Goal: Task Accomplishment & Management: Manage account settings

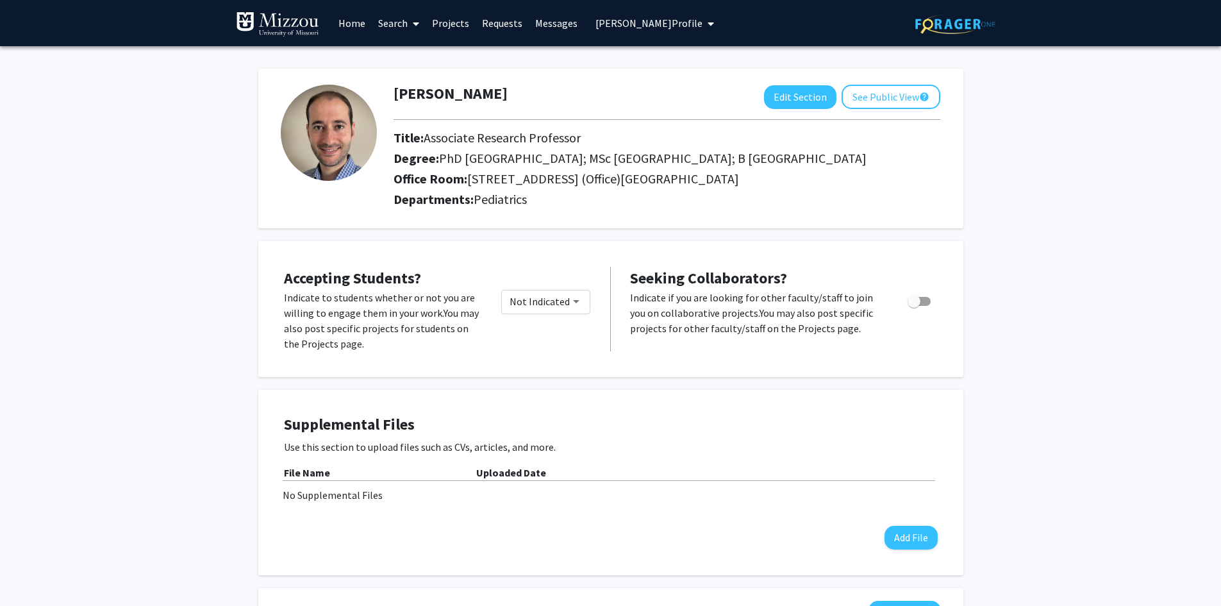
click at [618, 24] on span "Mohammad Badran's Profile" at bounding box center [649, 23] width 107 height 13
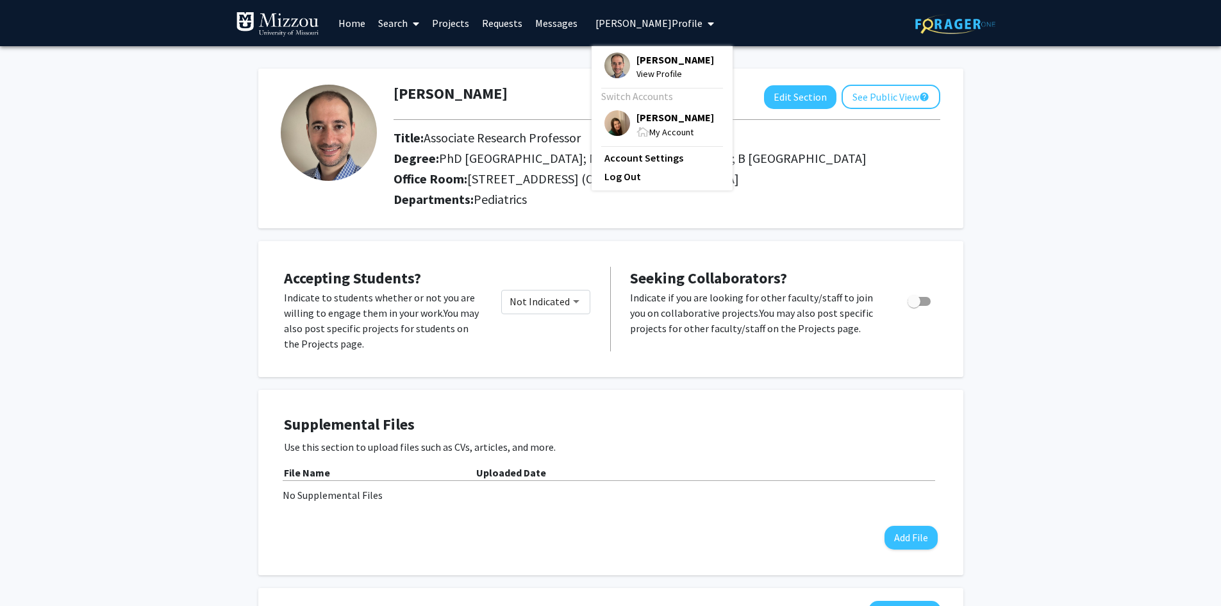
click at [638, 124] on span "[PERSON_NAME]" at bounding box center [676, 117] width 78 height 14
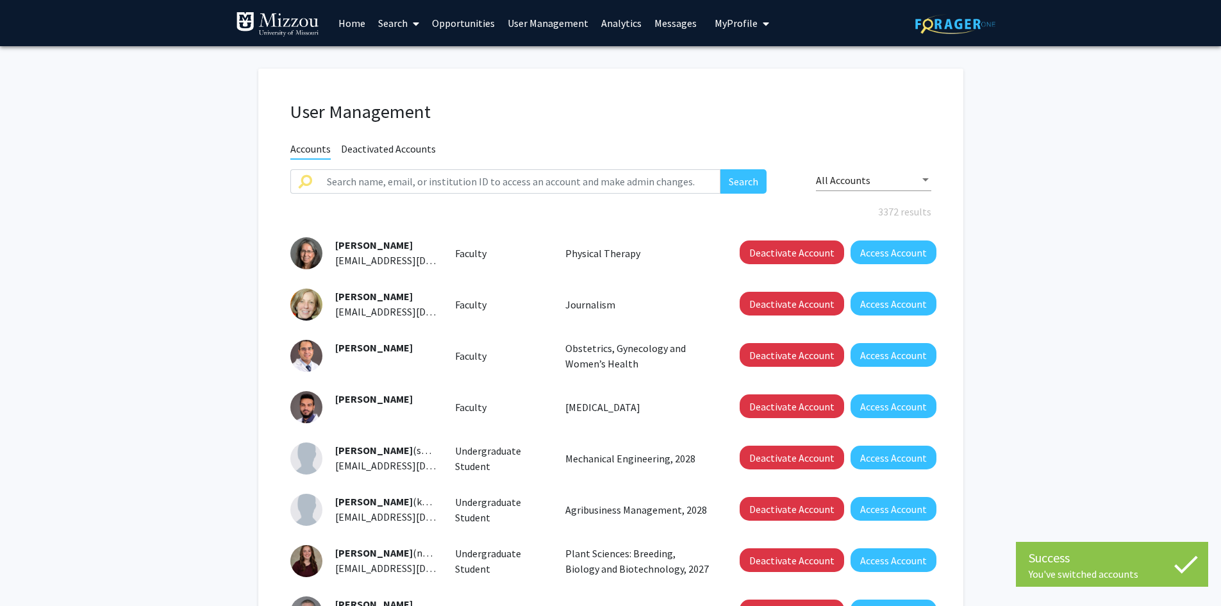
click at [394, 24] on link "Search" at bounding box center [399, 23] width 54 height 45
click at [397, 60] on span "Faculty/Staff" at bounding box center [419, 59] width 94 height 26
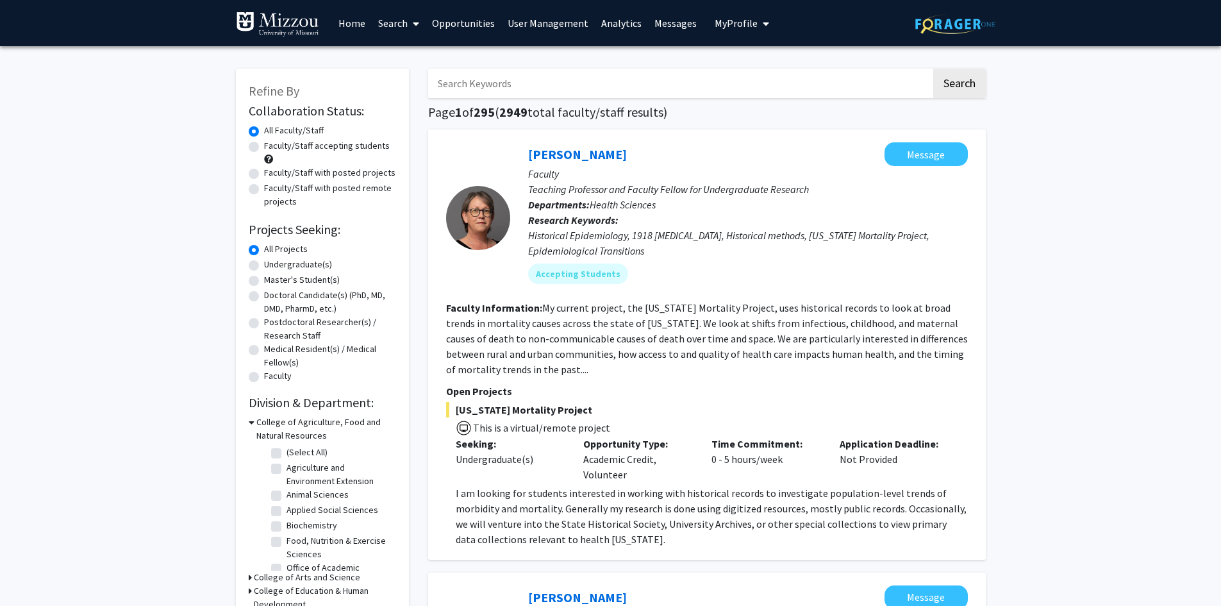
click at [469, 81] on input "Search Keywords" at bounding box center [679, 83] width 503 height 29
type input "bullying"
click at [933, 69] on button "Search" at bounding box center [959, 83] width 53 height 29
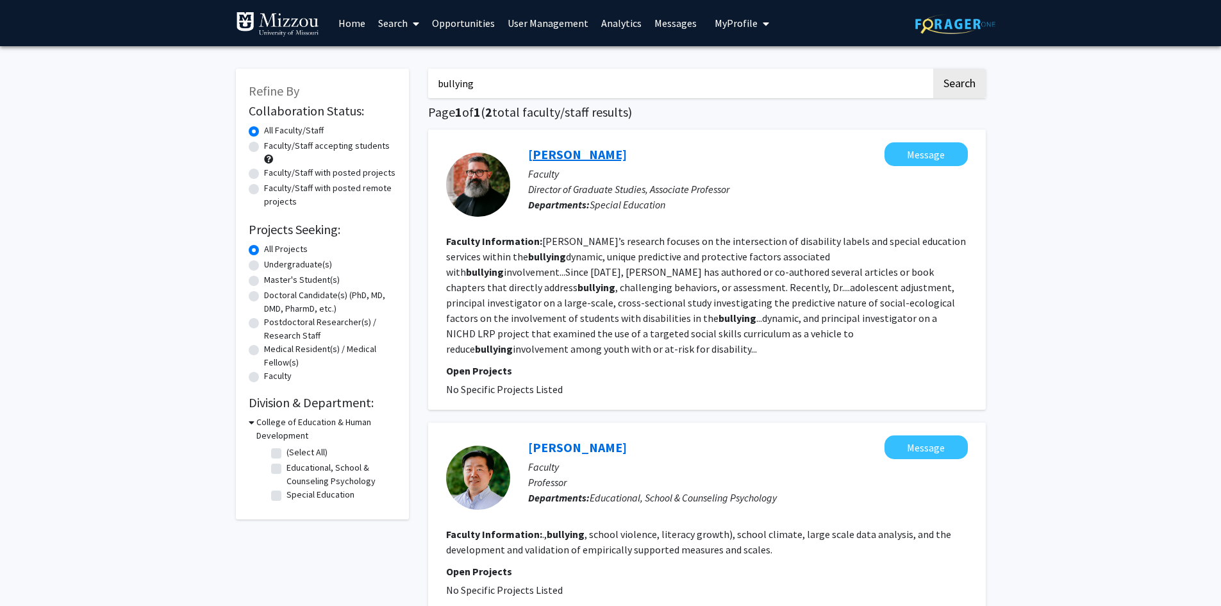
click at [550, 158] on link "Chad Rose" at bounding box center [577, 154] width 99 height 16
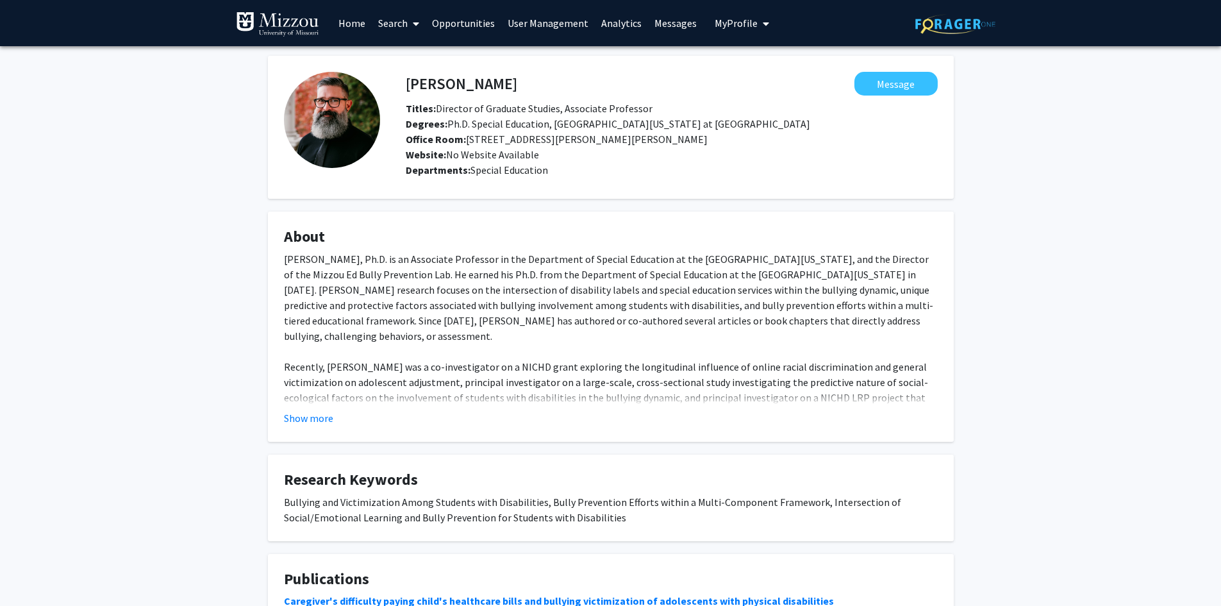
click at [552, 22] on link "User Management" at bounding box center [548, 23] width 94 height 45
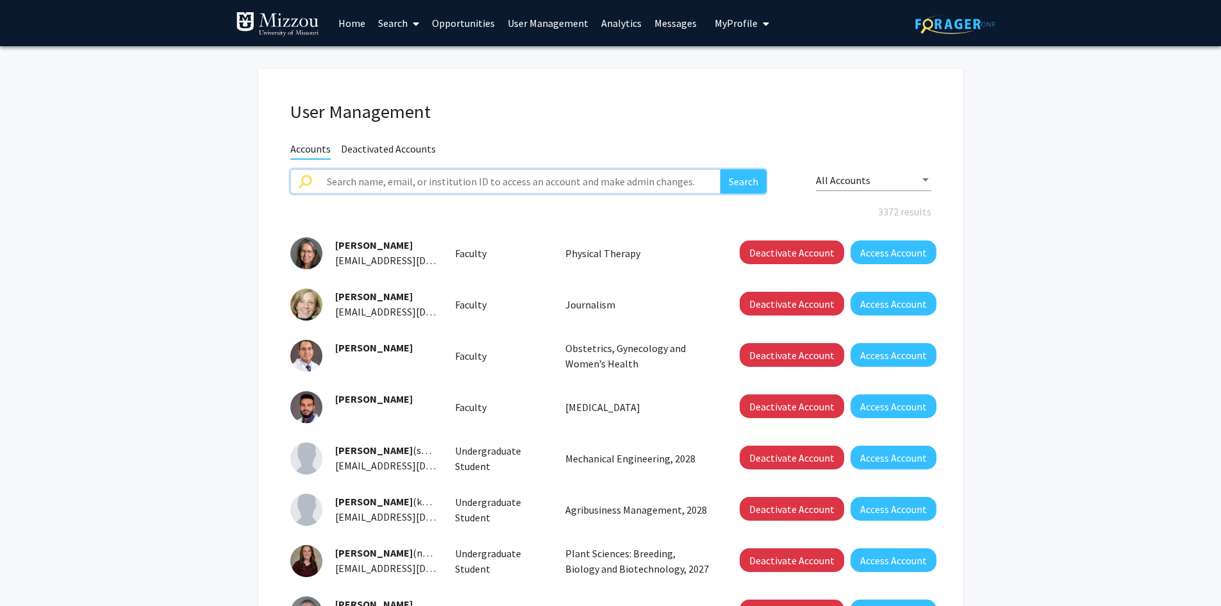
click at [551, 179] on input "text" at bounding box center [520, 181] width 402 height 24
type input "chad rose"
click at [721, 169] on button "Search" at bounding box center [744, 181] width 46 height 24
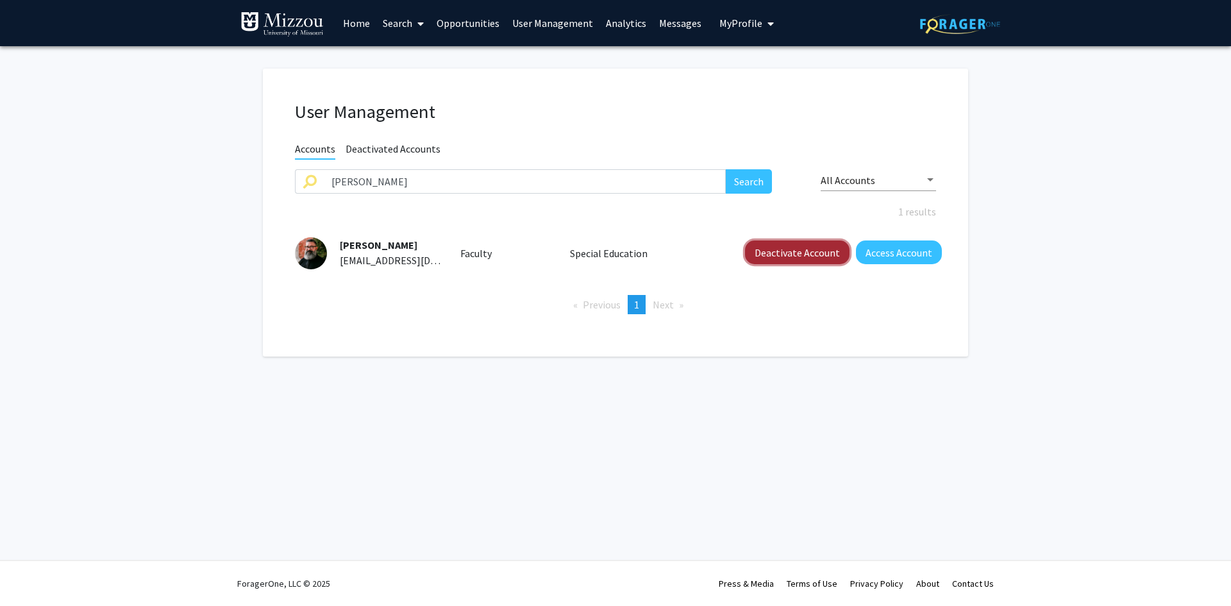
click at [776, 244] on button "Deactivate Account" at bounding box center [797, 252] width 104 height 24
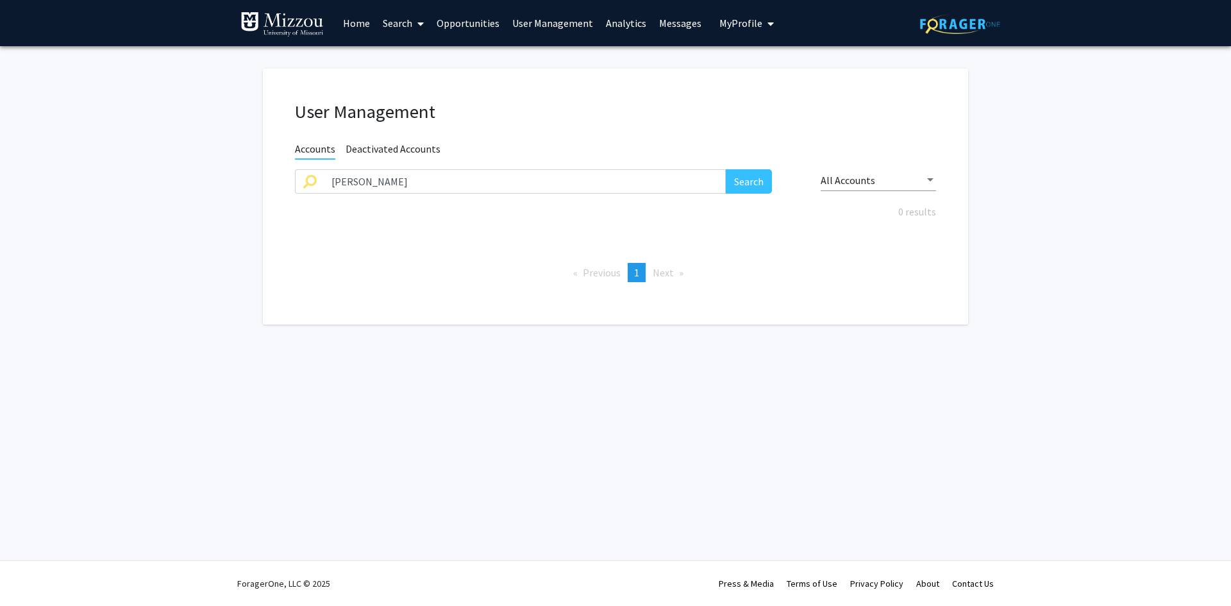
click at [398, 24] on link "Search" at bounding box center [403, 23] width 54 height 45
click at [403, 58] on span "Faculty/Staff" at bounding box center [423, 59] width 94 height 26
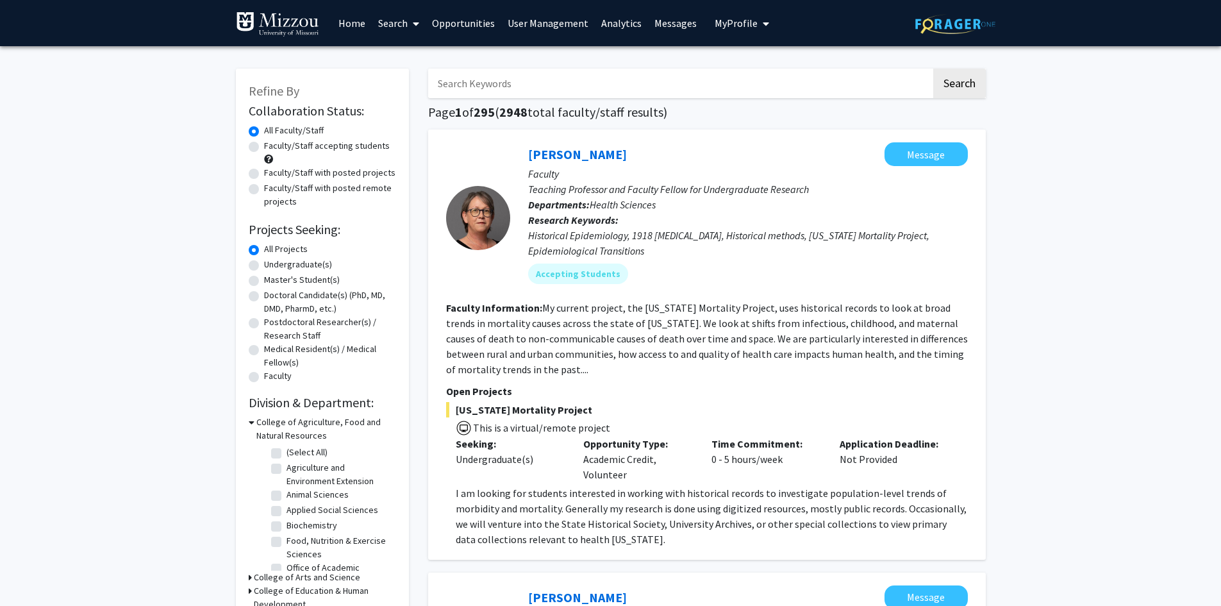
click at [501, 82] on input "Search Keywords" at bounding box center [679, 83] width 503 height 29
type input "bullying"
click at [933, 69] on button "Search" at bounding box center [959, 83] width 53 height 29
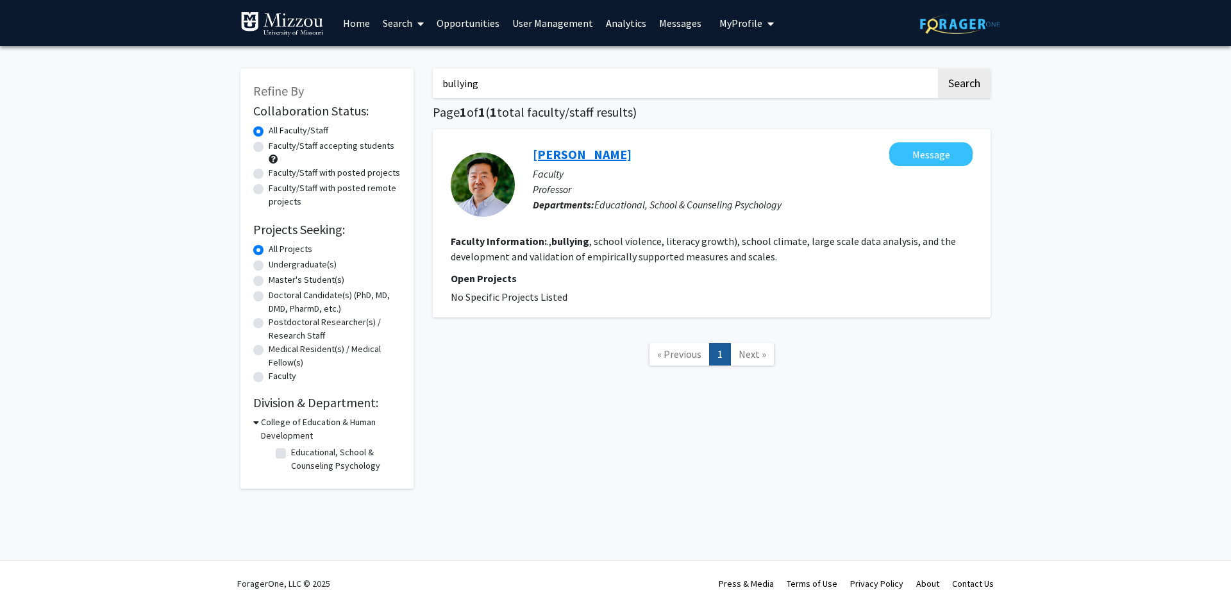
click at [543, 153] on link "Francis Huang" at bounding box center [582, 154] width 99 height 16
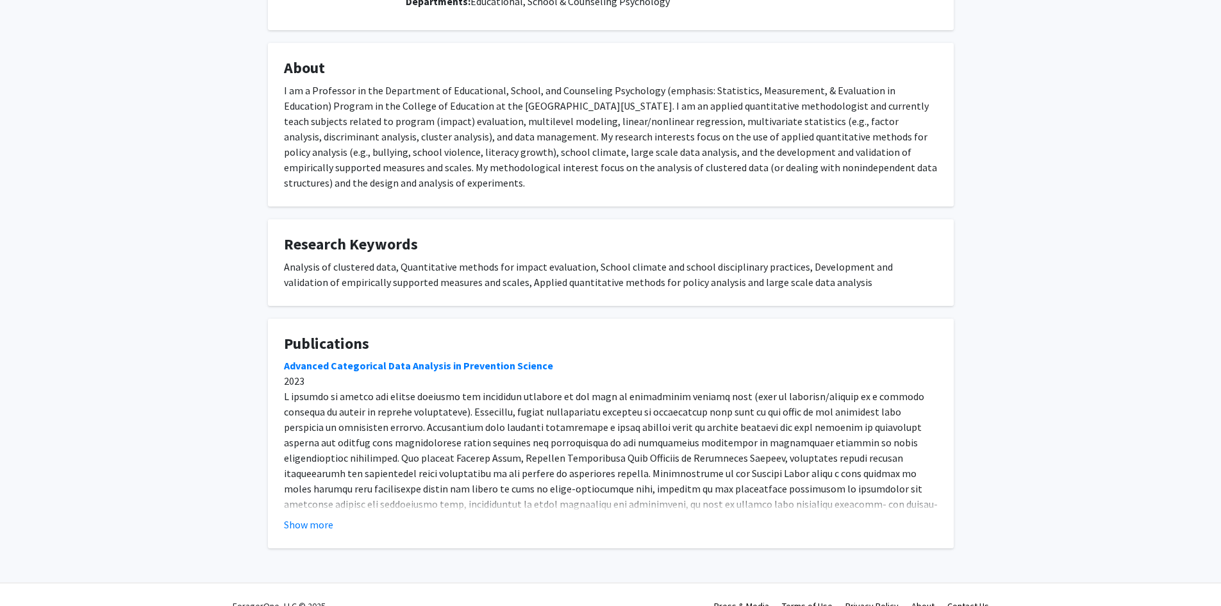
scroll to position [191, 0]
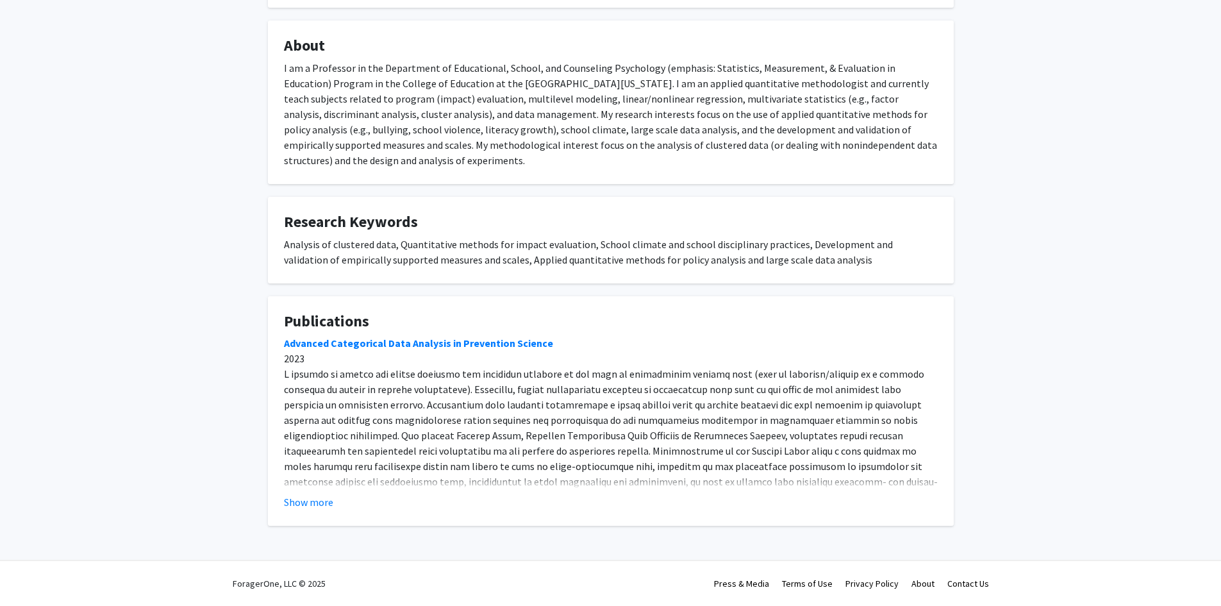
click at [315, 503] on button "Show more" at bounding box center [308, 501] width 49 height 15
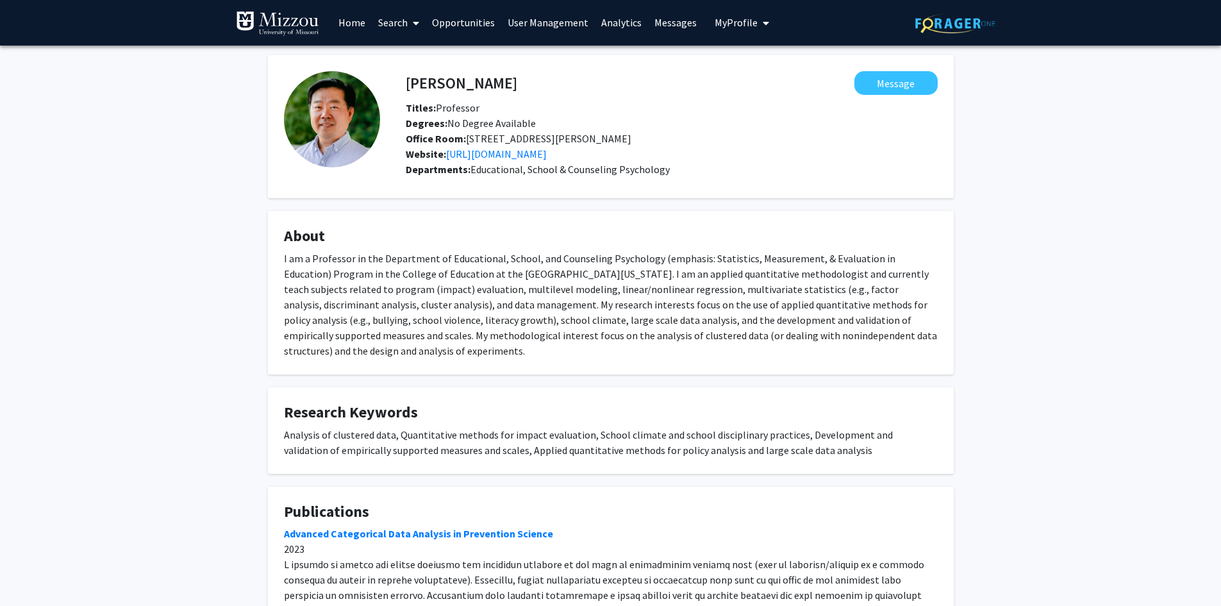
scroll to position [0, 0]
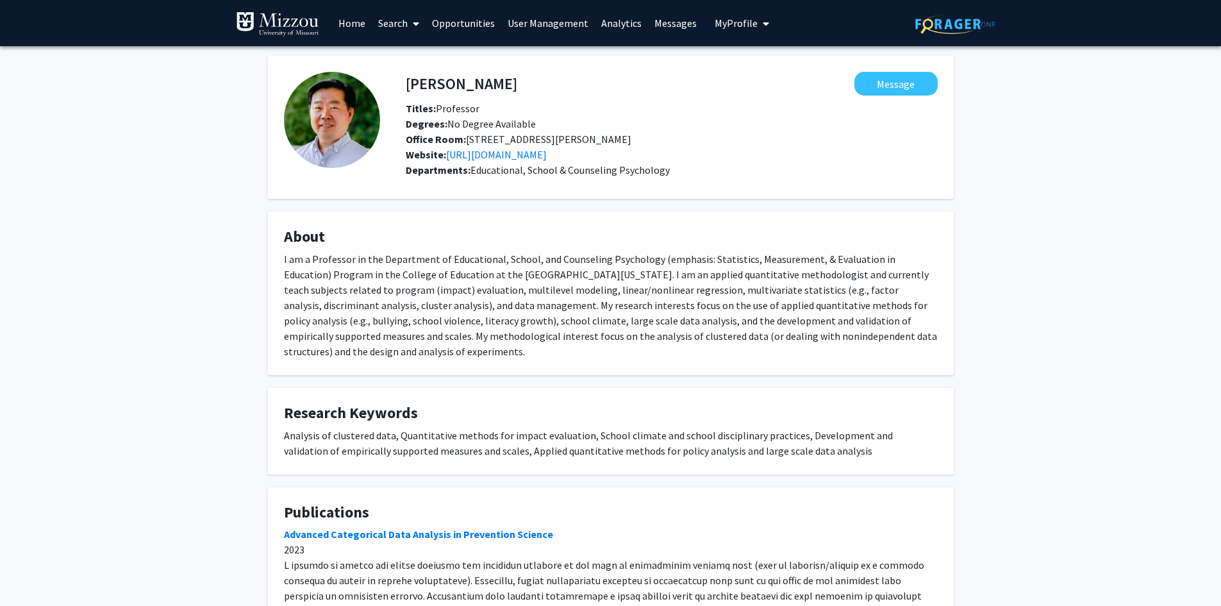
click at [735, 21] on span "My Profile" at bounding box center [736, 23] width 43 height 13
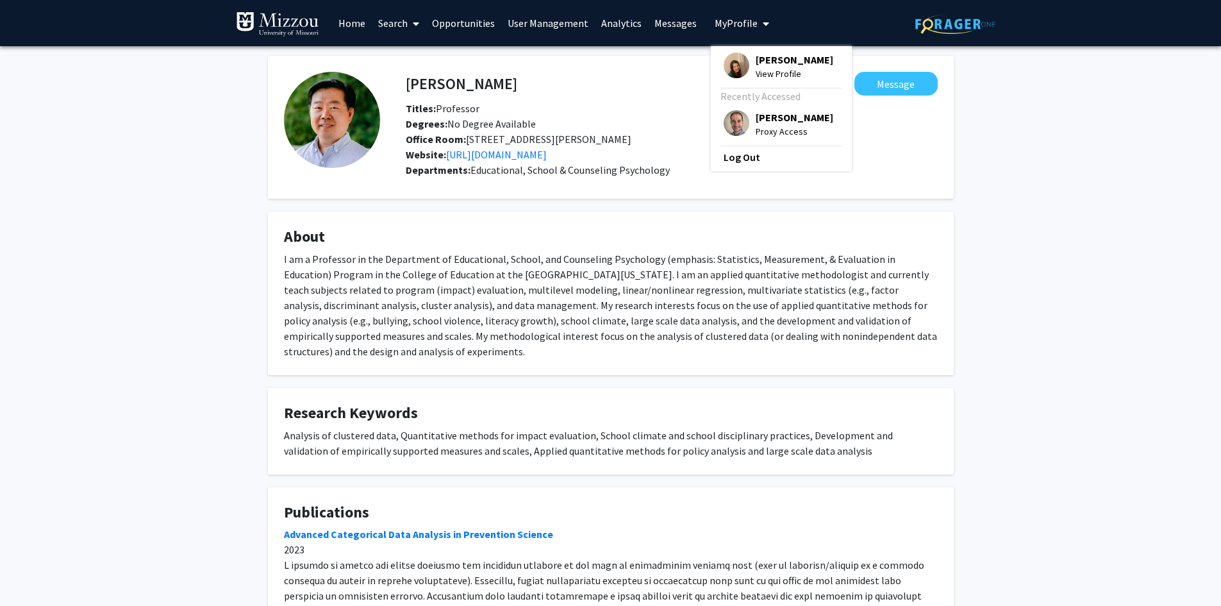
click at [756, 58] on span "[PERSON_NAME]" at bounding box center [795, 60] width 78 height 14
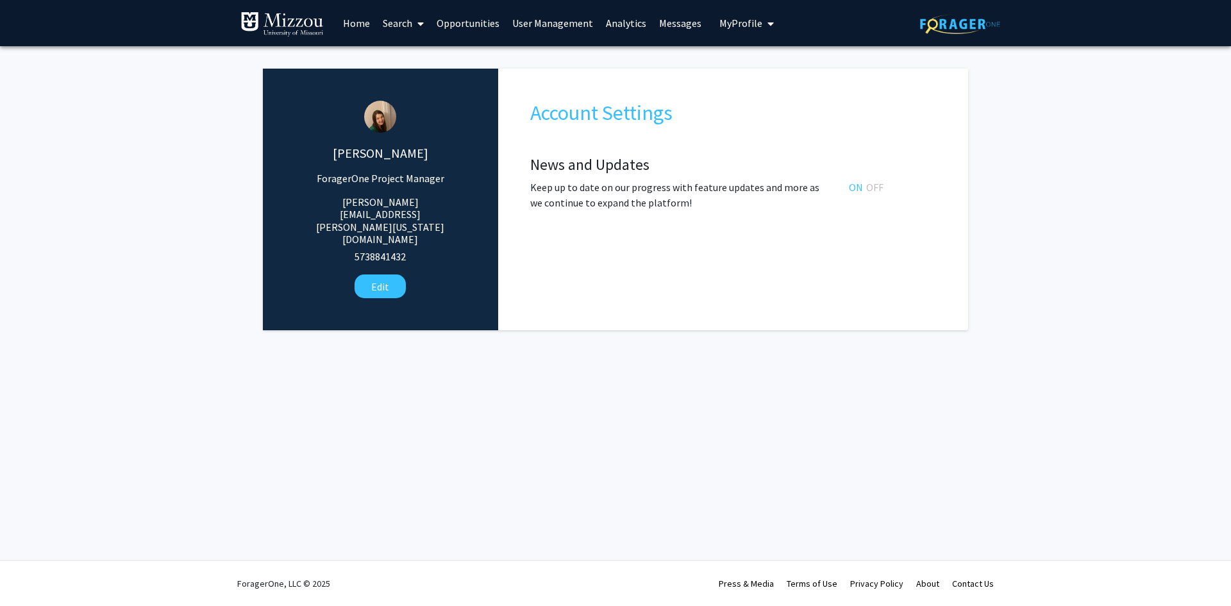
click at [392, 22] on link "Search" at bounding box center [403, 23] width 54 height 45
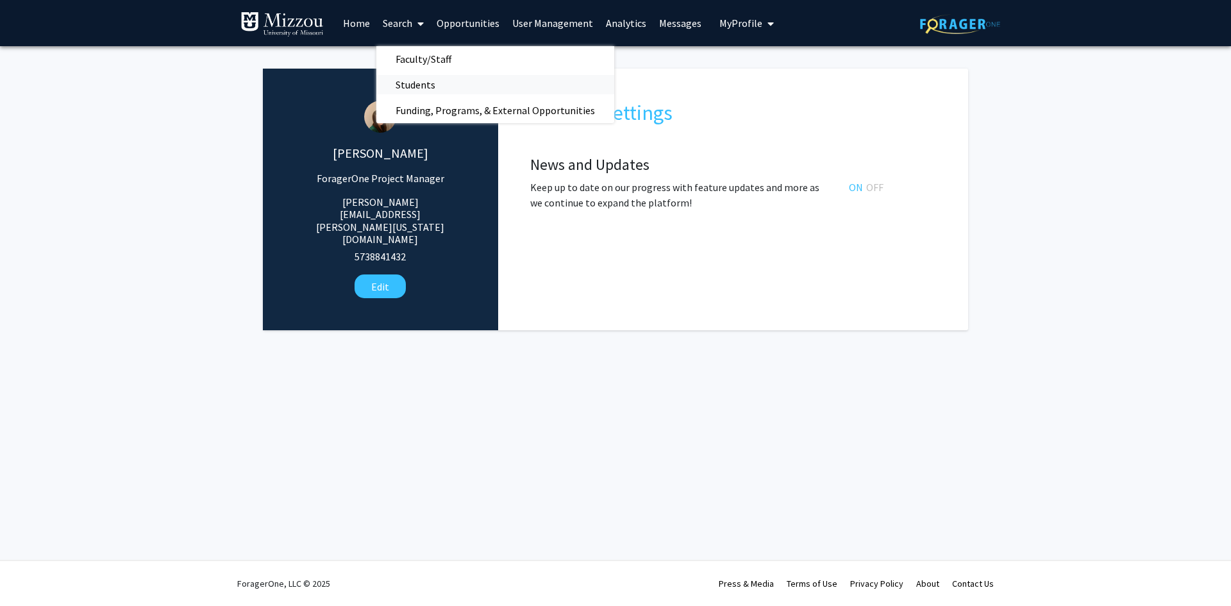
click at [413, 88] on span "Students" at bounding box center [415, 85] width 78 height 26
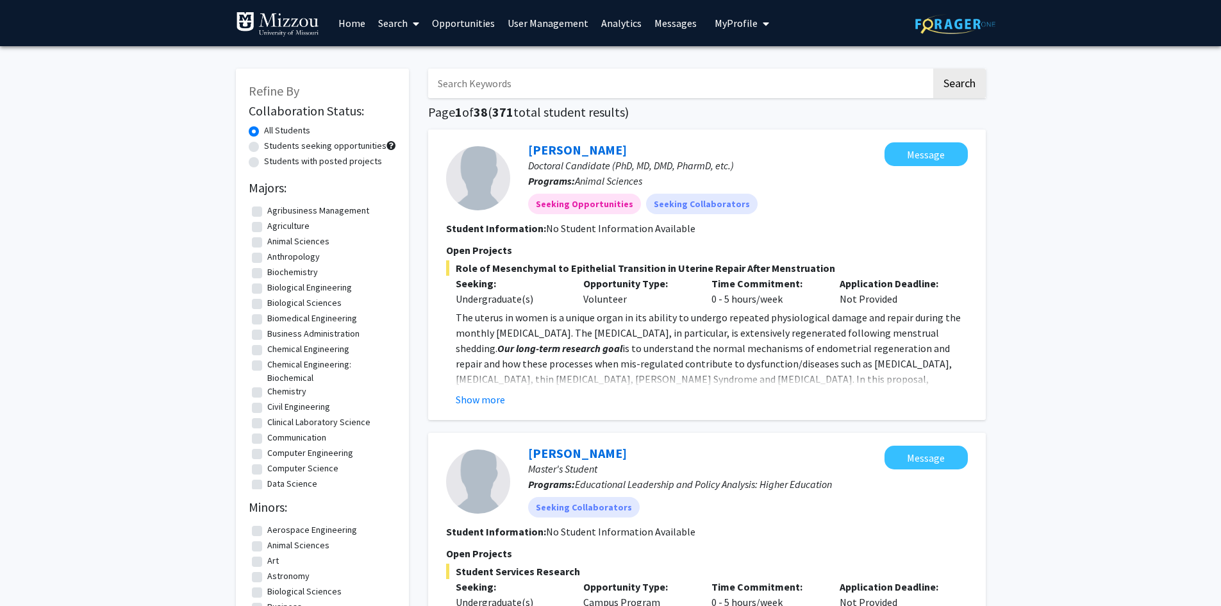
click at [460, 88] on input "Search Keywords" at bounding box center [679, 83] width 503 height 29
type input "serena"
click at [933, 69] on button "Search" at bounding box center [959, 83] width 53 height 29
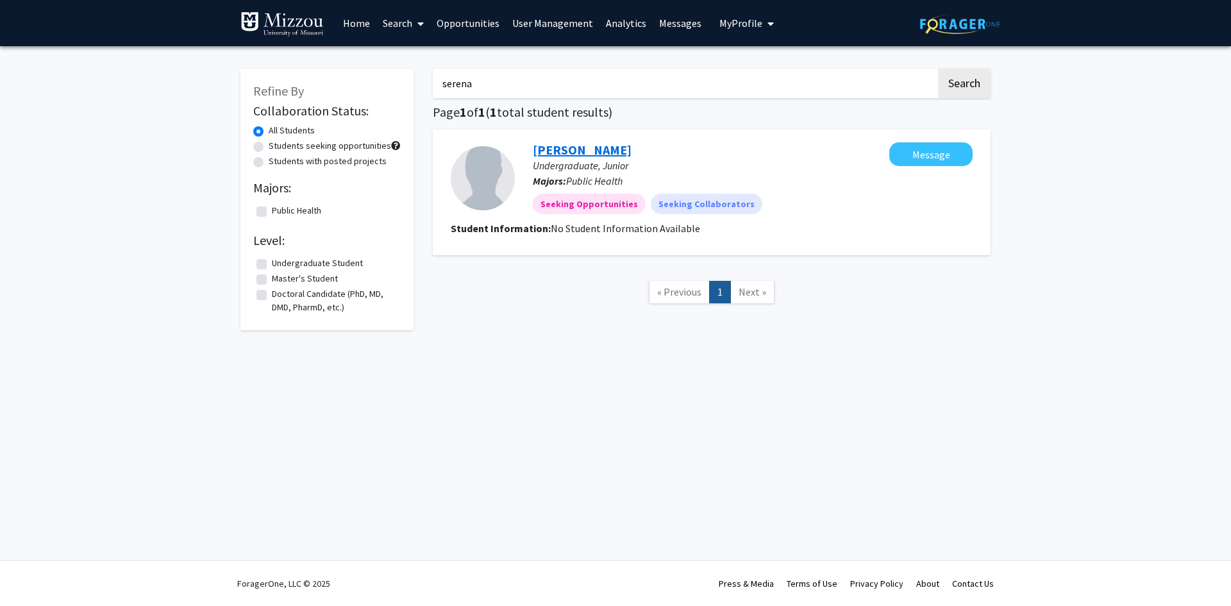
click at [548, 154] on link "Serena Winters" at bounding box center [582, 150] width 99 height 16
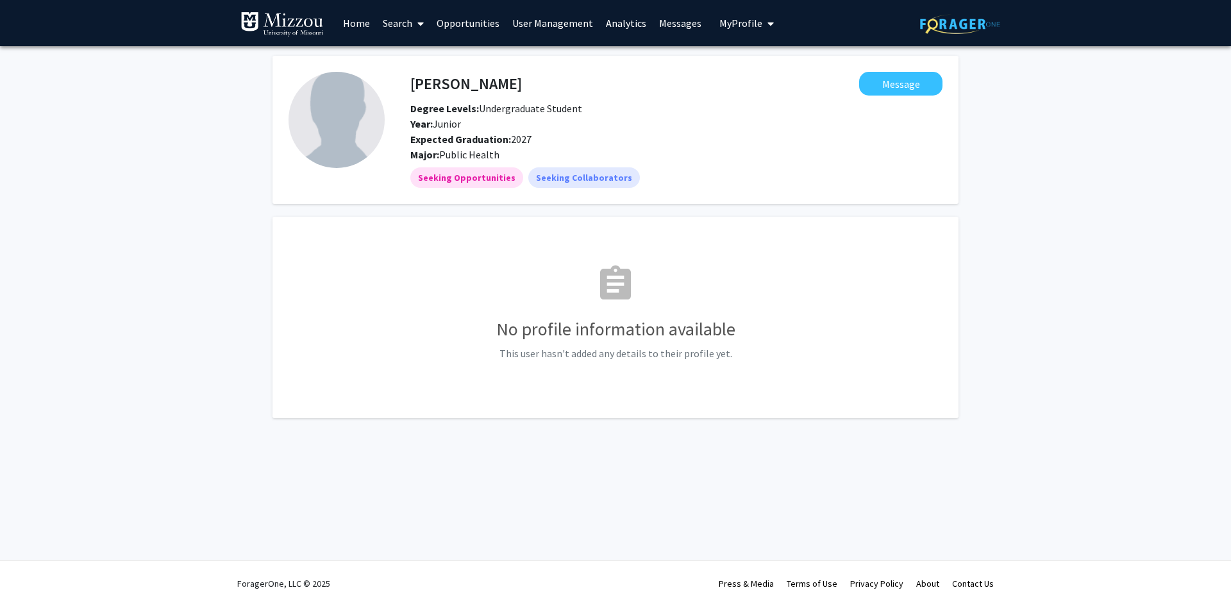
click at [1062, 157] on div "Serena Winters Message Degree Levels: Undergraduate Student Year: Junior Expect…" at bounding box center [615, 252] width 1231 height 413
click at [739, 25] on span "My Profile" at bounding box center [740, 23] width 43 height 13
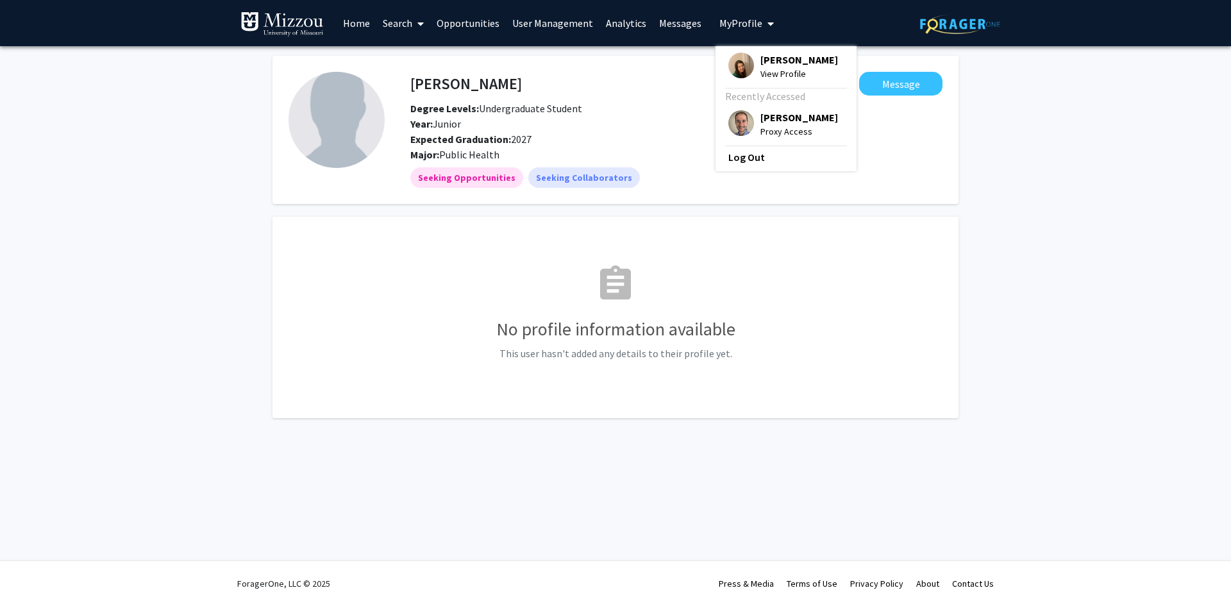
click at [763, 60] on span "[PERSON_NAME]" at bounding box center [799, 60] width 78 height 14
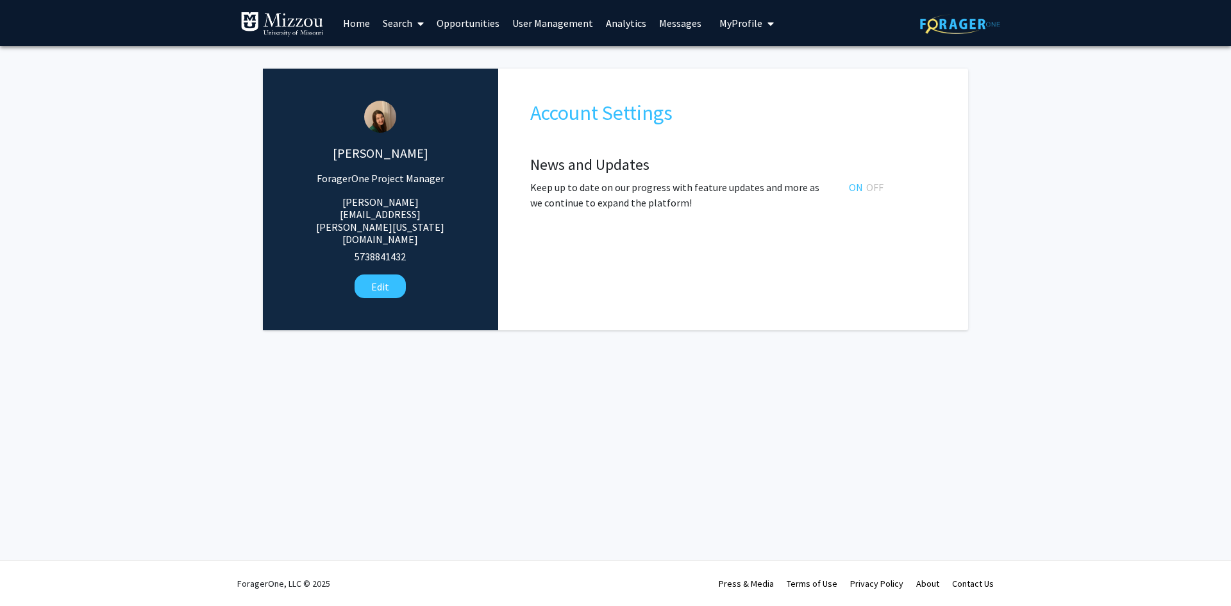
click at [744, 21] on span "My Profile" at bounding box center [740, 23] width 43 height 13
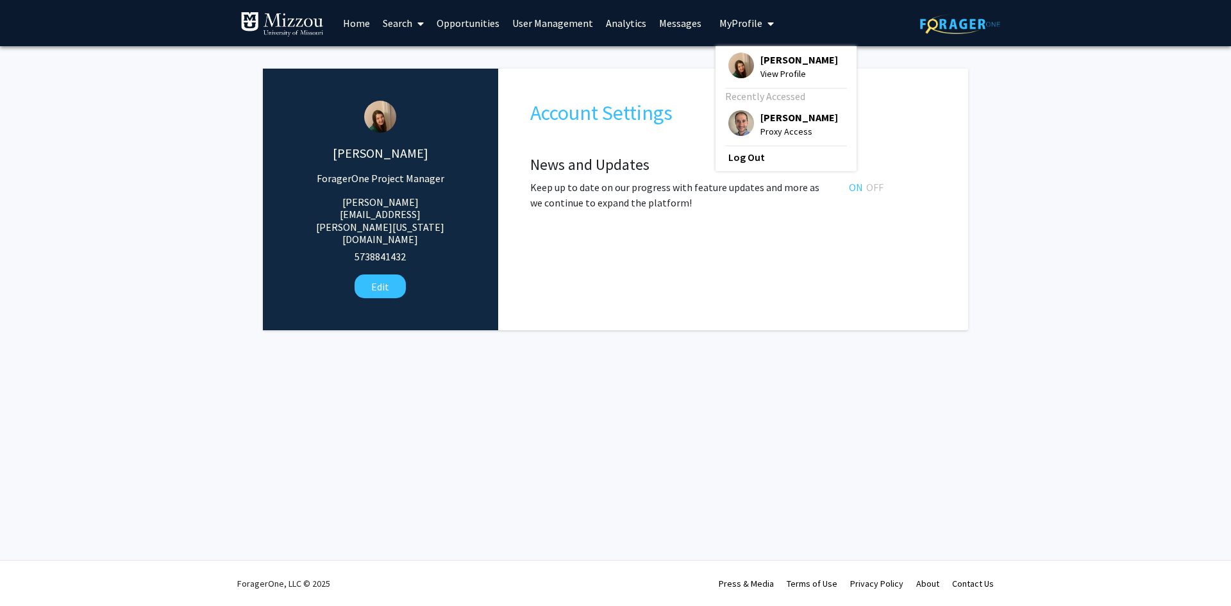
click at [789, 61] on span "[PERSON_NAME]" at bounding box center [799, 60] width 78 height 14
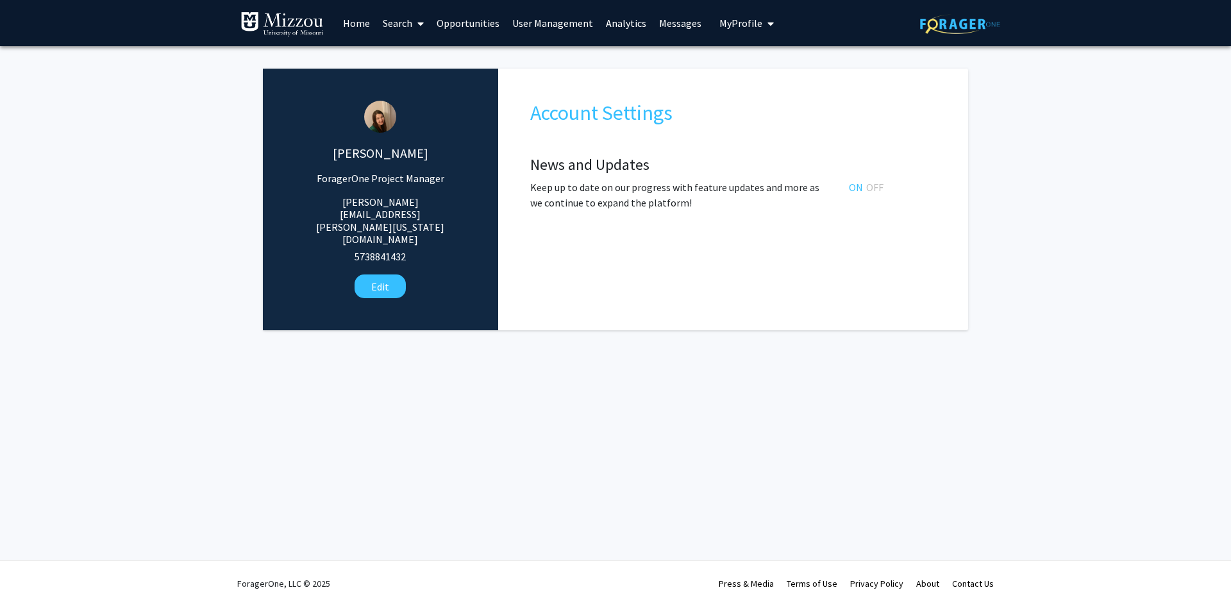
click at [744, 26] on span "My Profile" at bounding box center [740, 23] width 43 height 13
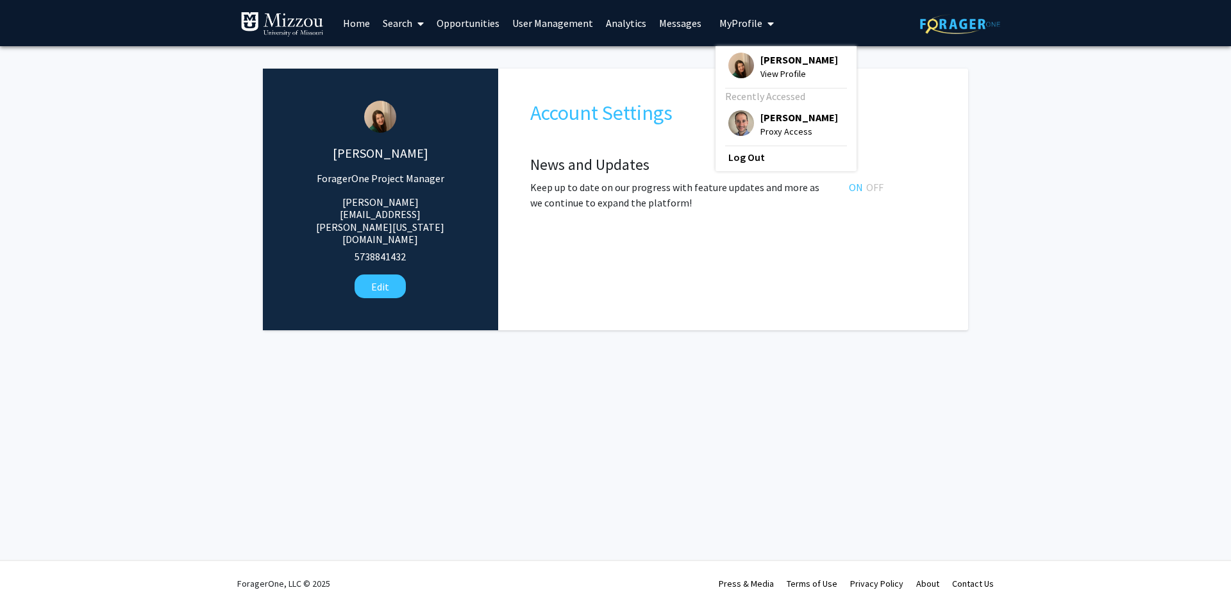
click at [577, 26] on link "User Management" at bounding box center [553, 23] width 94 height 45
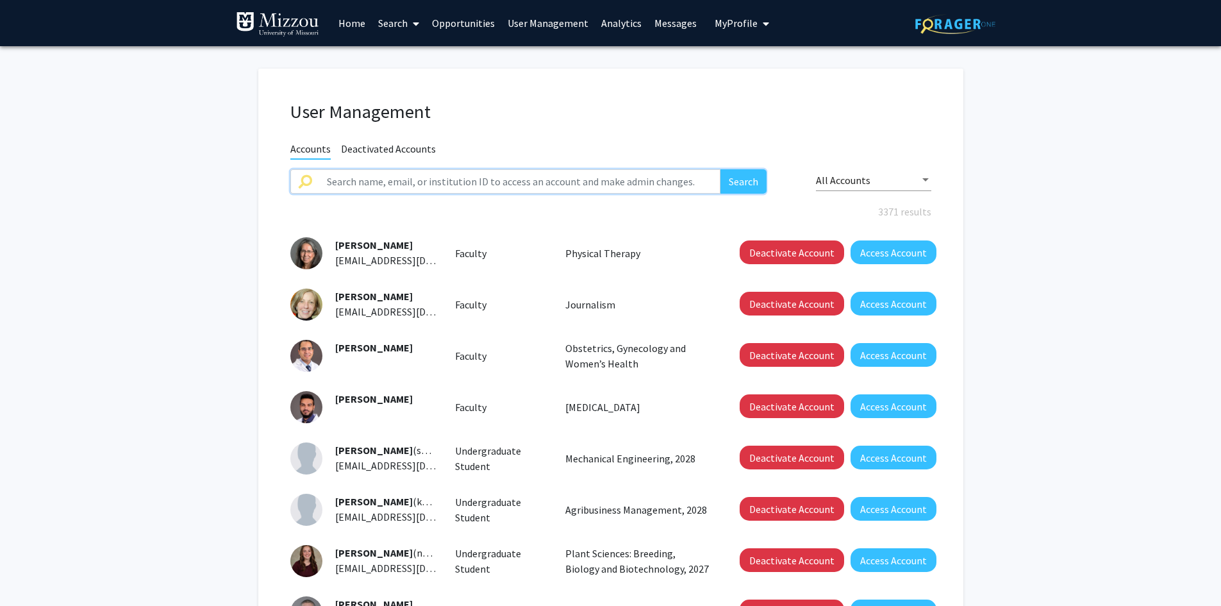
click at [582, 181] on input "text" at bounding box center [520, 181] width 402 height 24
type input "truman"
click at [721, 169] on button "Search" at bounding box center [744, 181] width 46 height 24
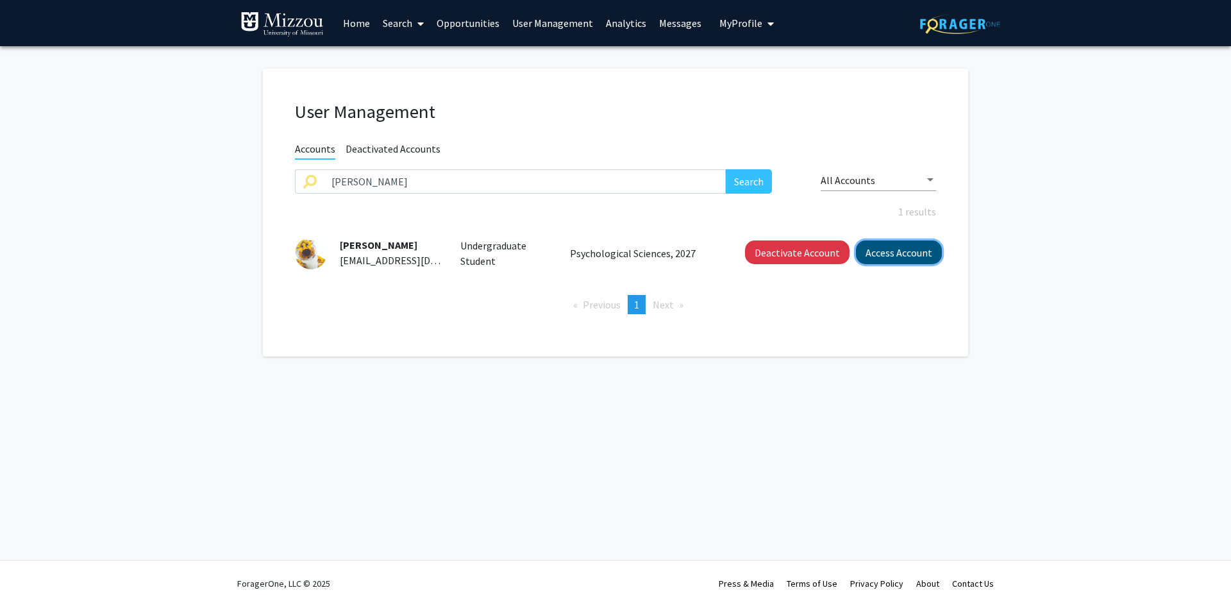
click at [879, 260] on button "Access Account" at bounding box center [899, 252] width 86 height 24
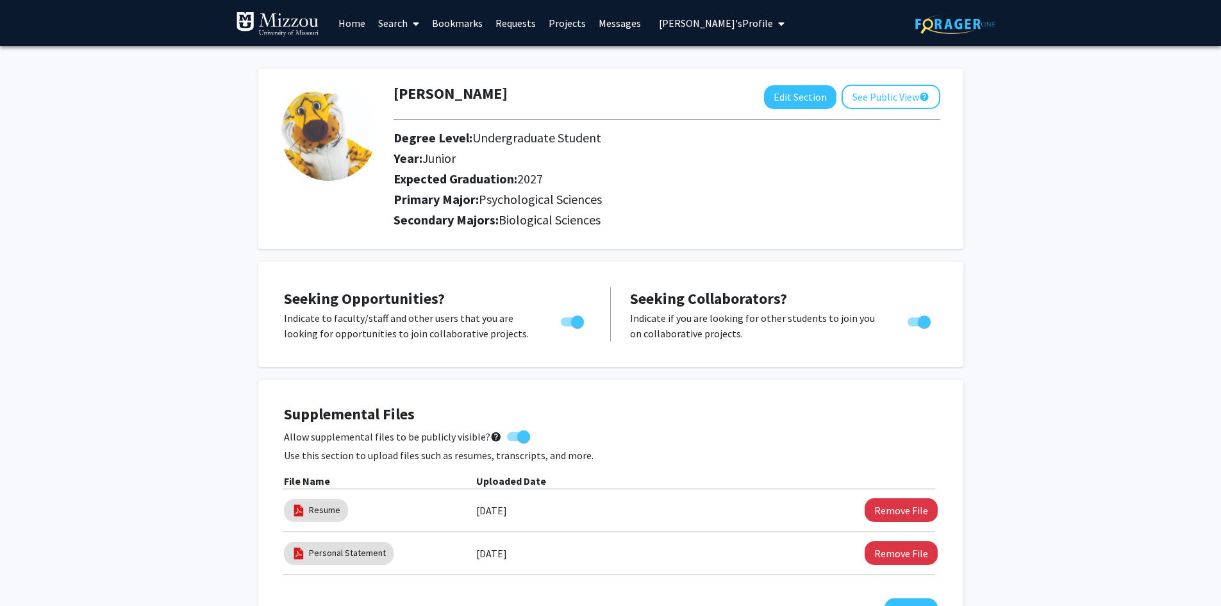
click at [390, 25] on link "Search" at bounding box center [399, 23] width 54 height 45
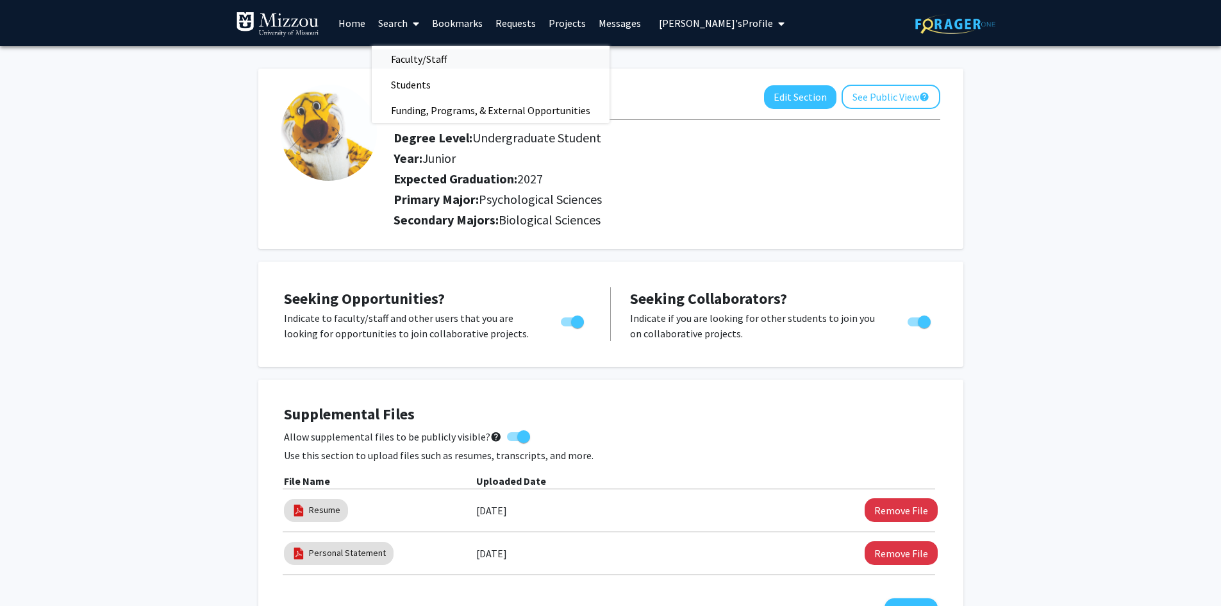
click at [399, 62] on span "Faculty/Staff" at bounding box center [419, 59] width 94 height 26
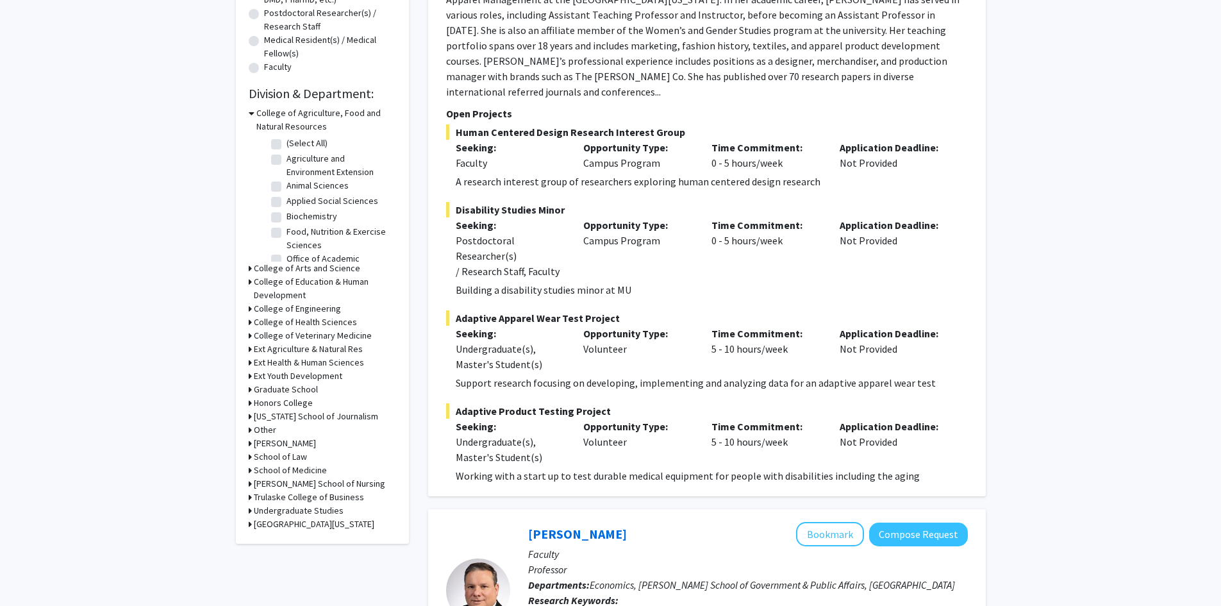
scroll to position [321, 0]
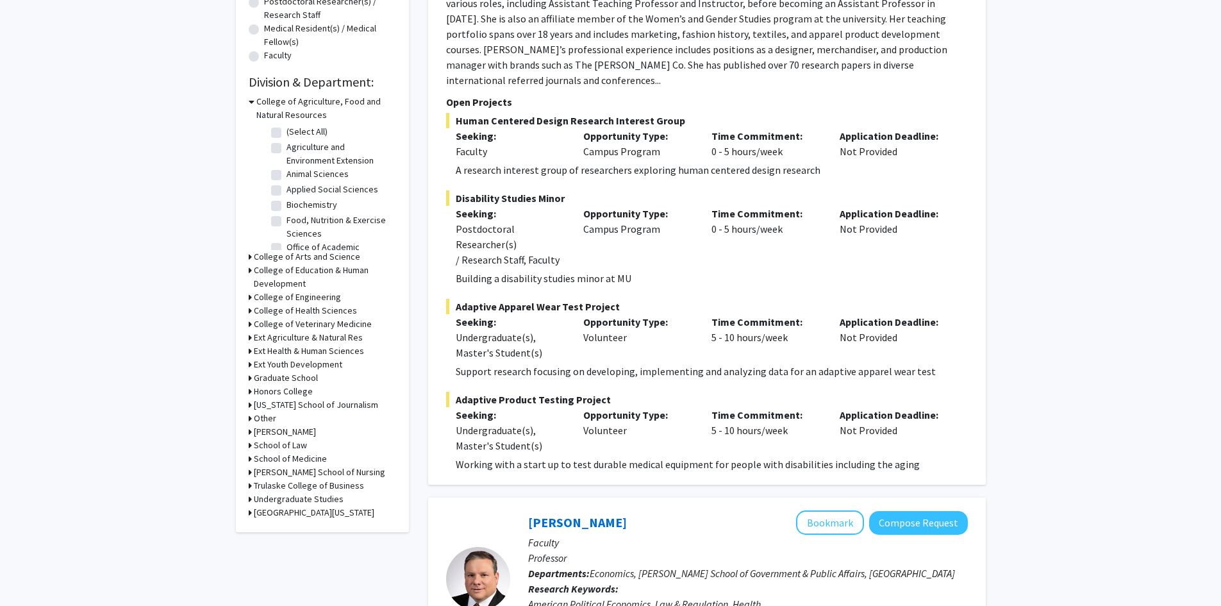
click at [249, 270] on icon at bounding box center [250, 269] width 3 height 13
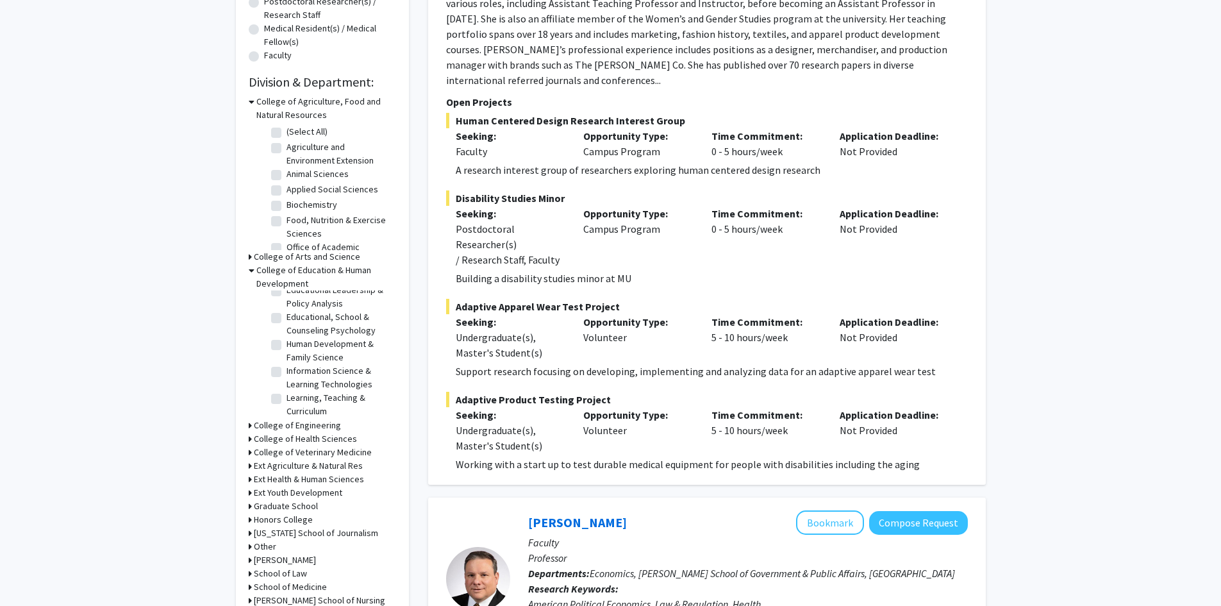
scroll to position [44, 0]
click at [287, 404] on label "Special Education" at bounding box center [321, 406] width 68 height 13
click at [287, 404] on input "Special Education" at bounding box center [291, 404] width 8 height 8
checkbox input "true"
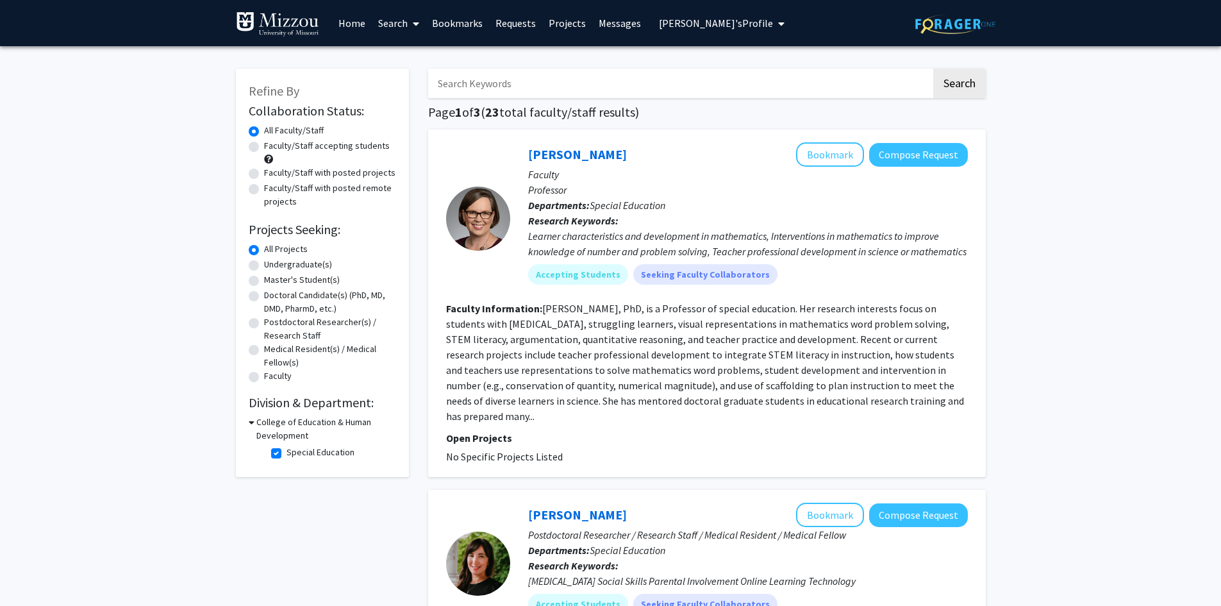
click at [251, 422] on icon at bounding box center [252, 421] width 6 height 13
click at [251, 422] on div "College of Education & Human Development" at bounding box center [322, 428] width 147 height 27
click at [270, 438] on h3 "College of Education & Human Development" at bounding box center [325, 428] width 142 height 27
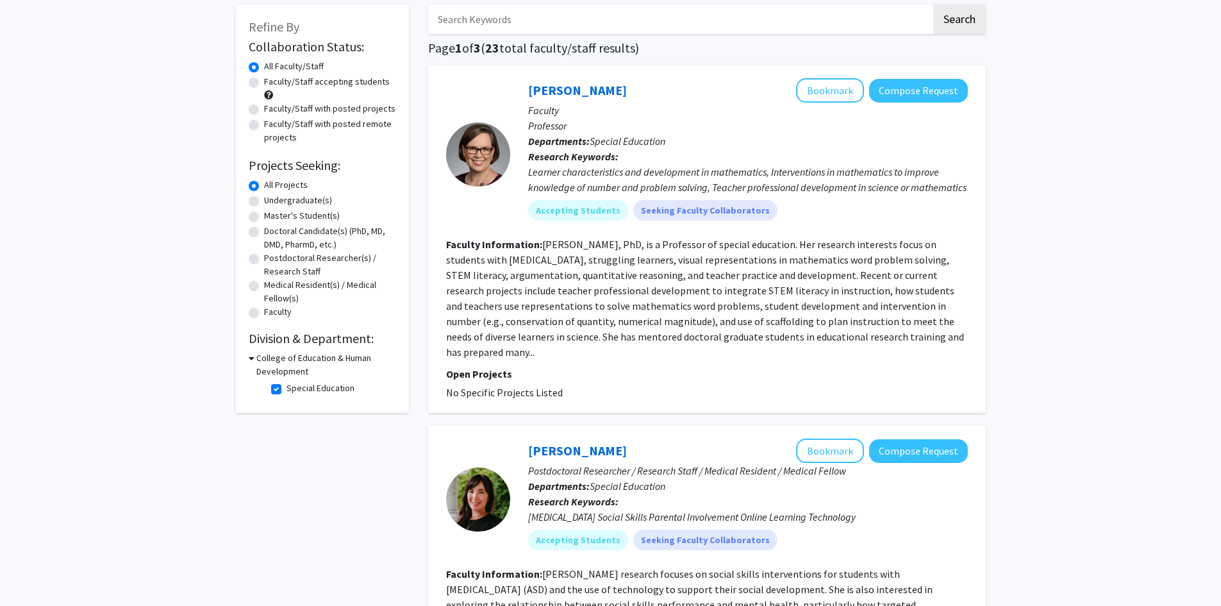
scroll to position [128, 0]
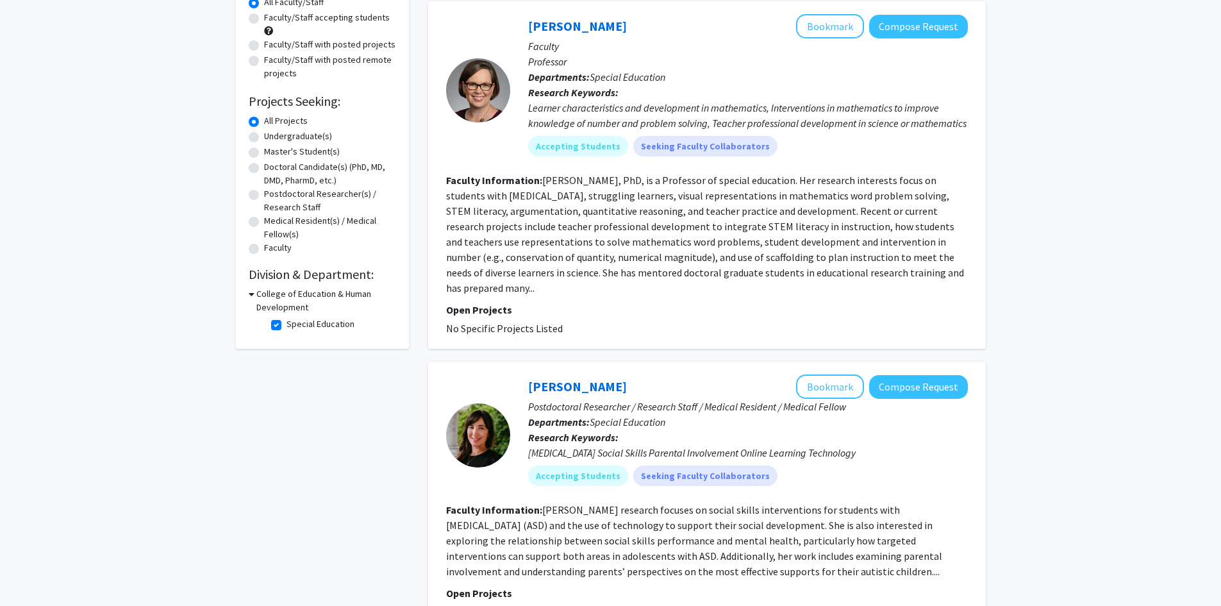
click at [287, 328] on label "Special Education" at bounding box center [321, 323] width 68 height 13
click at [287, 326] on input "Special Education" at bounding box center [291, 321] width 8 height 8
checkbox input "false"
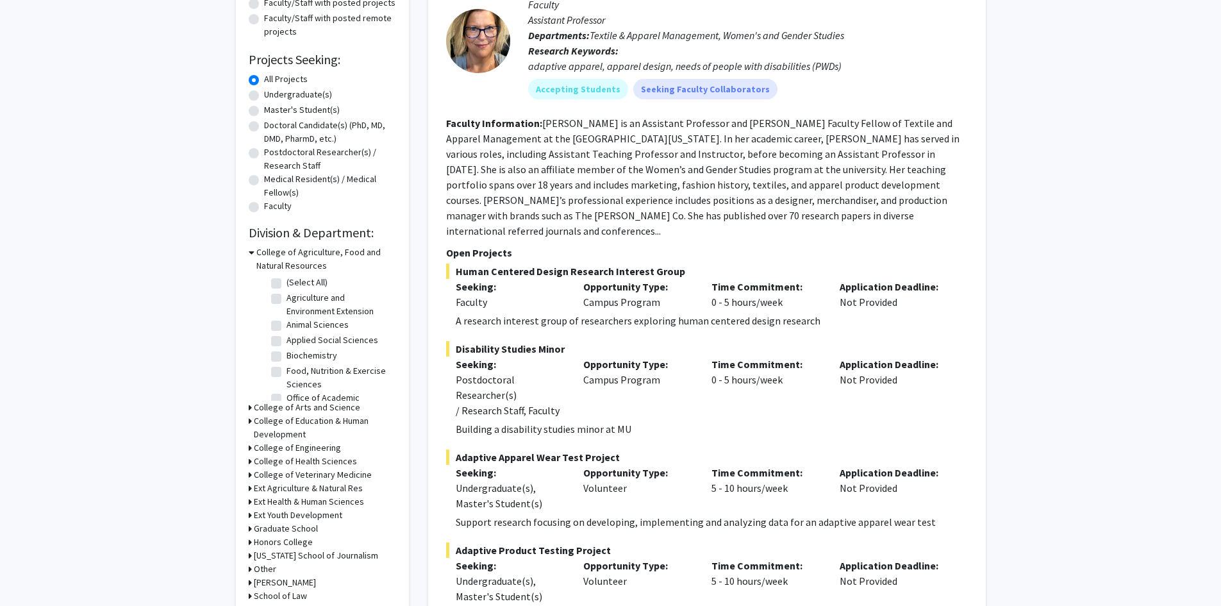
scroll to position [192, 0]
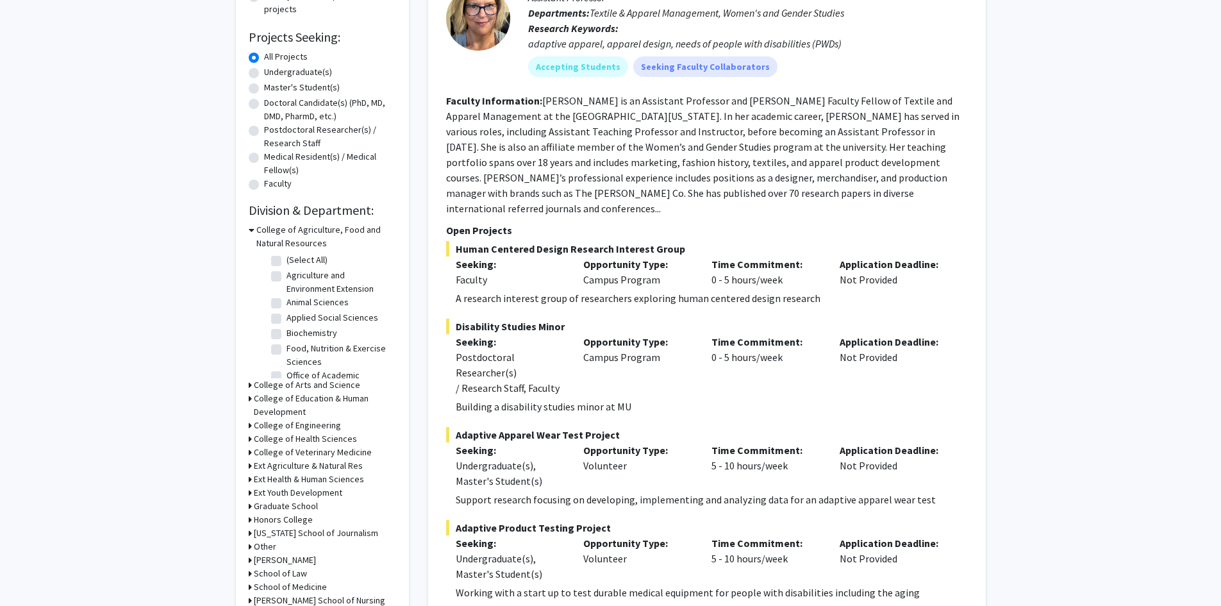
click at [261, 400] on h3 "College of Education & Human Development" at bounding box center [325, 405] width 142 height 27
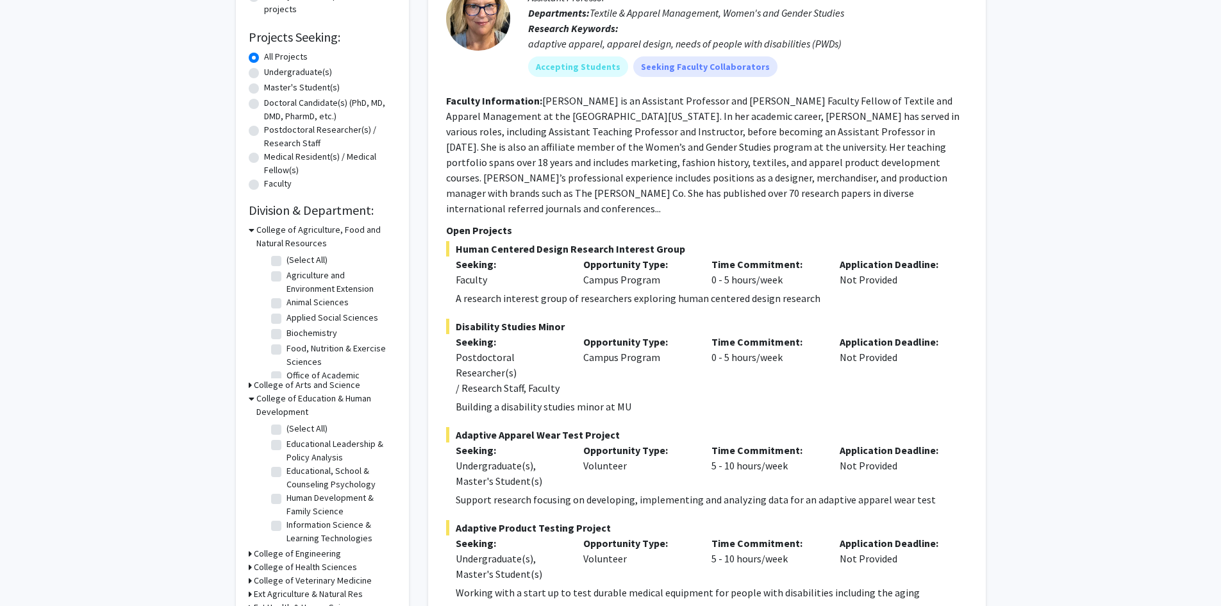
click at [287, 428] on label "(Select All)" at bounding box center [307, 428] width 41 height 13
click at [287, 428] on input "(Select All)" at bounding box center [291, 426] width 8 height 8
checkbox input "true"
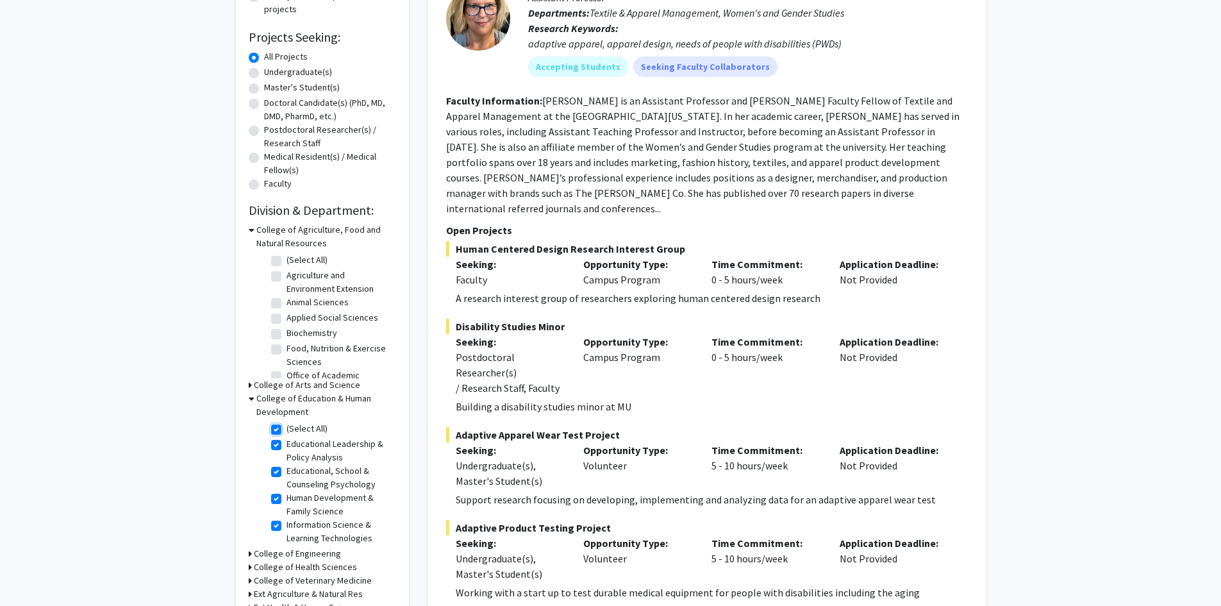
checkbox input "true"
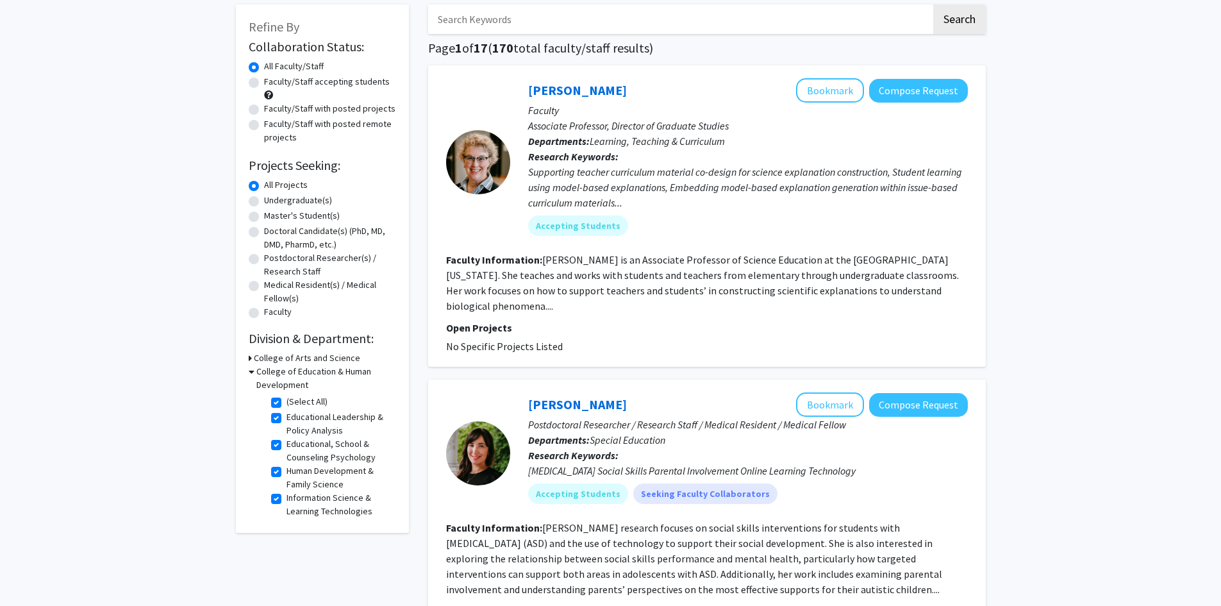
scroll to position [128, 0]
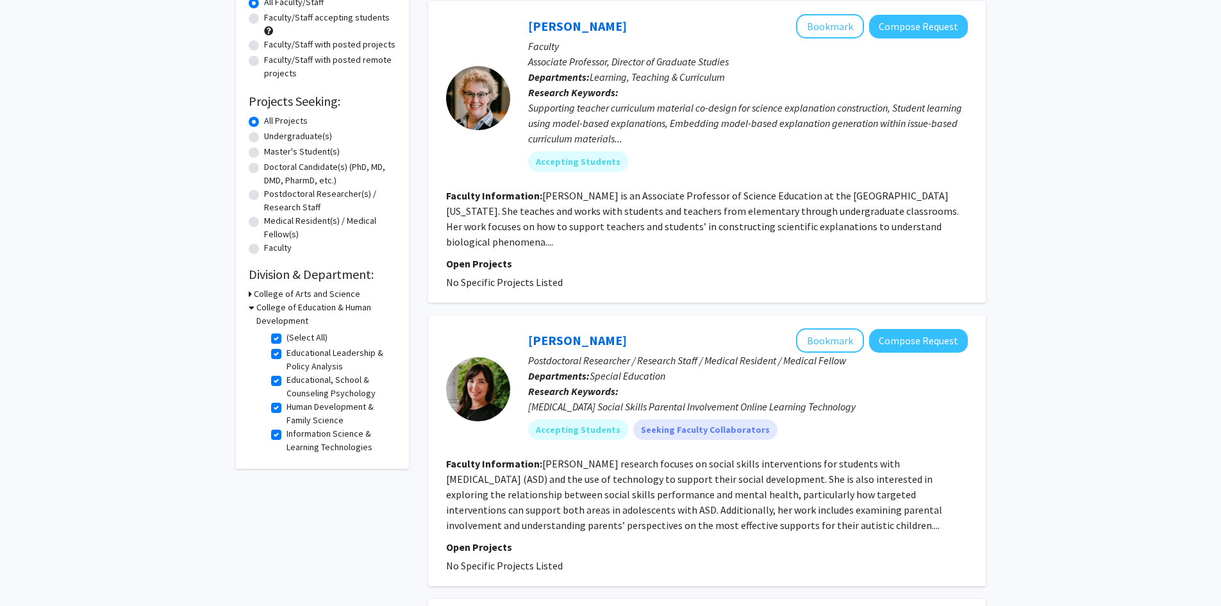
click at [287, 338] on label "(Select All)" at bounding box center [307, 337] width 41 height 13
click at [287, 338] on input "(Select All)" at bounding box center [291, 335] width 8 height 8
checkbox input "false"
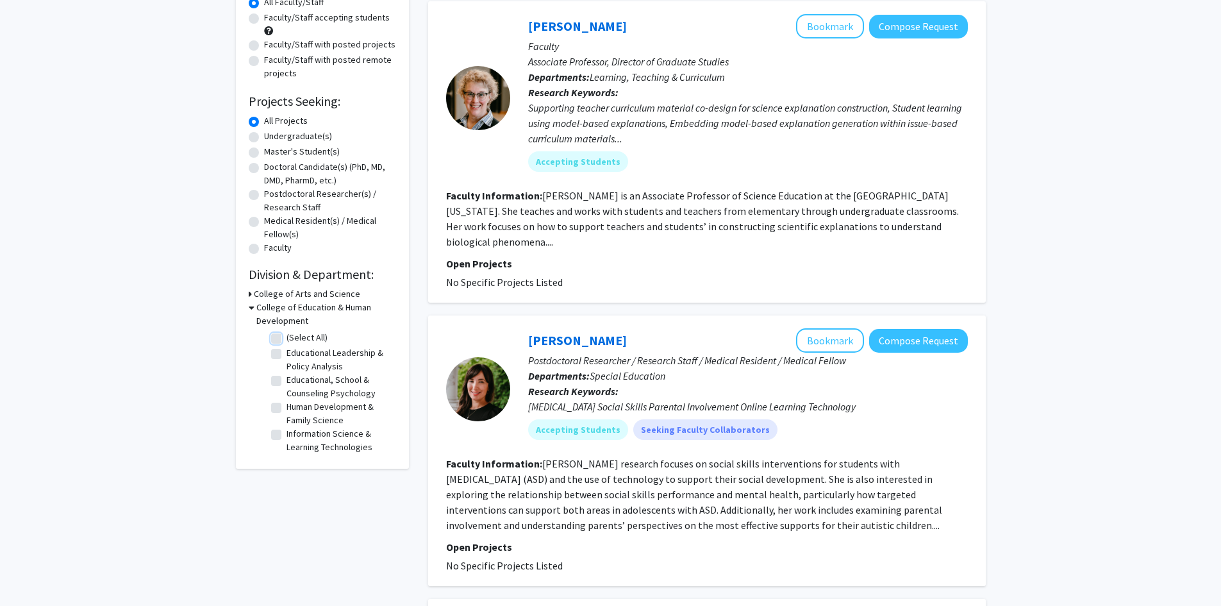
checkbox input "false"
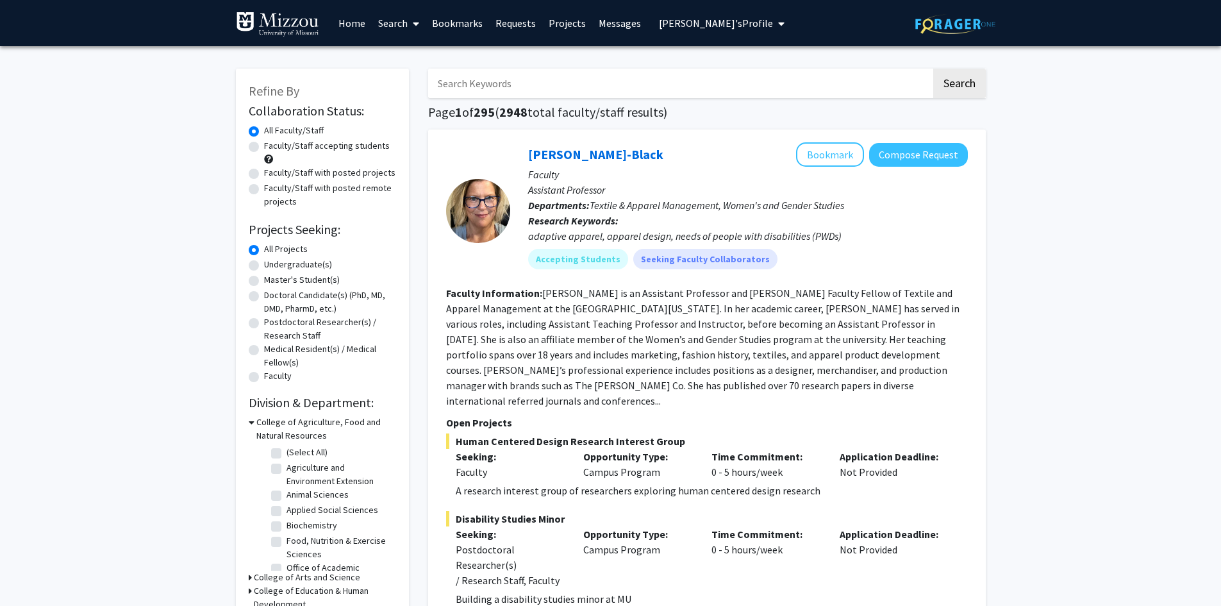
click at [529, 81] on input "Search Keywords" at bounding box center [679, 83] width 503 height 29
click at [528, 81] on input "Search Keywords" at bounding box center [679, 83] width 503 height 29
click at [690, 118] on h1 "Page 1 of 295 ( 2948 total faculty/staff results)" at bounding box center [707, 111] width 558 height 15
click at [676, 85] on input "Search Keywords" at bounding box center [679, 83] width 503 height 29
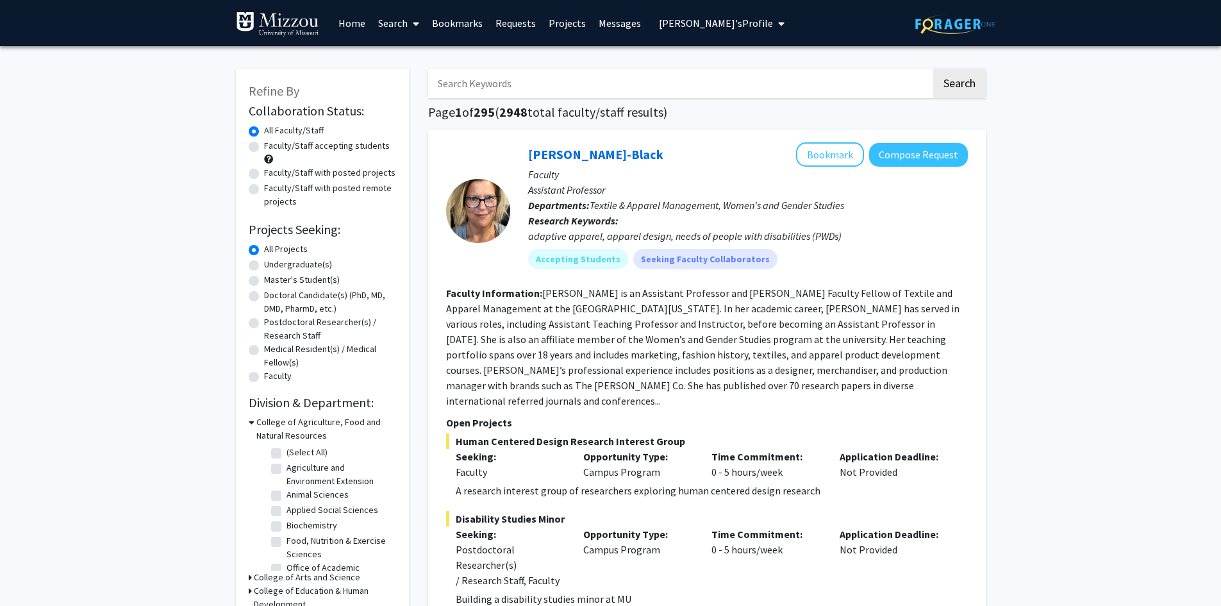
click at [681, 85] on input "Search Keywords" at bounding box center [679, 83] width 503 height 29
type input "n"
type input "children's nutrition"
click at [933, 69] on button "Search" at bounding box center [959, 83] width 53 height 29
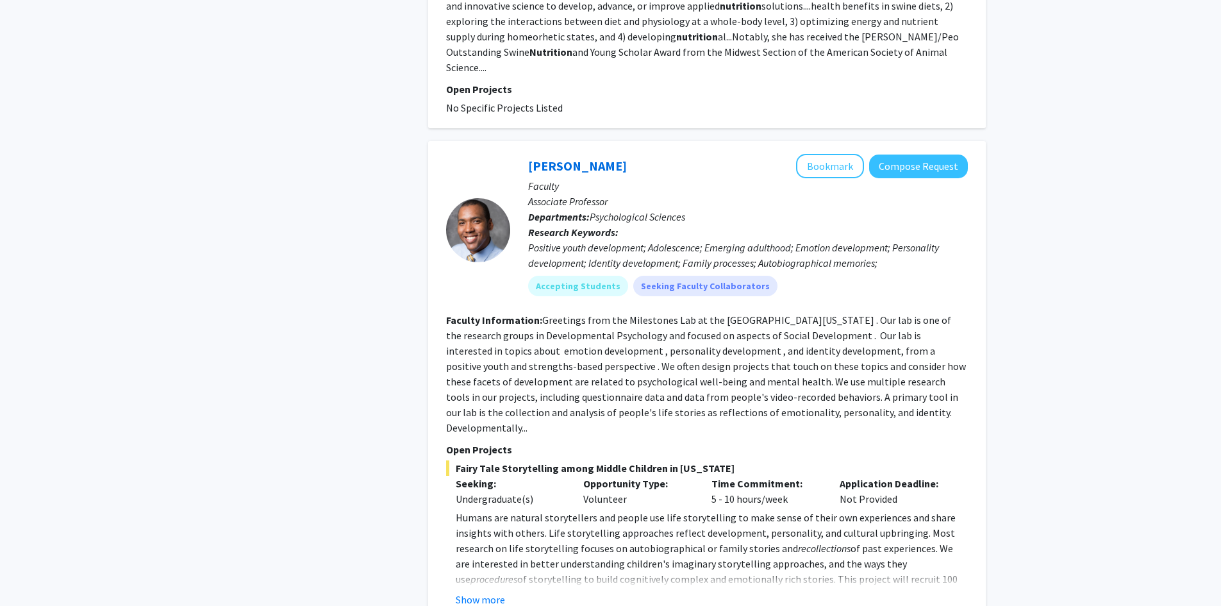
scroll to position [2115, 0]
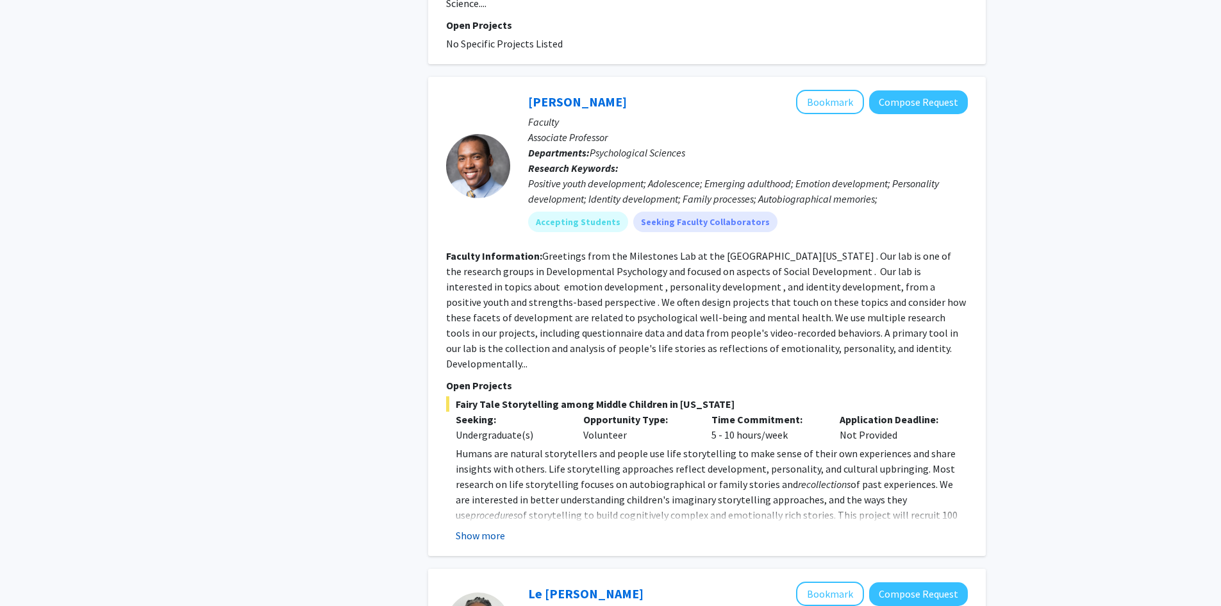
click at [465, 528] on button "Show more" at bounding box center [480, 535] width 49 height 15
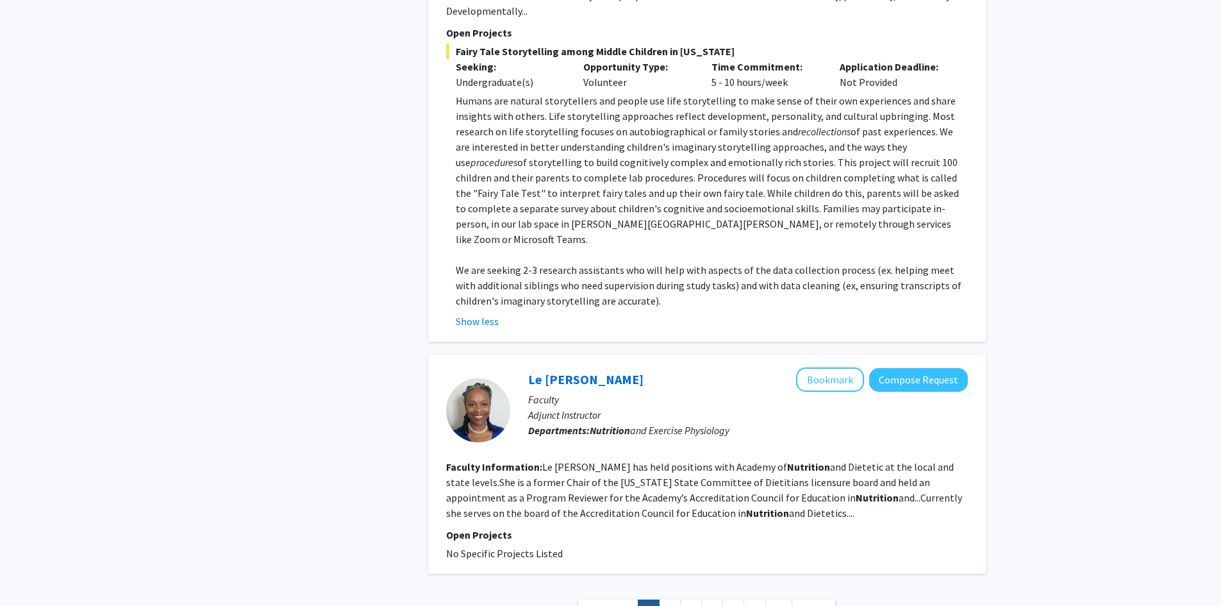
scroll to position [2485, 0]
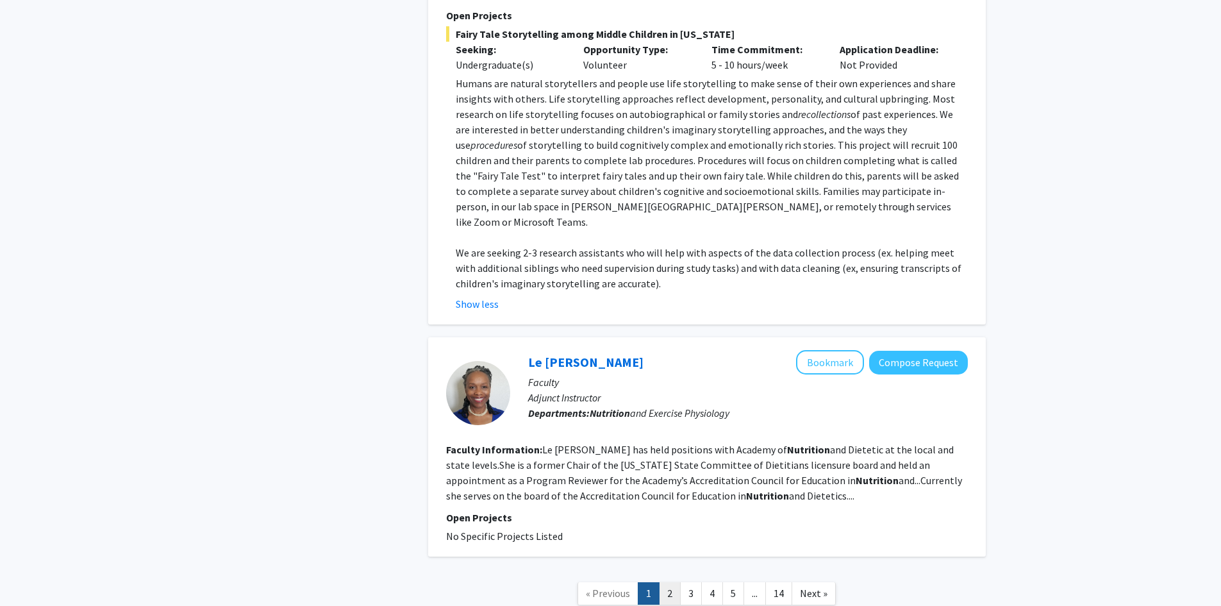
click at [665, 582] on link "2" at bounding box center [670, 593] width 22 height 22
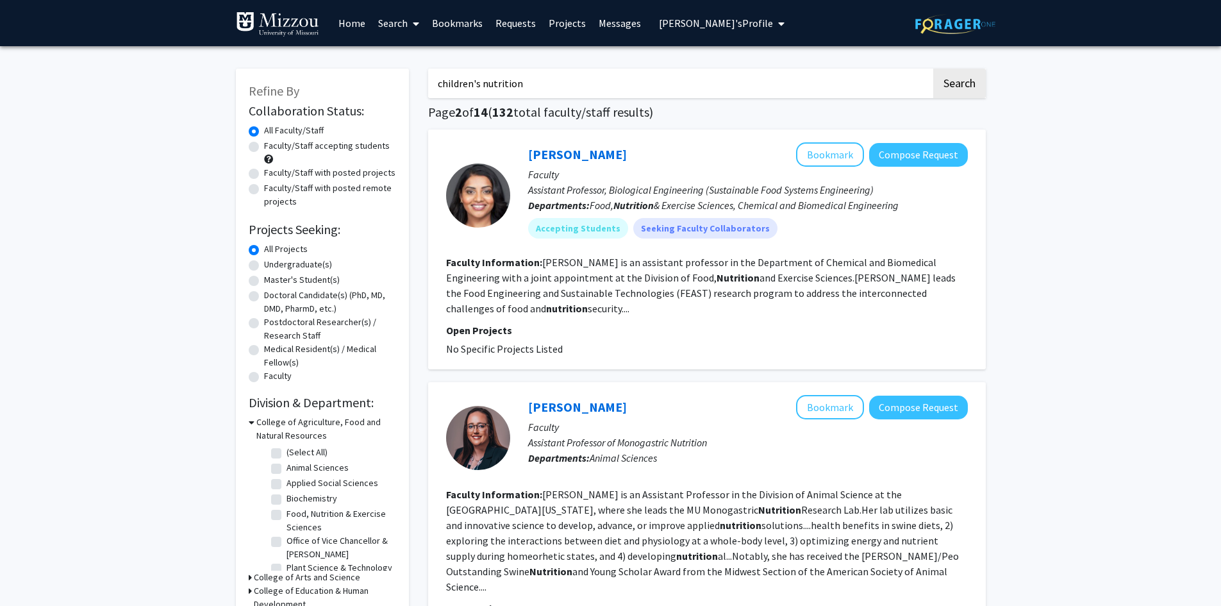
click at [443, 24] on link "Bookmarks" at bounding box center [457, 23] width 63 height 45
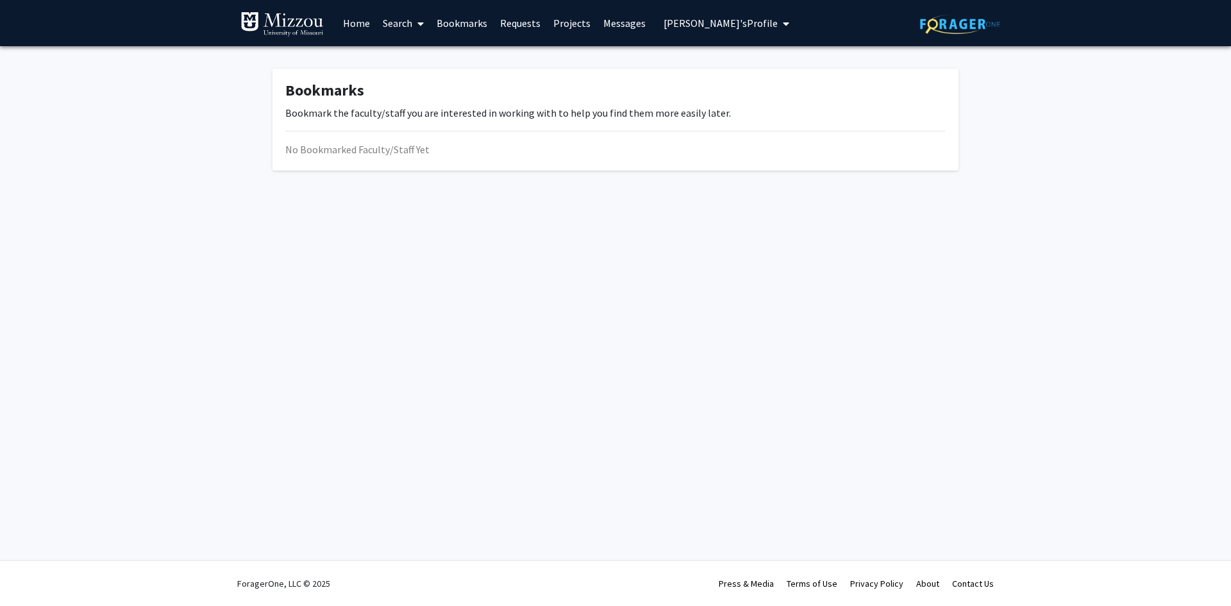
click at [399, 26] on link "Search" at bounding box center [403, 23] width 54 height 45
click at [407, 59] on span "Faculty/Staff" at bounding box center [423, 59] width 94 height 26
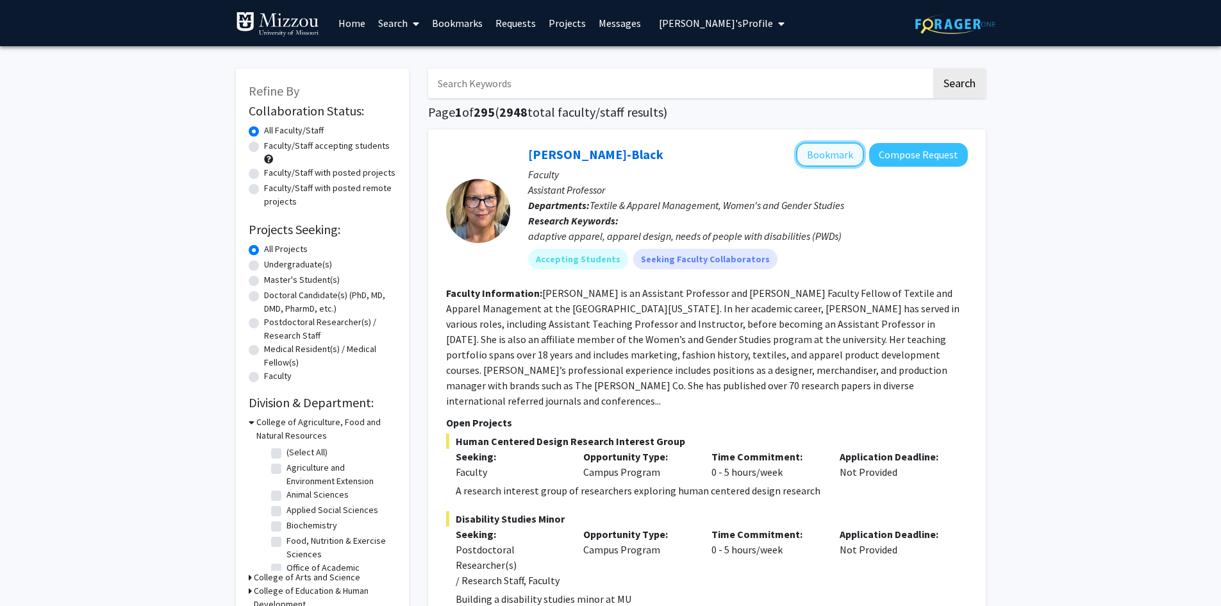
click at [824, 151] on button "Bookmark" at bounding box center [830, 154] width 68 height 24
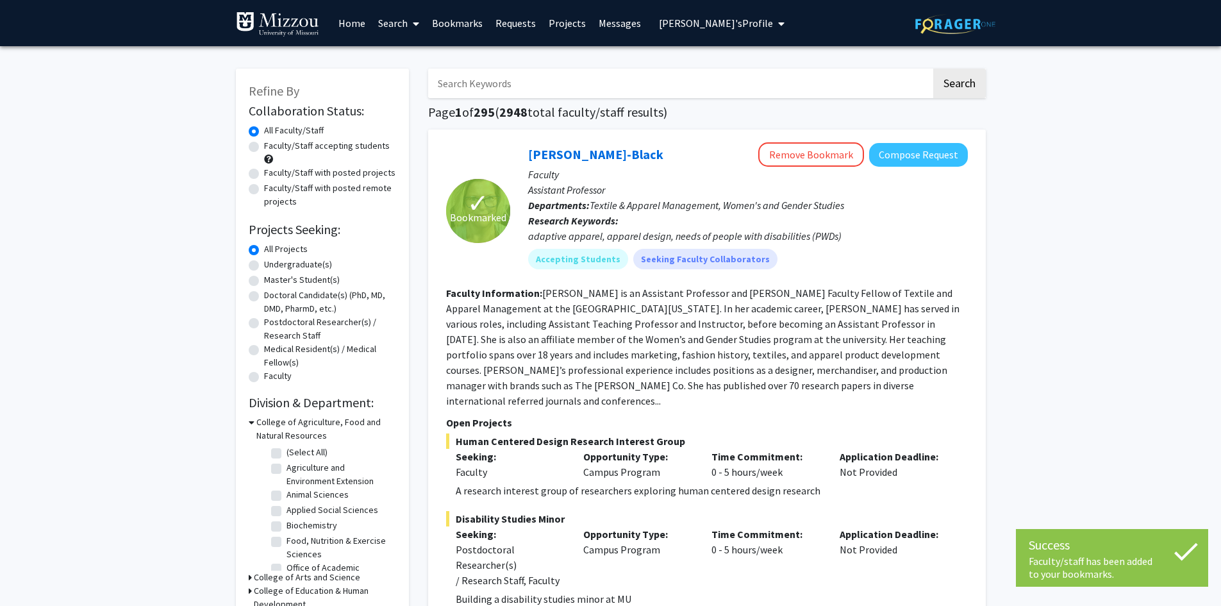
click at [465, 21] on link "Bookmarks" at bounding box center [457, 23] width 63 height 45
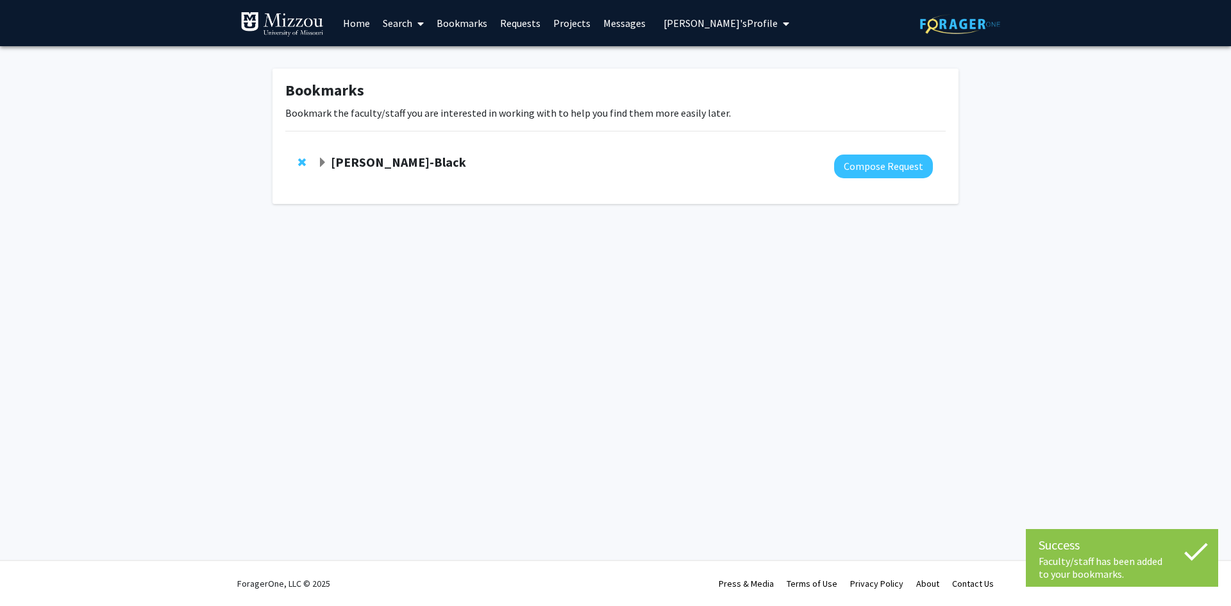
click at [342, 160] on strong "[PERSON_NAME]-Black" at bounding box center [398, 162] width 135 height 16
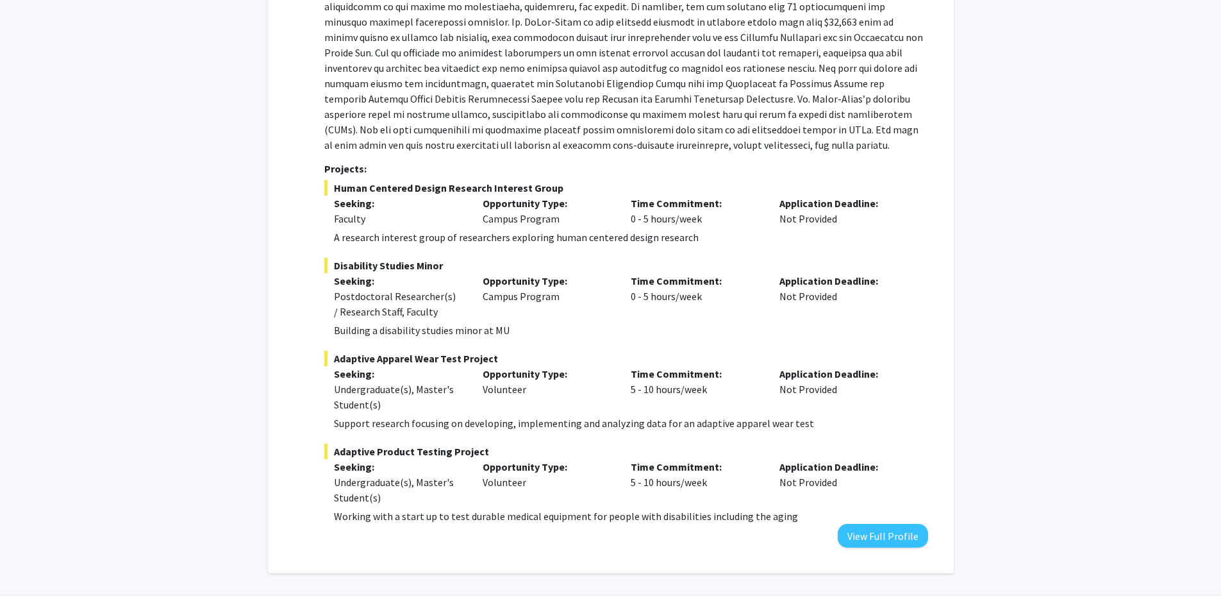
scroll to position [330, 0]
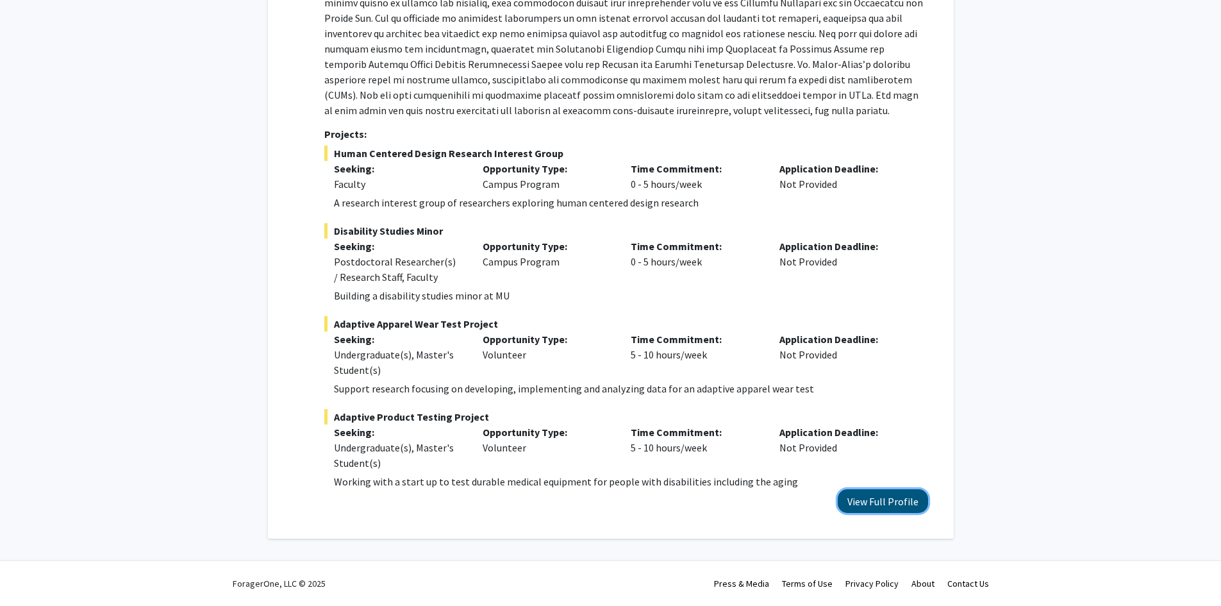
click at [901, 503] on button "View Full Profile" at bounding box center [883, 501] width 90 height 24
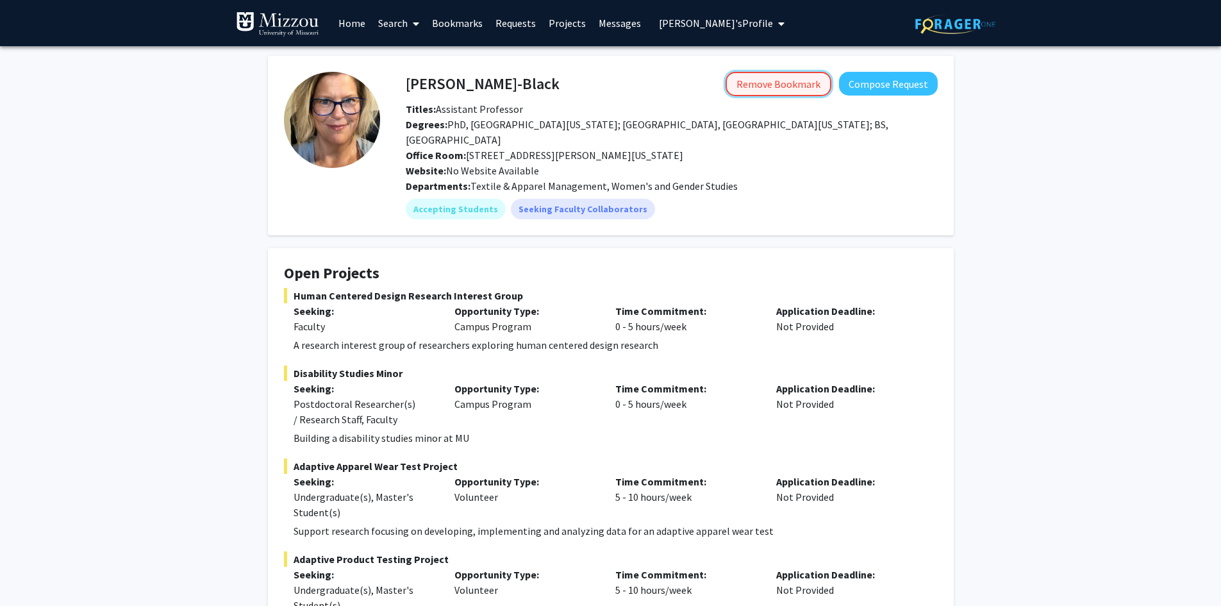
click at [751, 83] on button "Remove Bookmark" at bounding box center [779, 84] width 106 height 24
click at [737, 22] on span "[PERSON_NAME]'s Profile" at bounding box center [716, 23] width 114 height 13
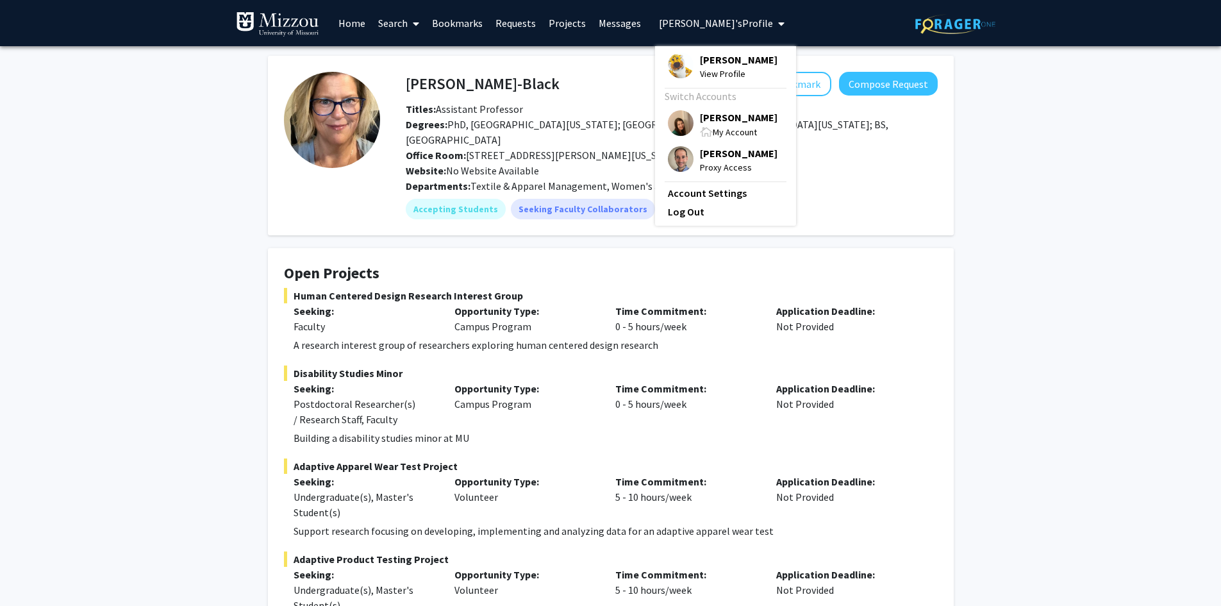
click at [713, 117] on span "[PERSON_NAME]" at bounding box center [739, 117] width 78 height 14
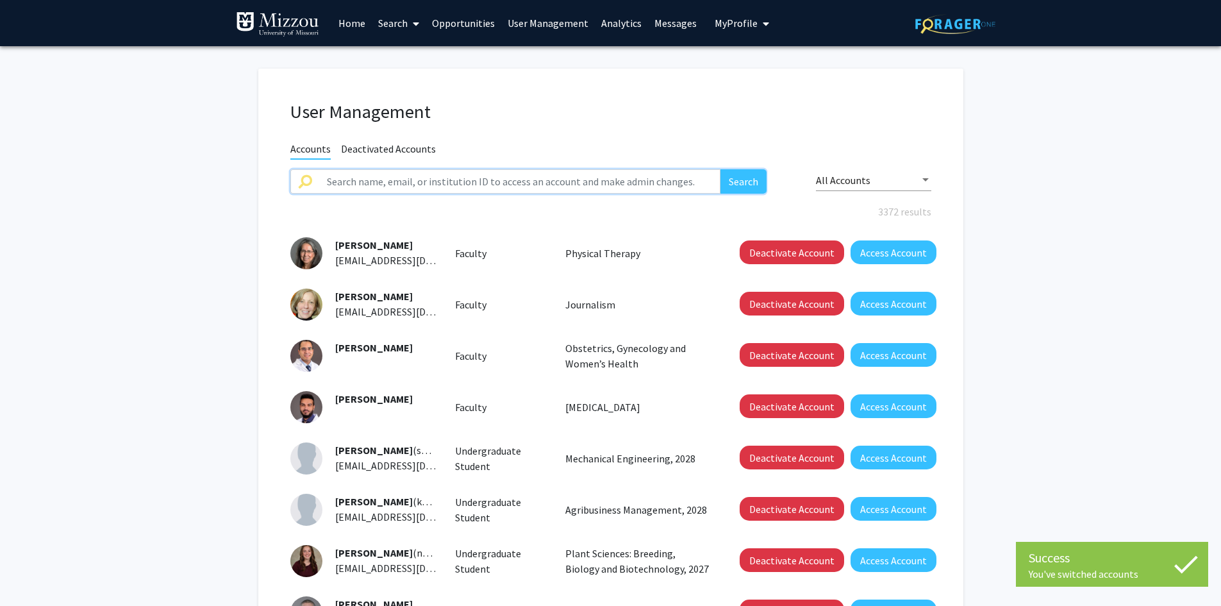
click at [671, 181] on input "text" at bounding box center [520, 181] width 402 height 24
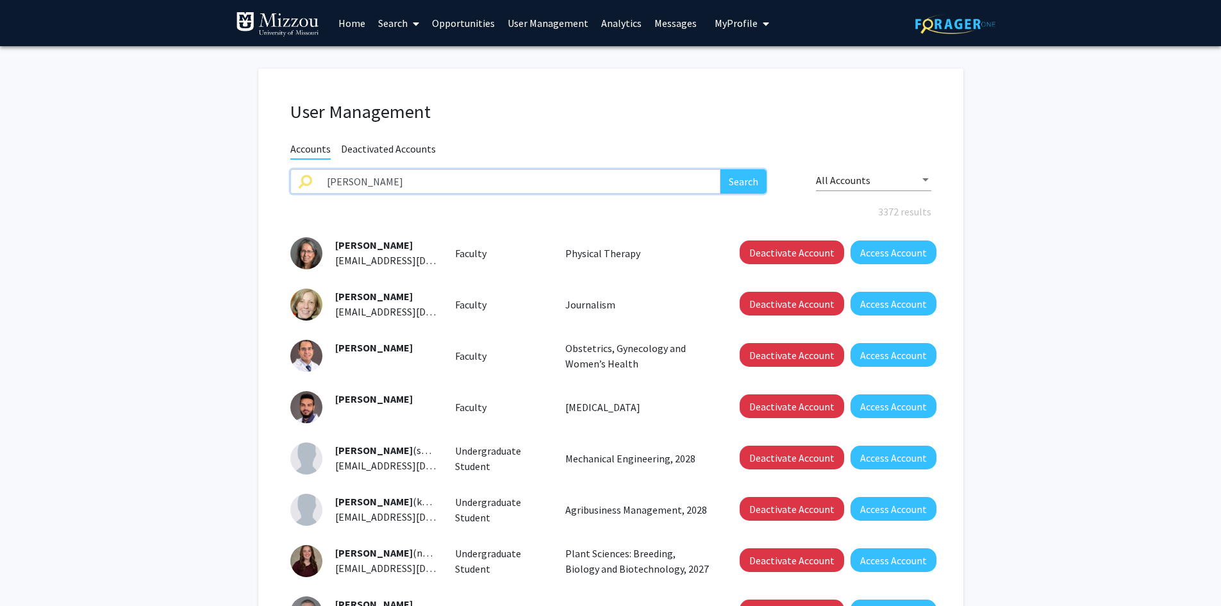
type input "[PERSON_NAME]"
click at [721, 169] on button "Search" at bounding box center [744, 181] width 46 height 24
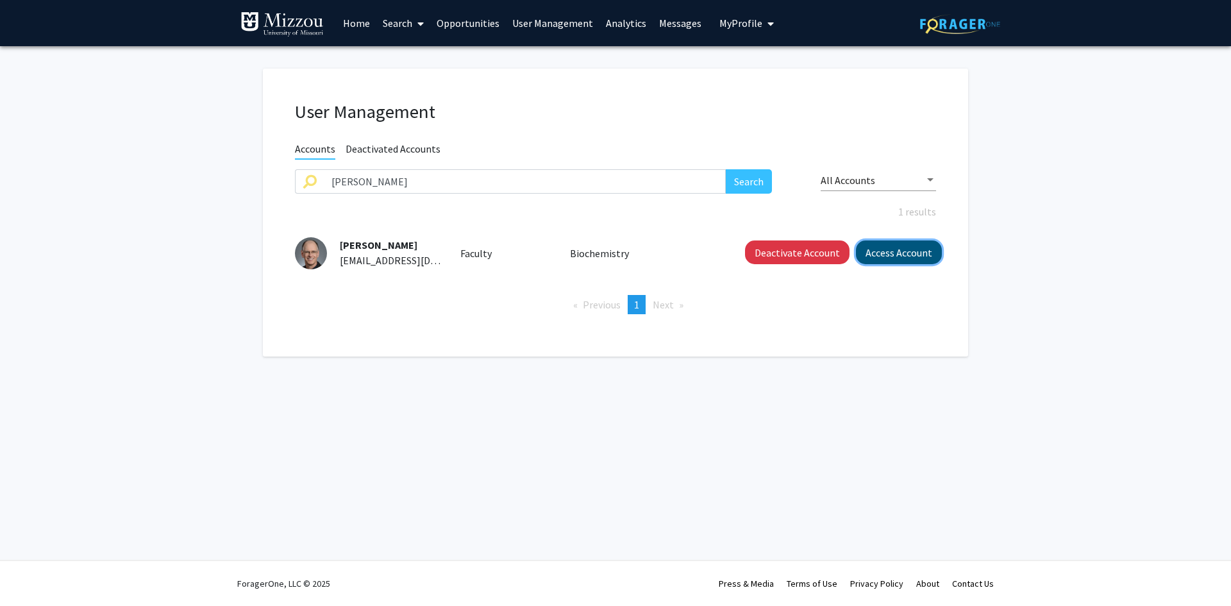
click at [914, 254] on button "Access Account" at bounding box center [899, 252] width 86 height 24
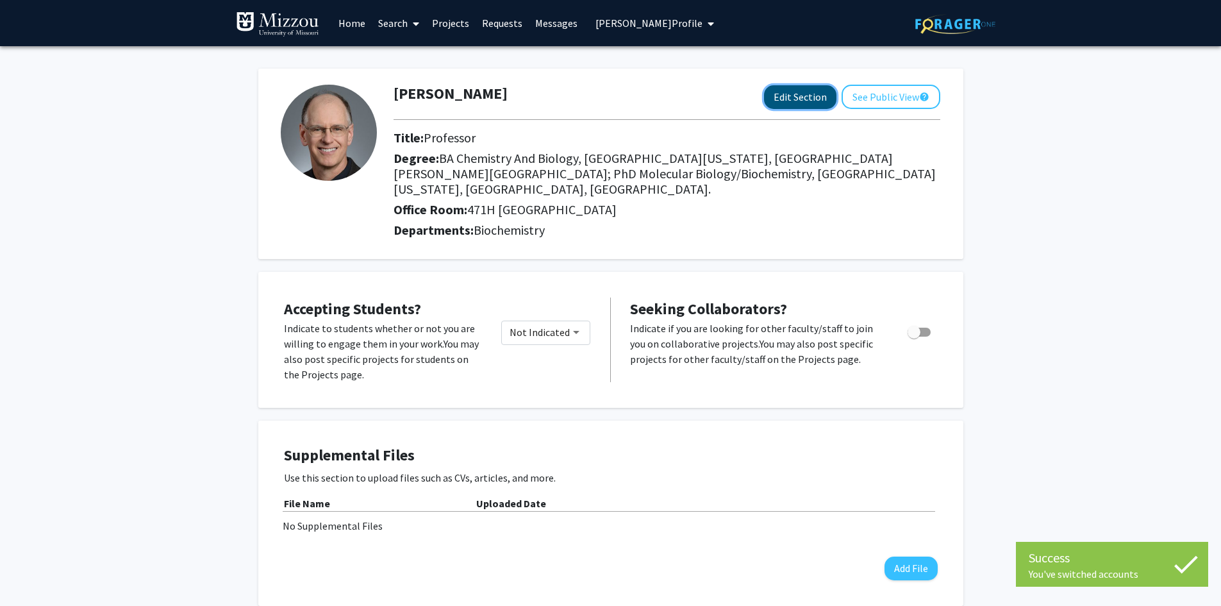
click at [798, 92] on button "Edit Section" at bounding box center [800, 97] width 72 height 24
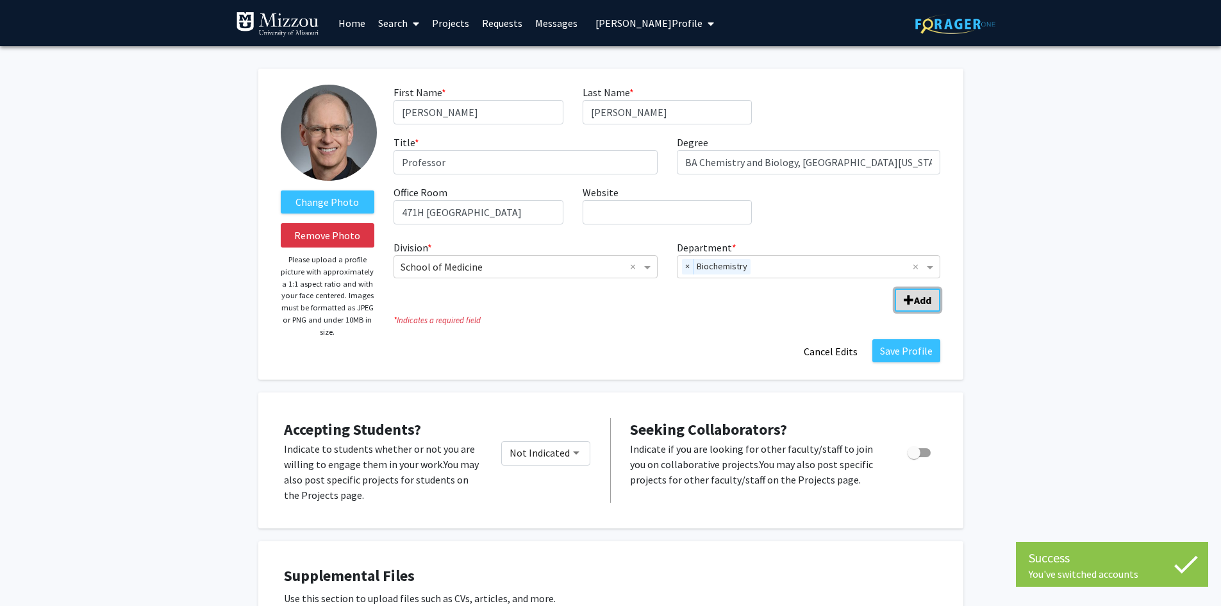
click at [910, 299] on span "Add Division/Department" at bounding box center [909, 300] width 10 height 10
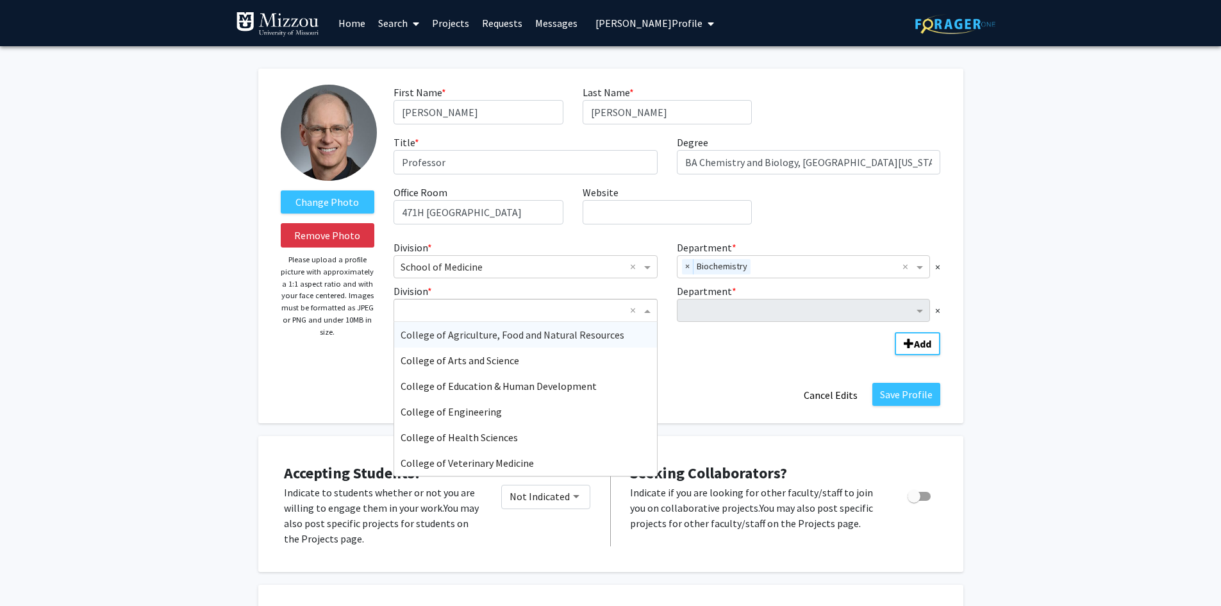
click at [647, 310] on span "Division" at bounding box center [649, 310] width 16 height 15
click at [596, 335] on span "College of Agriculture, Food and Natural Resources" at bounding box center [513, 334] width 224 height 13
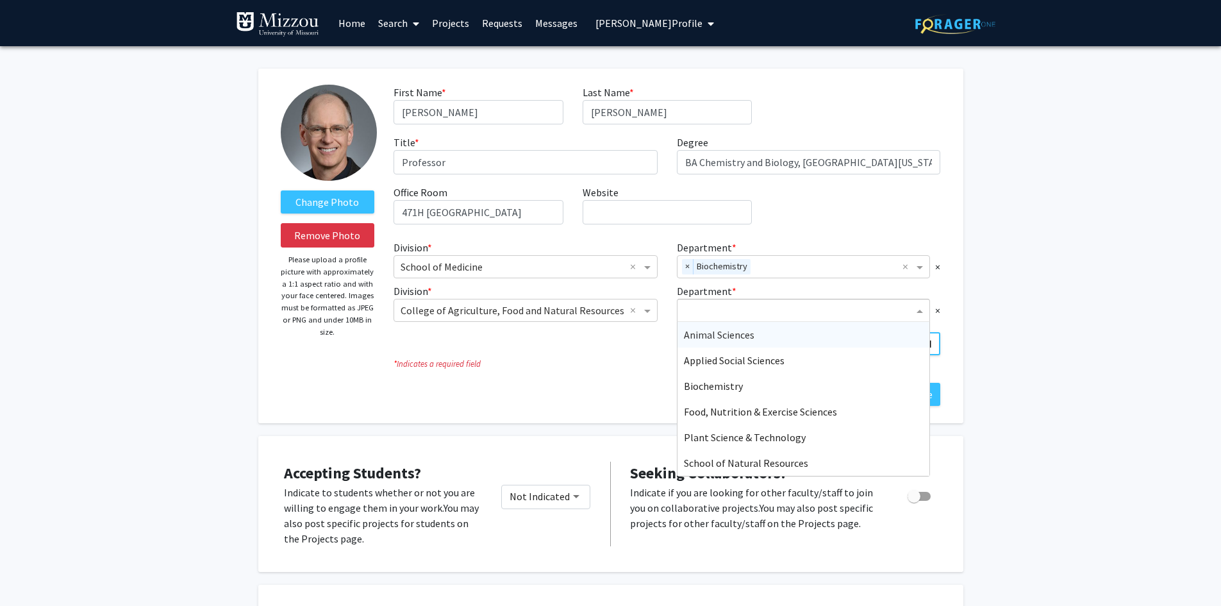
click at [686, 312] on input "Department" at bounding box center [799, 310] width 230 height 15
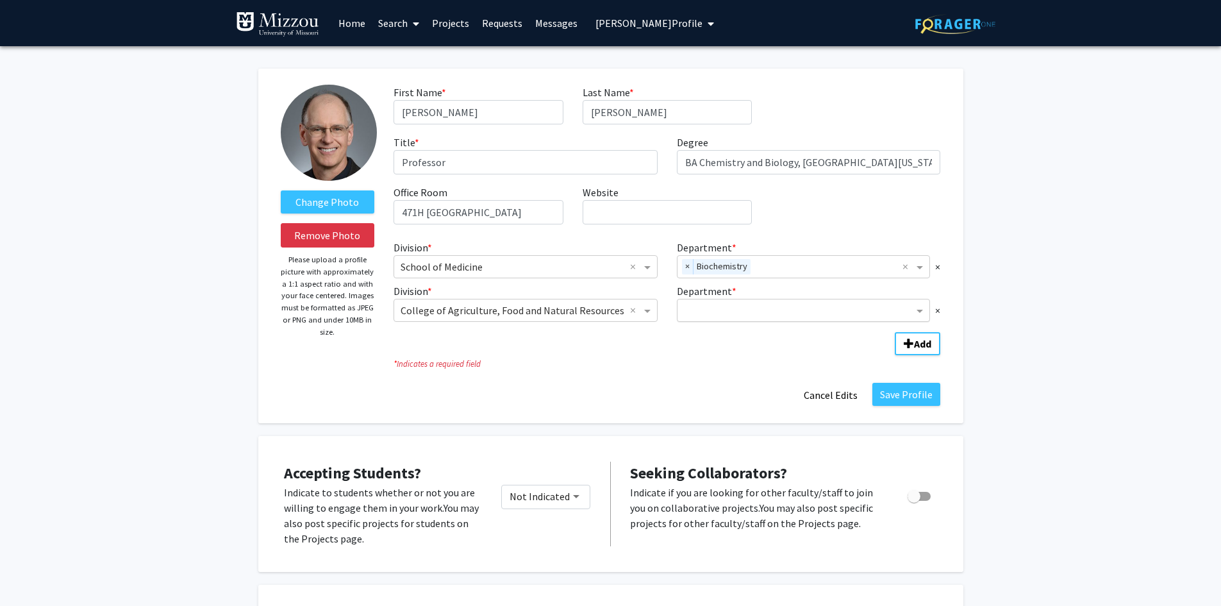
click at [739, 312] on input "Department" at bounding box center [799, 310] width 230 height 15
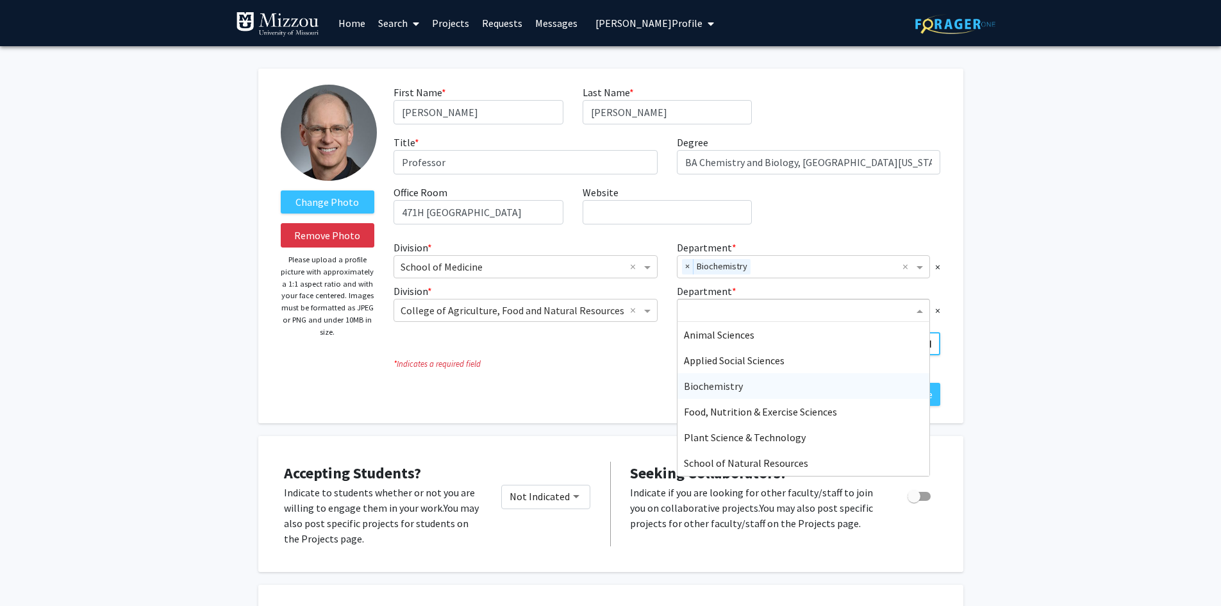
click at [880, 386] on div "Biochemistry" at bounding box center [804, 386] width 253 height 26
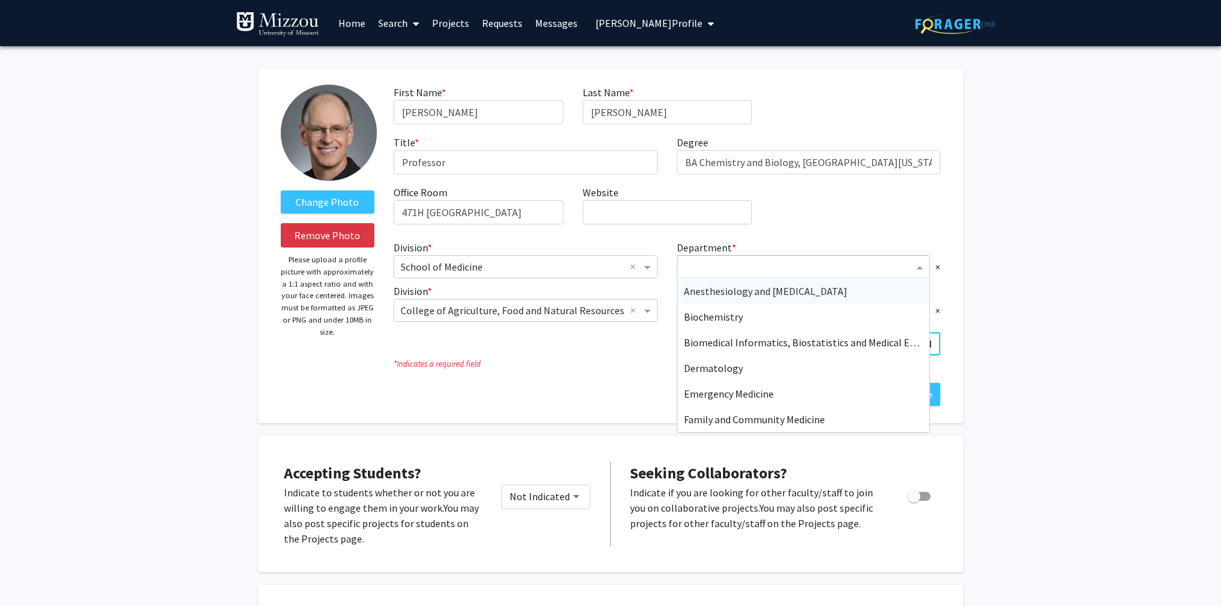
click at [921, 267] on span "Department" at bounding box center [921, 266] width 16 height 15
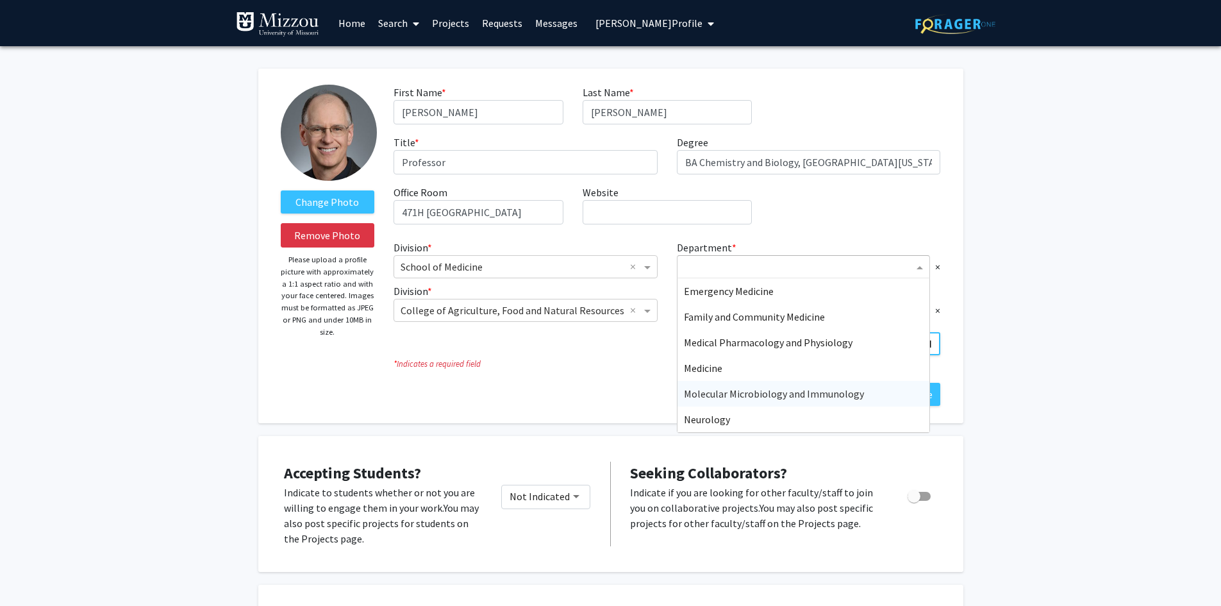
click at [868, 390] on div "Molecular Microbiology and Immunology" at bounding box center [804, 394] width 253 height 26
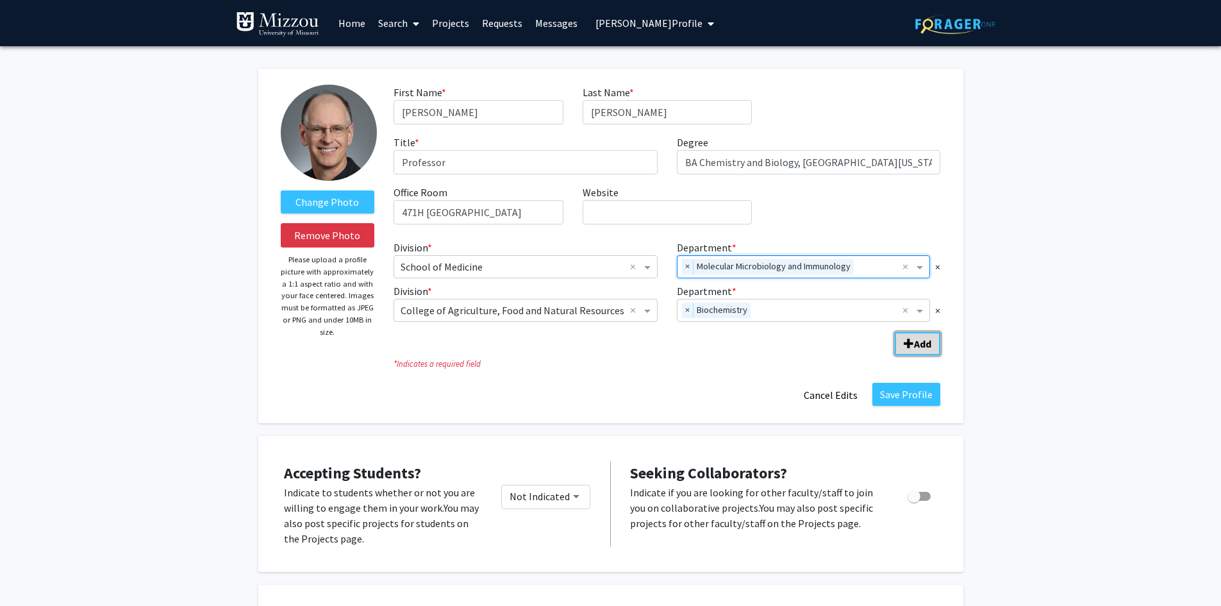
click at [912, 342] on span "Add Division/Department" at bounding box center [909, 343] width 10 height 10
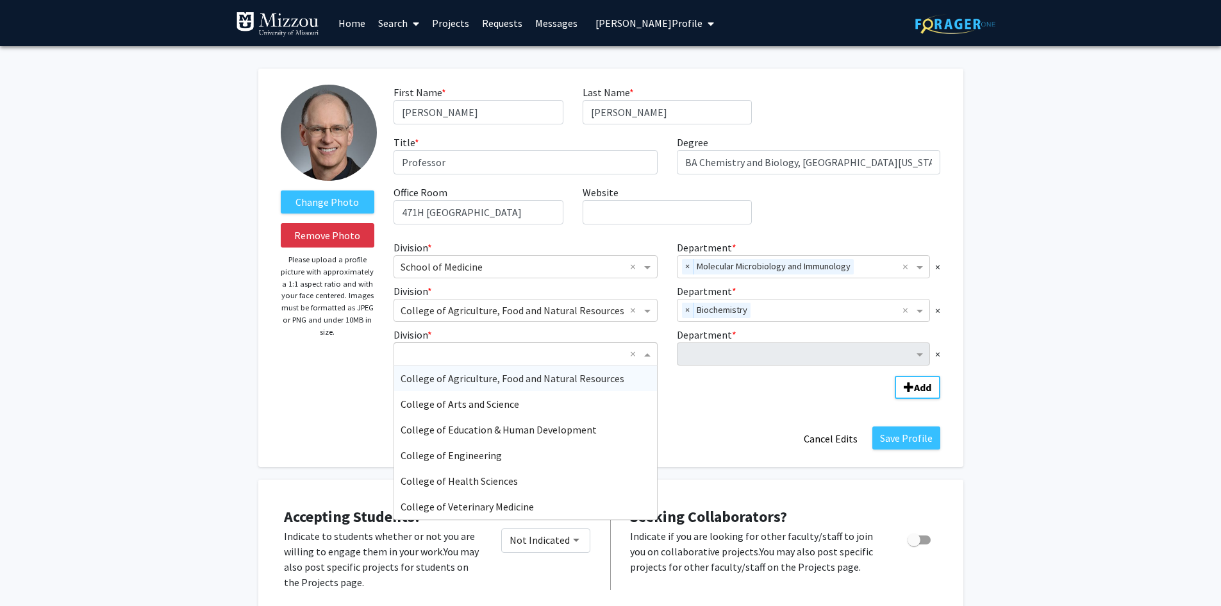
click at [648, 357] on span "Division" at bounding box center [649, 353] width 16 height 15
click at [558, 454] on div "College of Engineering" at bounding box center [525, 455] width 263 height 26
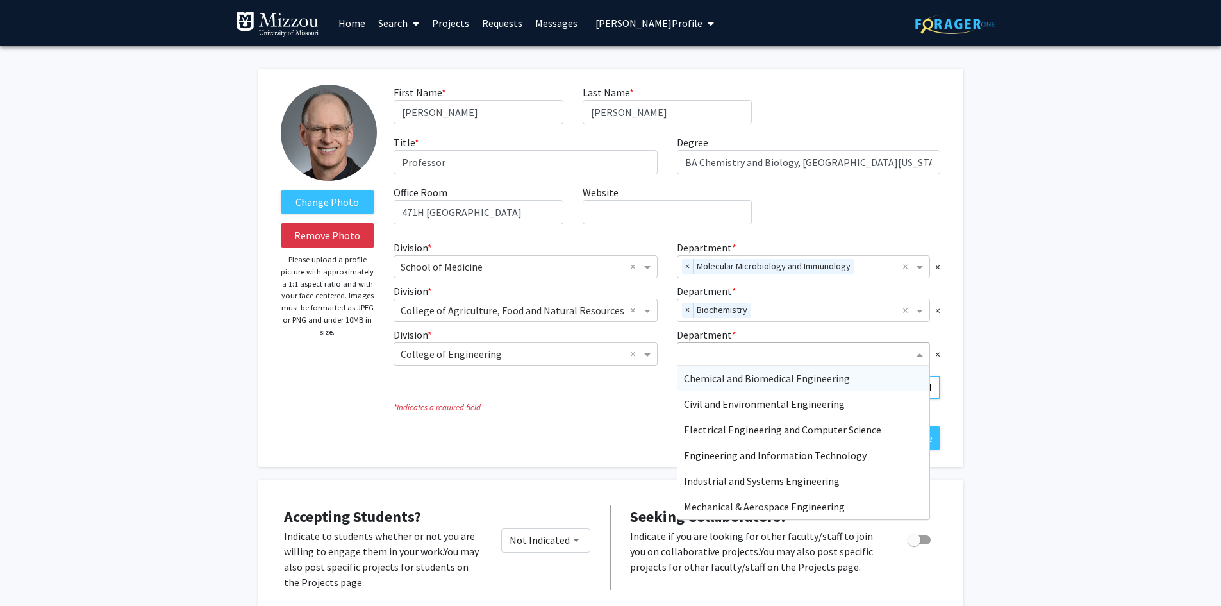
click at [713, 354] on input "Department" at bounding box center [799, 354] width 230 height 15
click at [724, 379] on span "Chemical and Biomedical Engineering" at bounding box center [767, 378] width 166 height 13
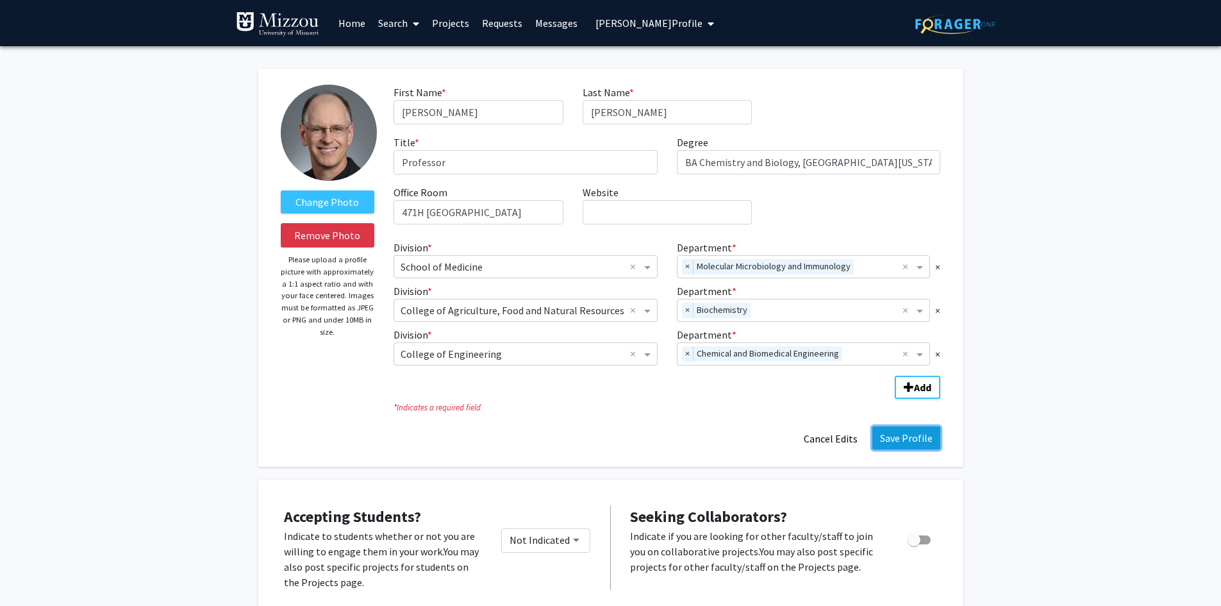
click at [905, 438] on button "Save Profile" at bounding box center [906, 437] width 68 height 23
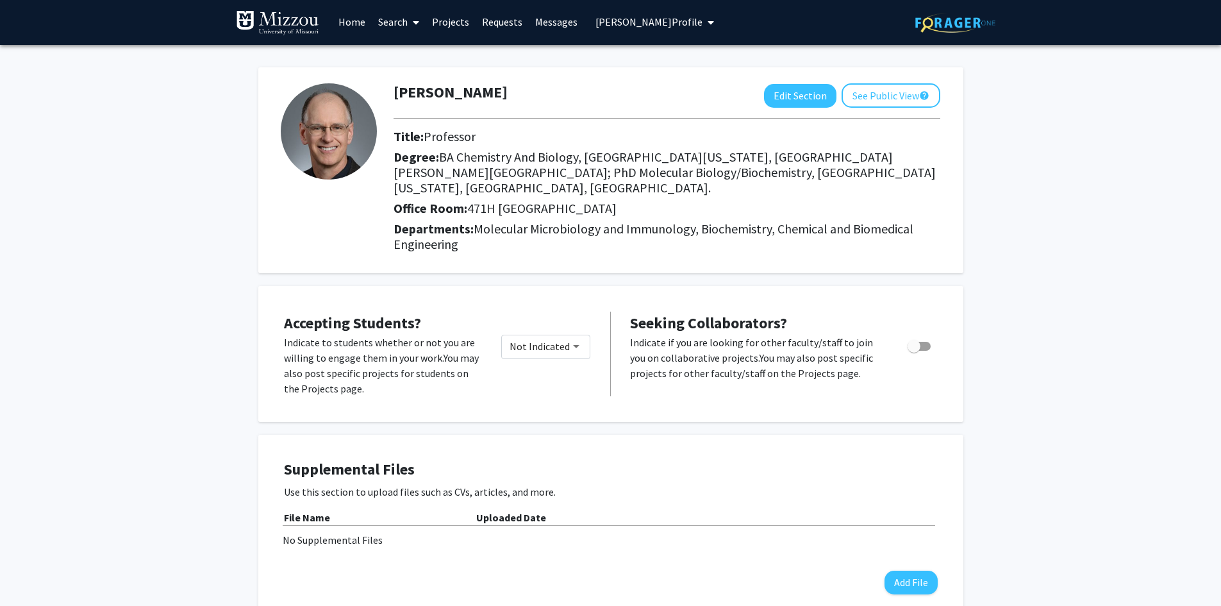
scroll to position [0, 0]
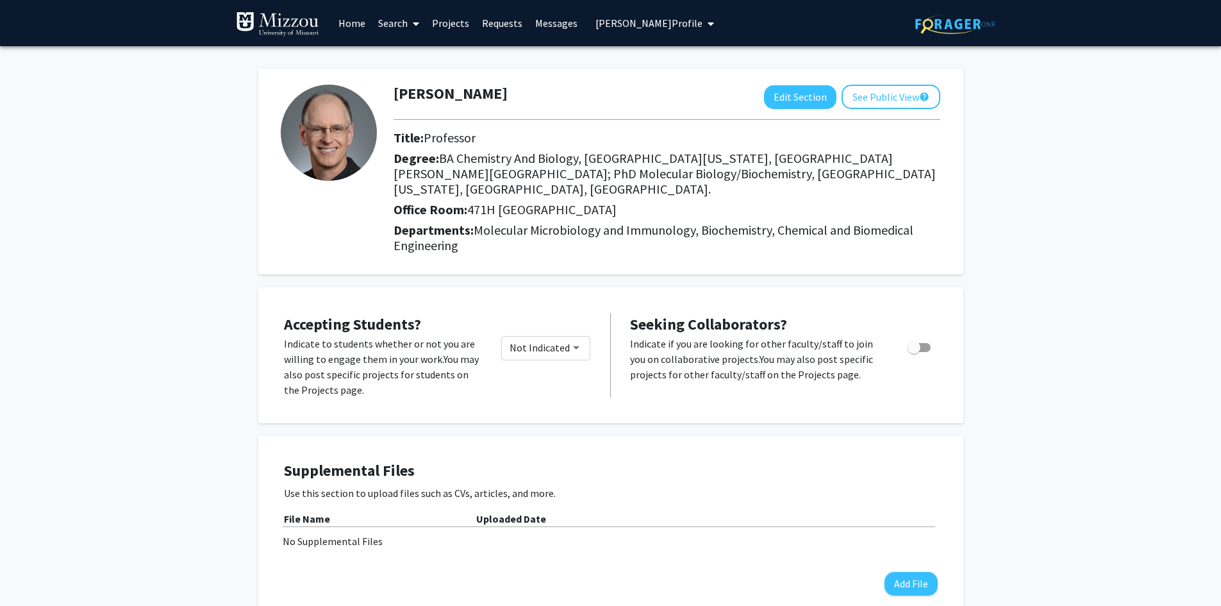
click at [610, 23] on span "[PERSON_NAME] Profile" at bounding box center [649, 23] width 107 height 13
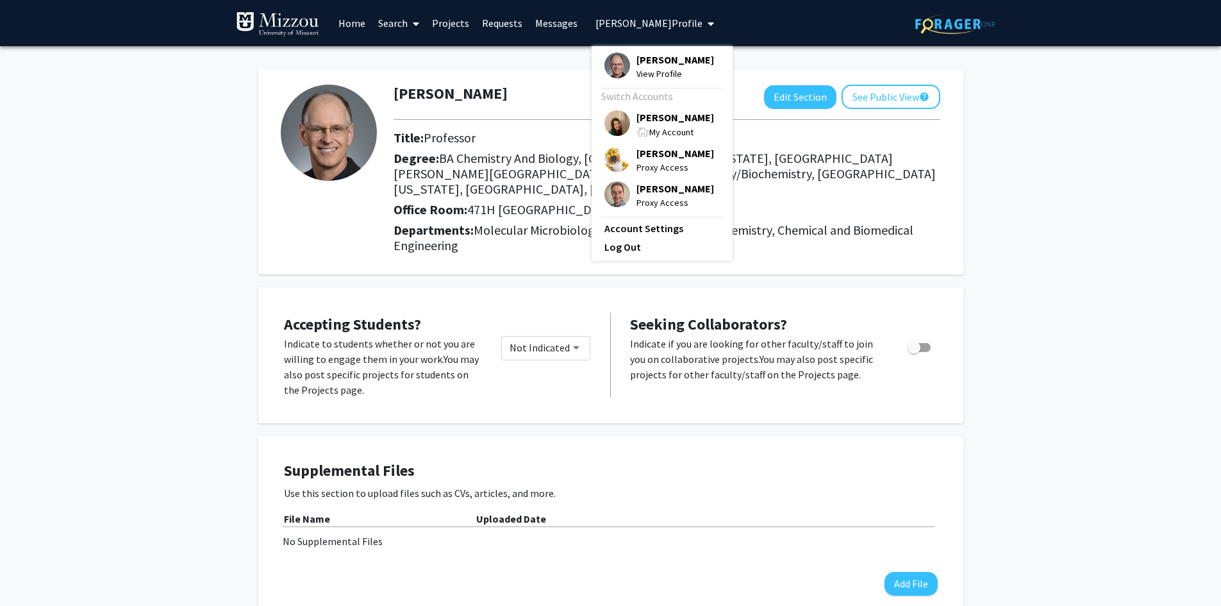
click at [647, 119] on span "[PERSON_NAME]" at bounding box center [676, 117] width 78 height 14
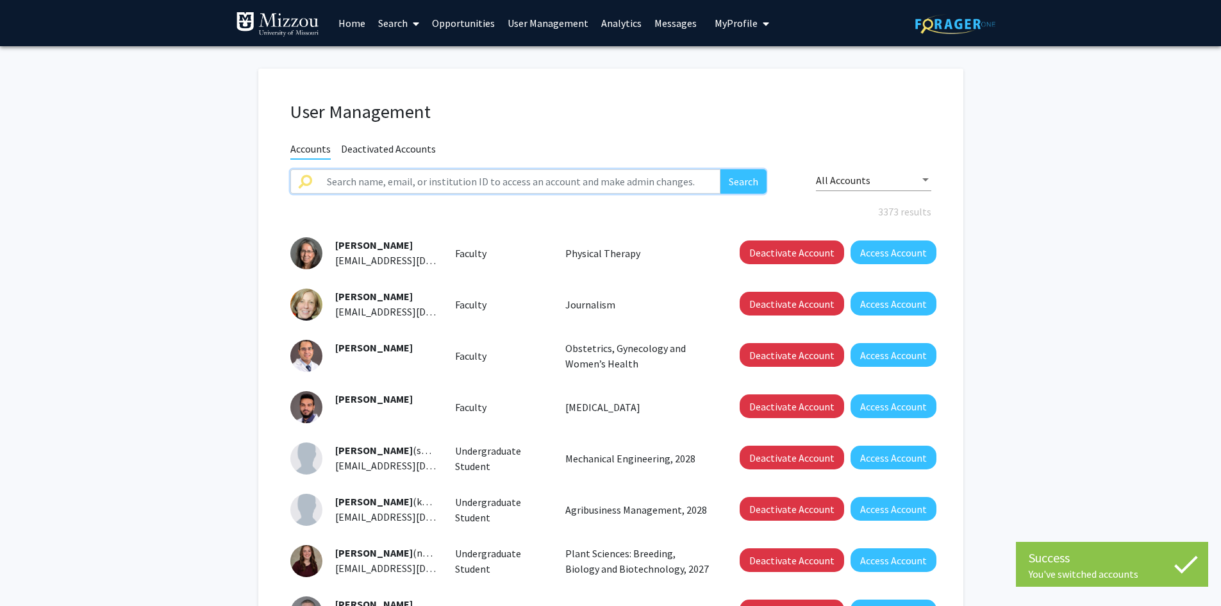
click at [480, 183] on input "text" at bounding box center [520, 181] width 402 height 24
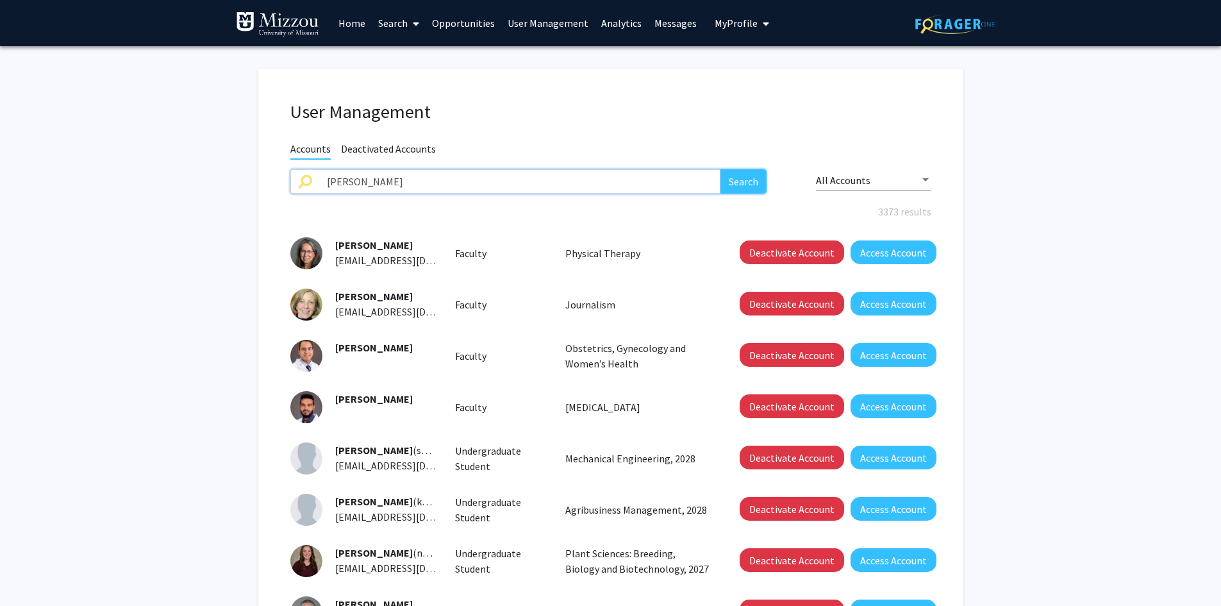
type input "[PERSON_NAME]"
click at [721, 169] on button "Search" at bounding box center [744, 181] width 46 height 24
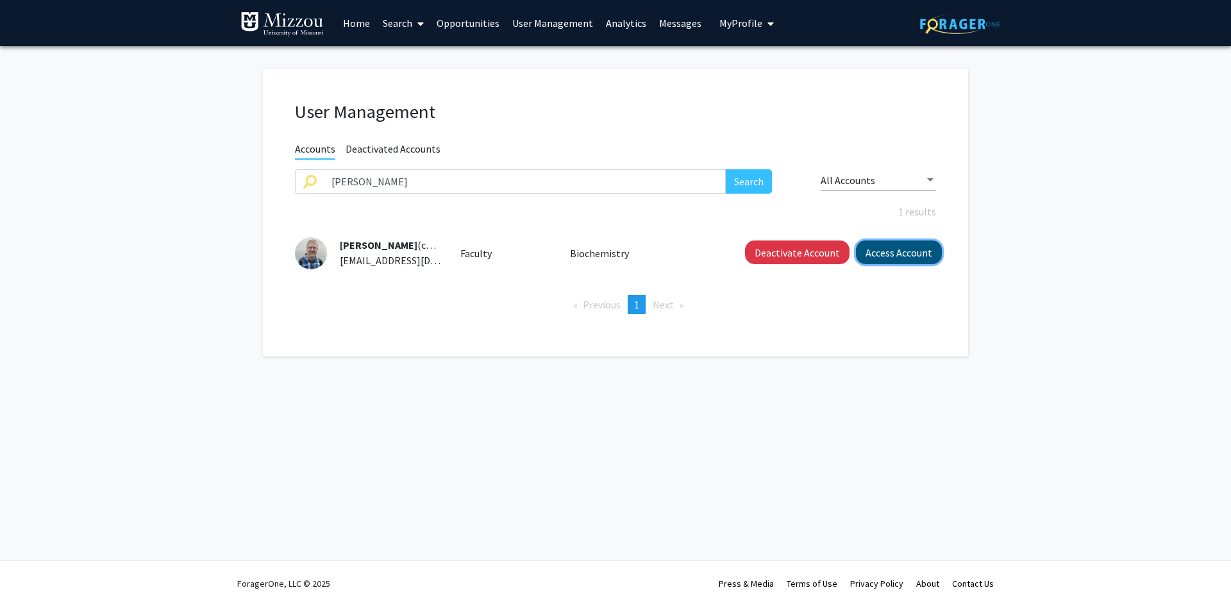
click at [878, 254] on button "Access Account" at bounding box center [899, 252] width 86 height 24
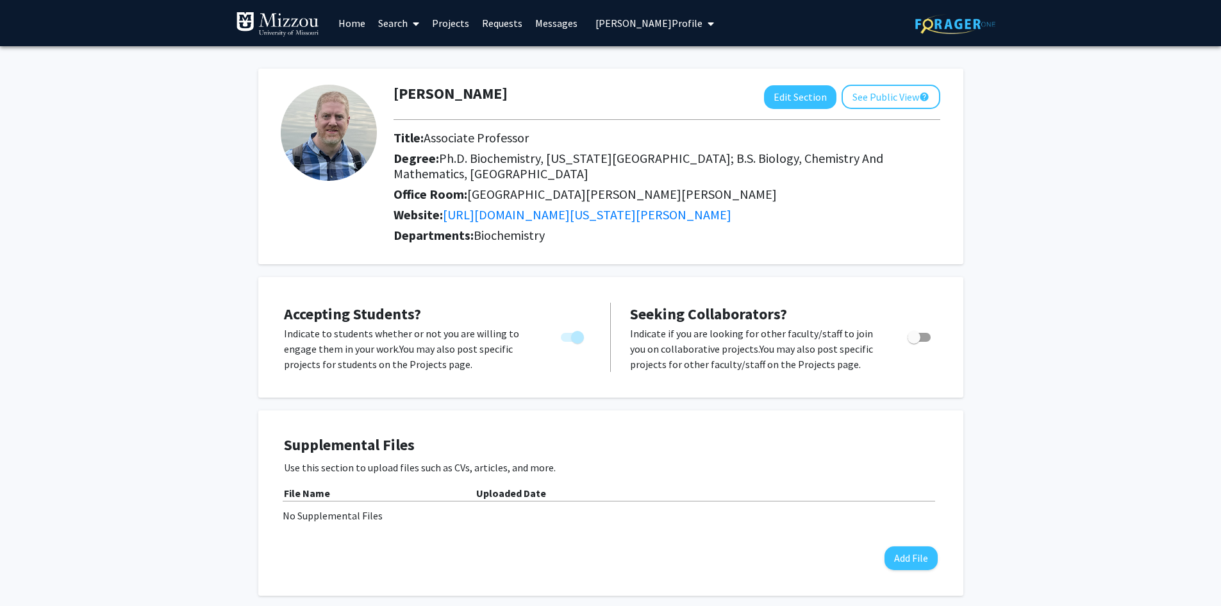
click at [662, 21] on span "[PERSON_NAME] Profile" at bounding box center [649, 23] width 107 height 13
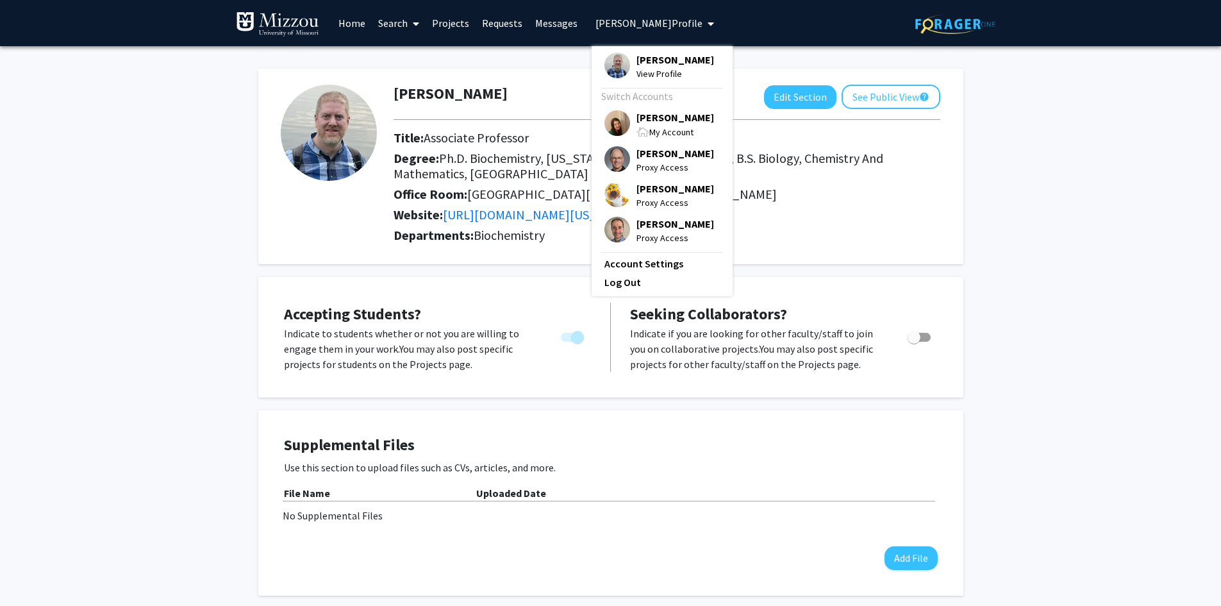
click at [662, 117] on span "[PERSON_NAME]" at bounding box center [676, 117] width 78 height 14
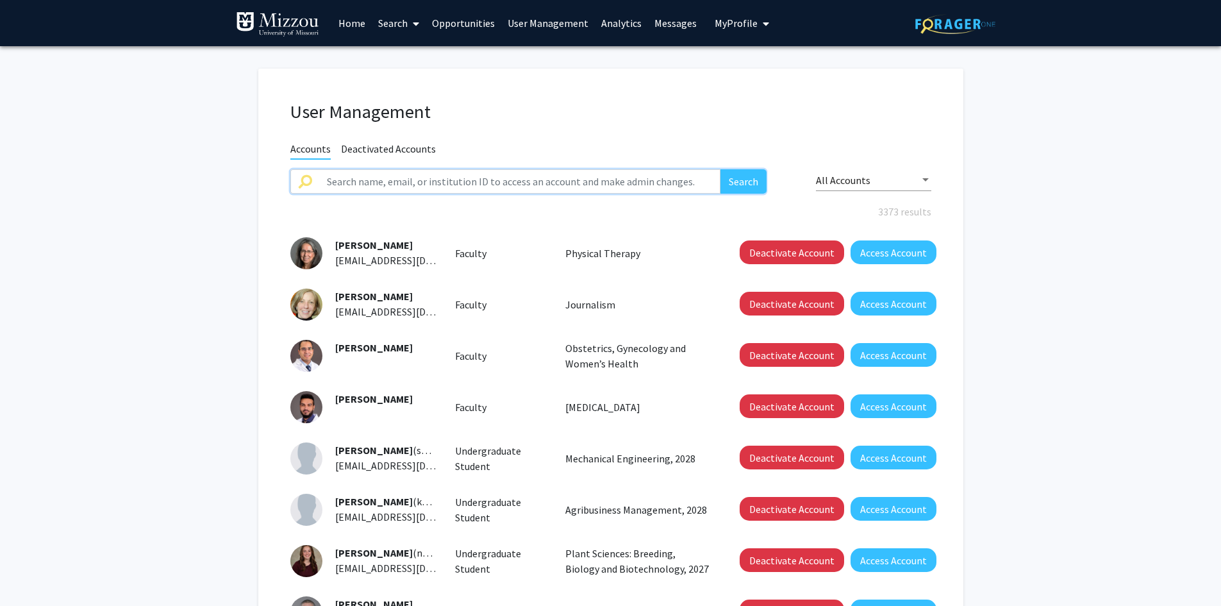
click at [401, 186] on input "text" at bounding box center [520, 181] width 402 height 24
type input "[PERSON_NAME]"
click at [721, 169] on button "Search" at bounding box center [744, 181] width 46 height 24
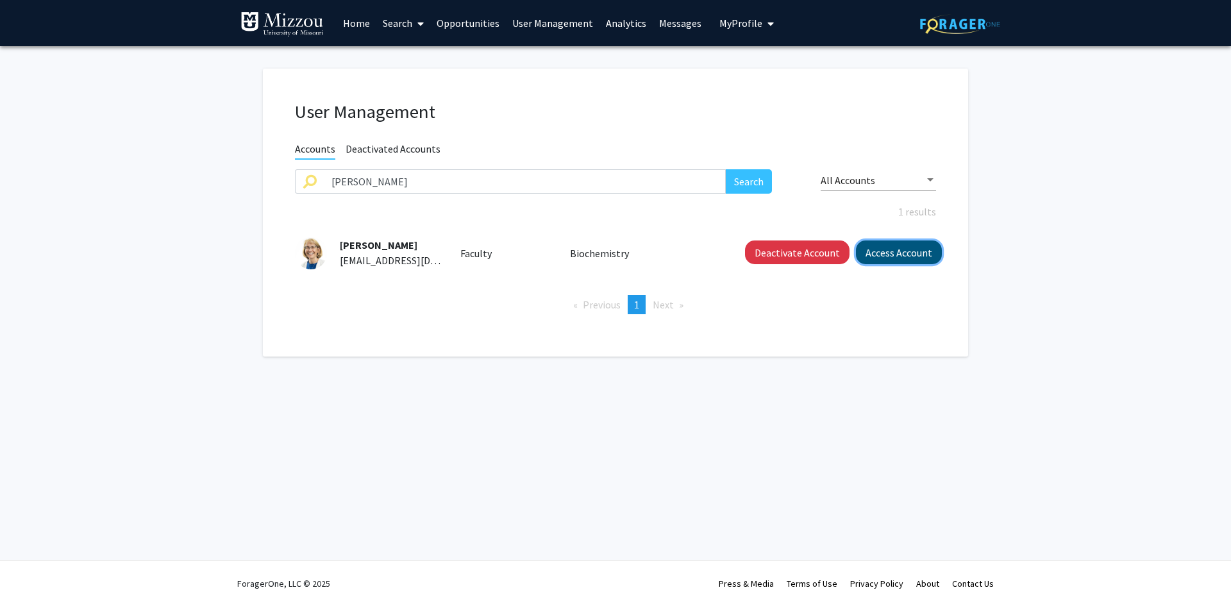
click at [881, 256] on button "Access Account" at bounding box center [899, 252] width 86 height 24
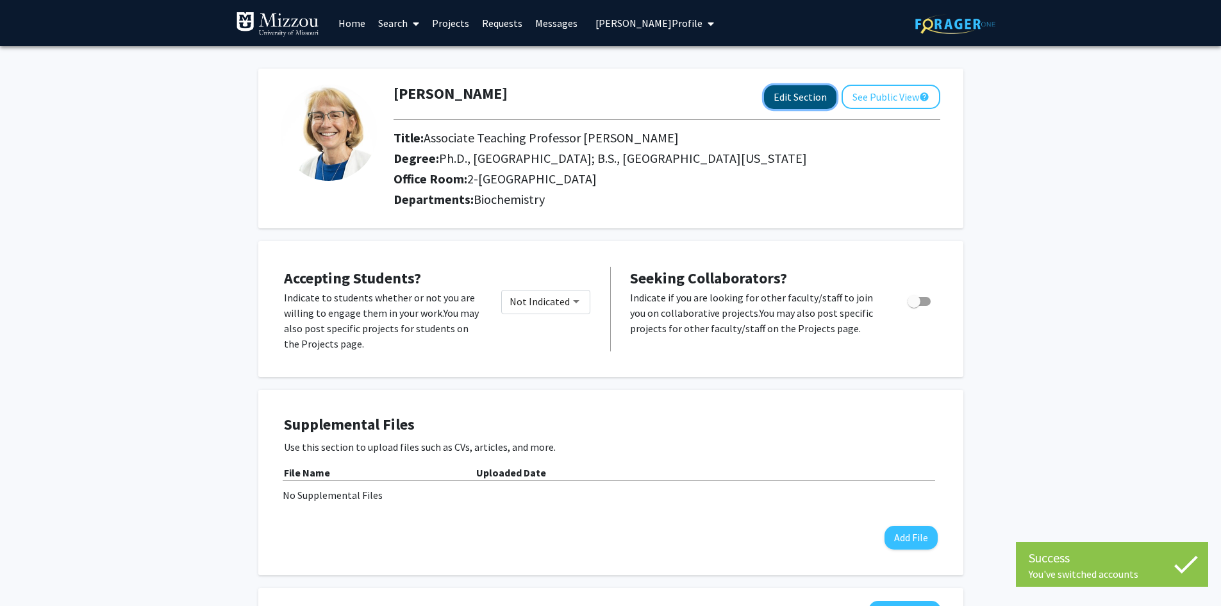
click at [811, 97] on button "Edit Section" at bounding box center [800, 97] width 72 height 24
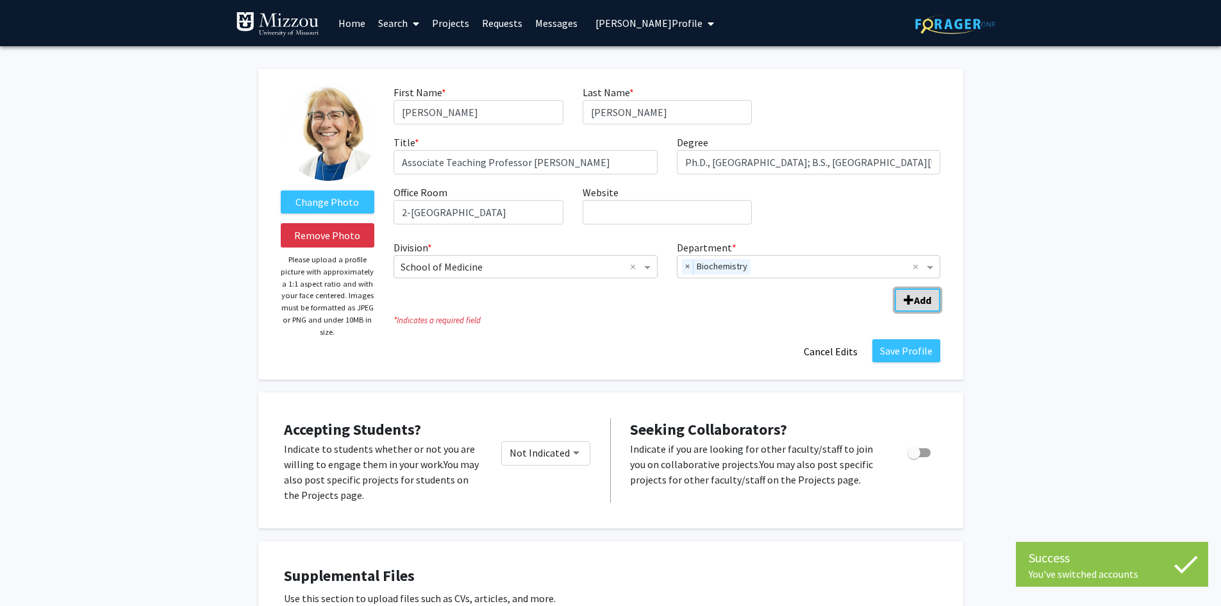
click at [910, 301] on span "Add Division/Department" at bounding box center [909, 300] width 10 height 10
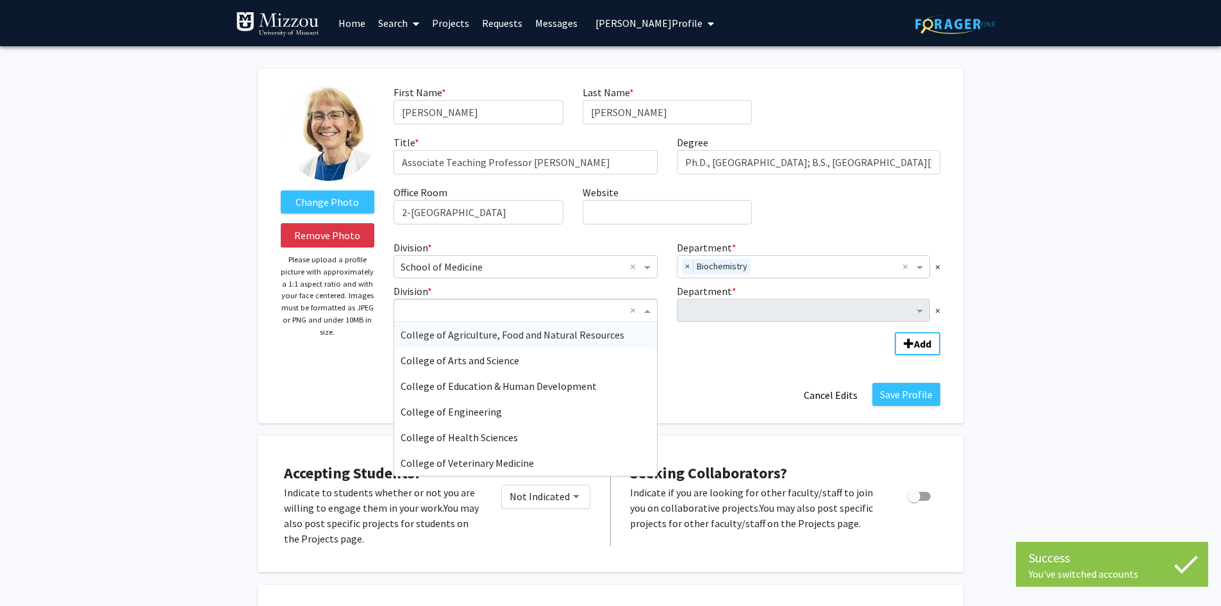
click at [647, 307] on span "Division" at bounding box center [649, 310] width 16 height 15
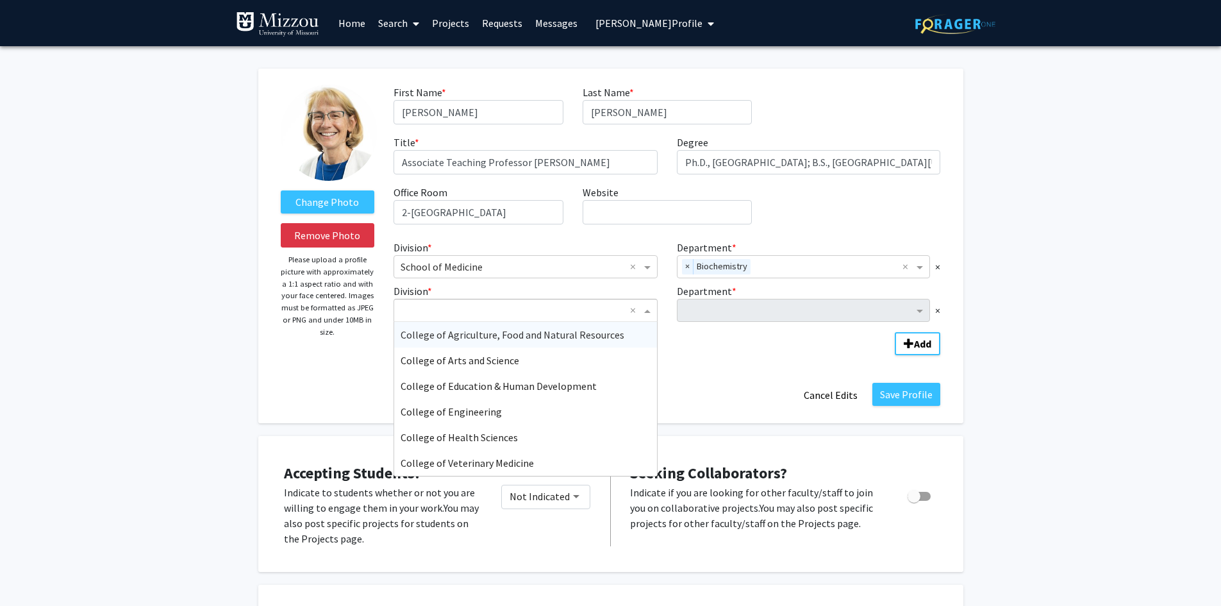
click at [588, 335] on span "College of Agriculture, Food and Natural Resources" at bounding box center [513, 334] width 224 height 13
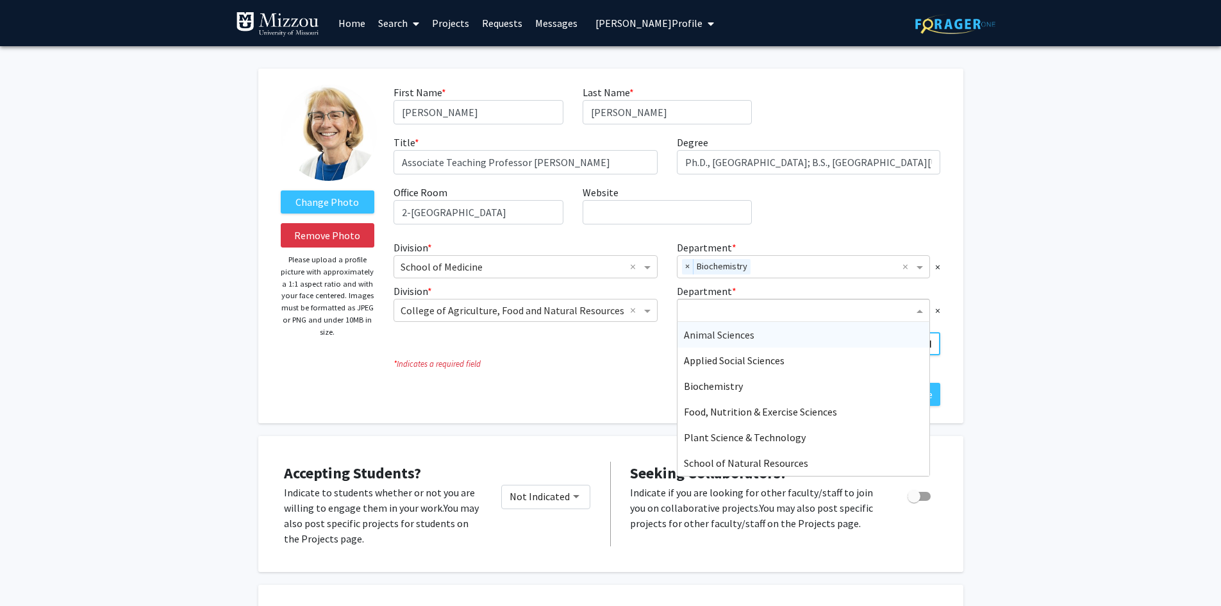
click at [693, 315] on input "Department" at bounding box center [799, 310] width 230 height 15
click at [704, 391] on span "Biochemistry" at bounding box center [713, 385] width 59 height 13
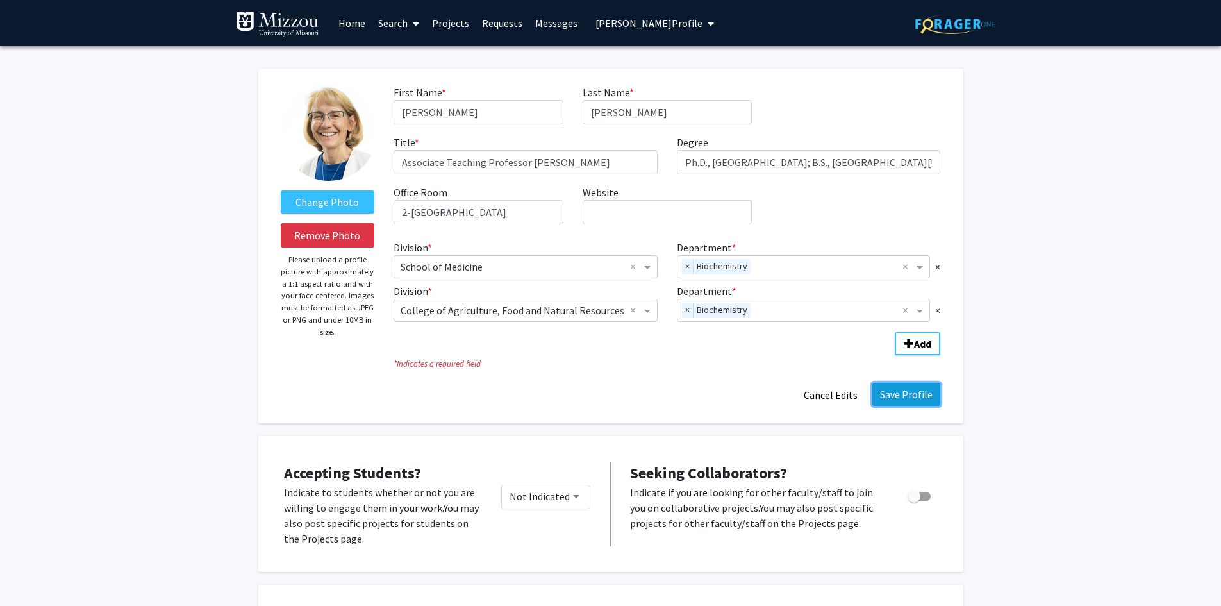
click at [928, 398] on button "Save Profile" at bounding box center [906, 394] width 68 height 23
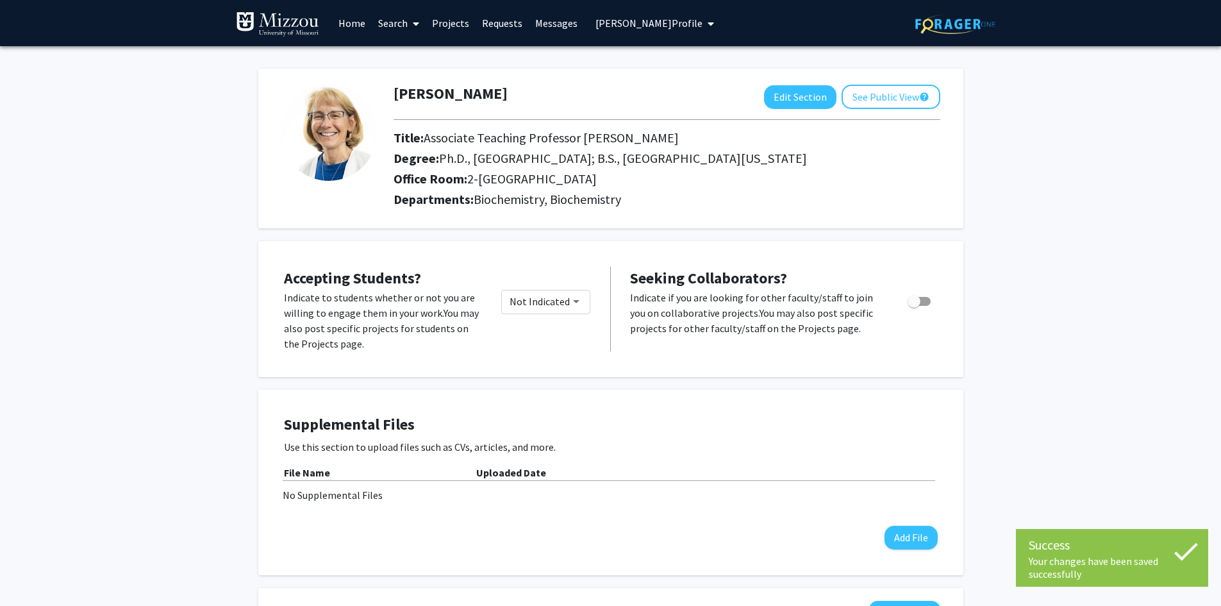
click at [683, 25] on span "[PERSON_NAME] Profile" at bounding box center [649, 23] width 107 height 13
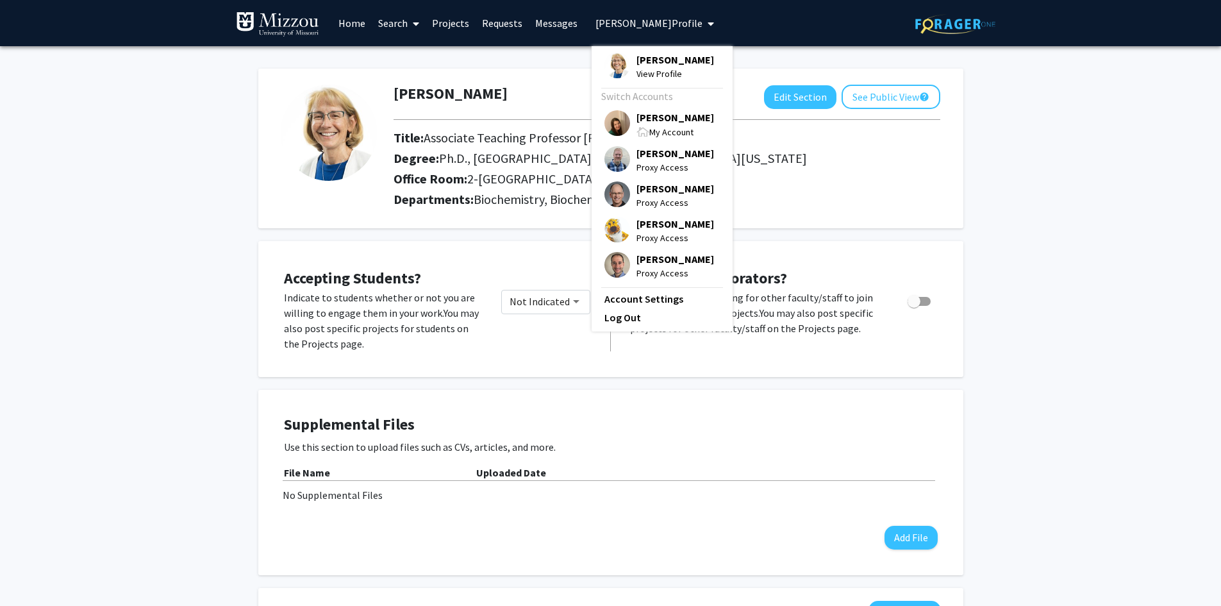
click at [672, 122] on span "[PERSON_NAME]" at bounding box center [676, 117] width 78 height 14
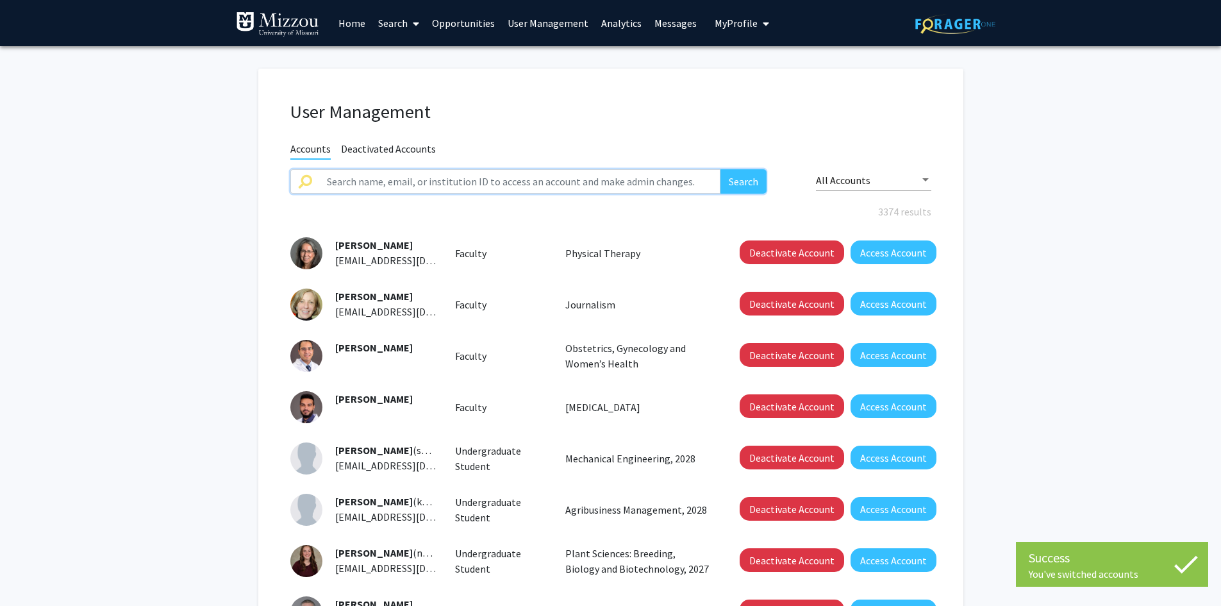
click at [658, 181] on input "text" at bounding box center [520, 181] width 402 height 24
type input "[PERSON_NAME]"
click at [721, 169] on button "Search" at bounding box center [744, 181] width 46 height 24
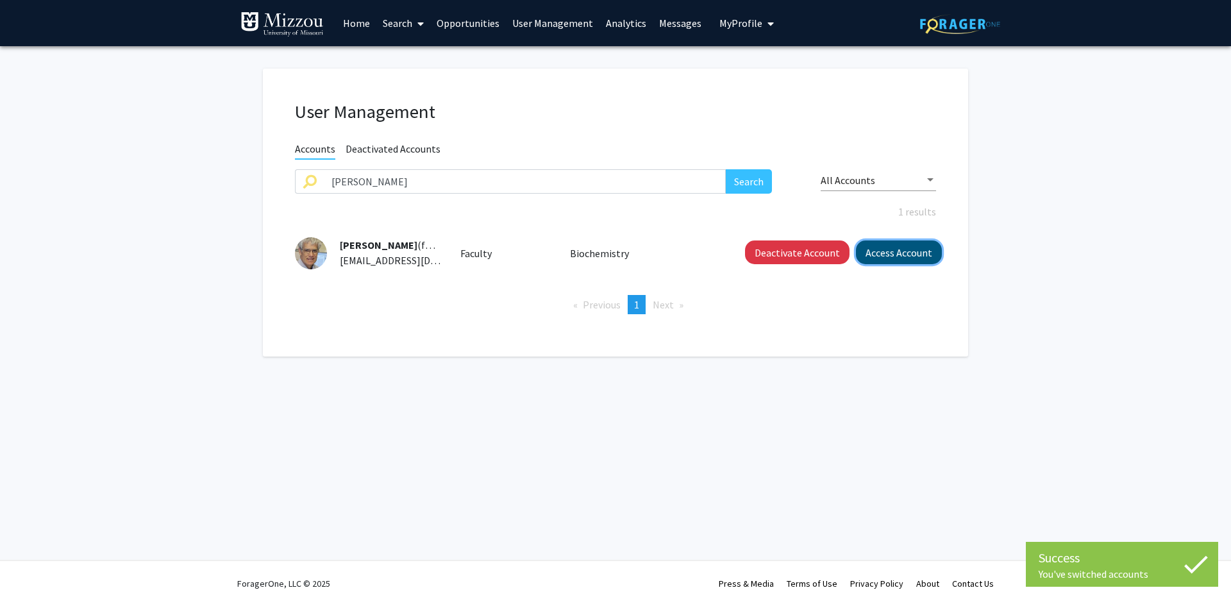
click at [872, 252] on button "Access Account" at bounding box center [899, 252] width 86 height 24
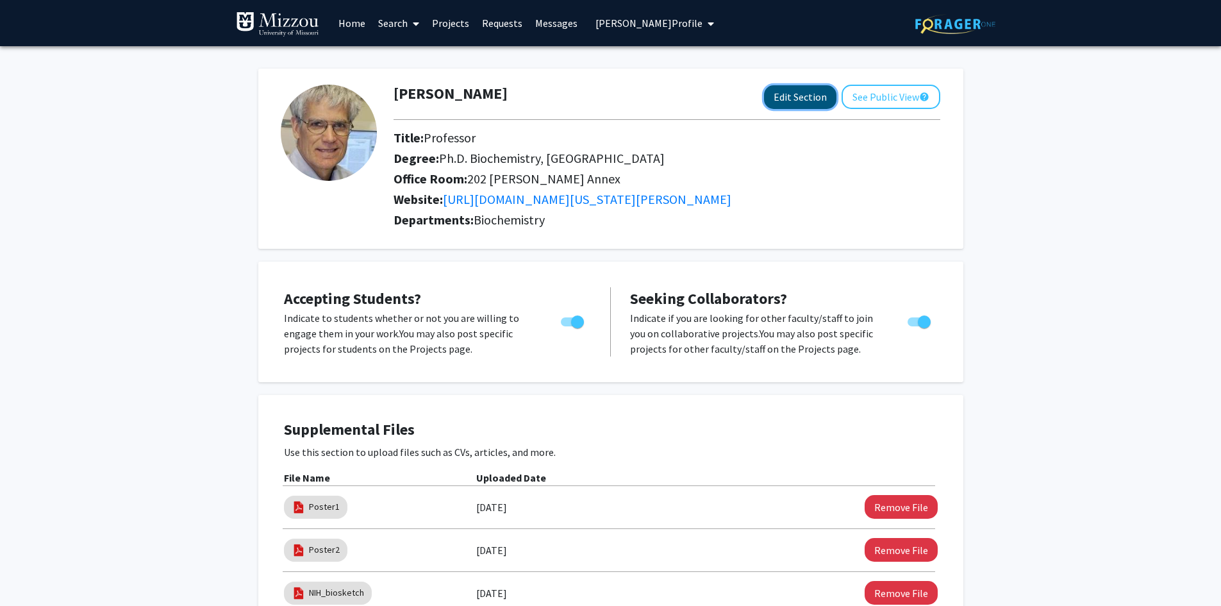
click at [794, 98] on button "Edit Section" at bounding box center [800, 97] width 72 height 24
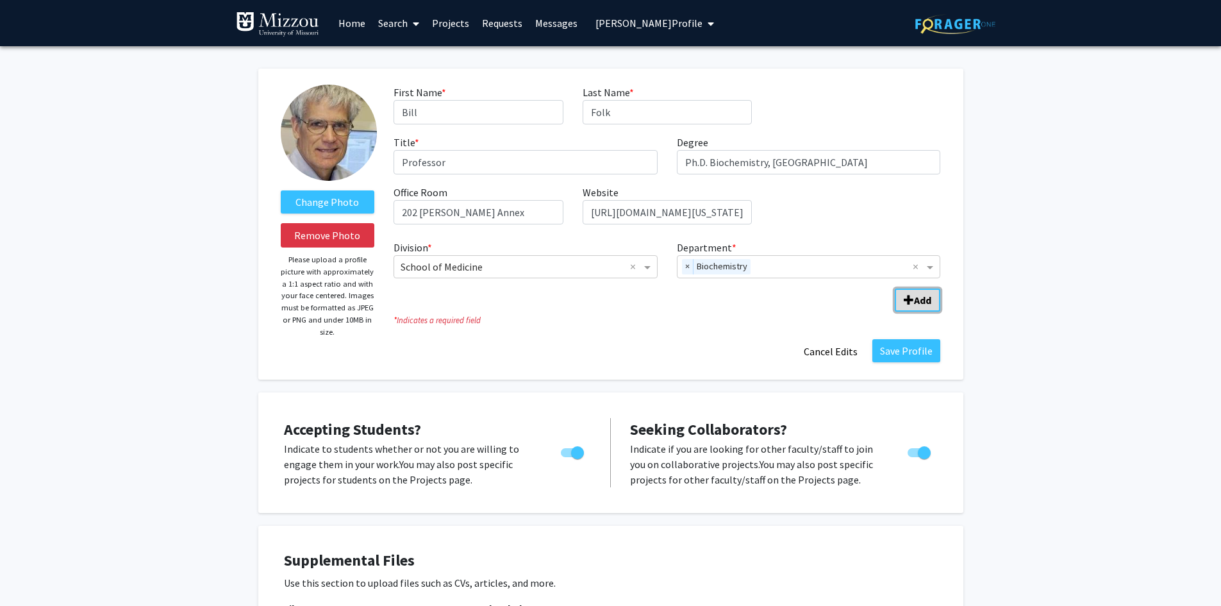
click at [906, 299] on span "Add Division/Department" at bounding box center [909, 300] width 10 height 10
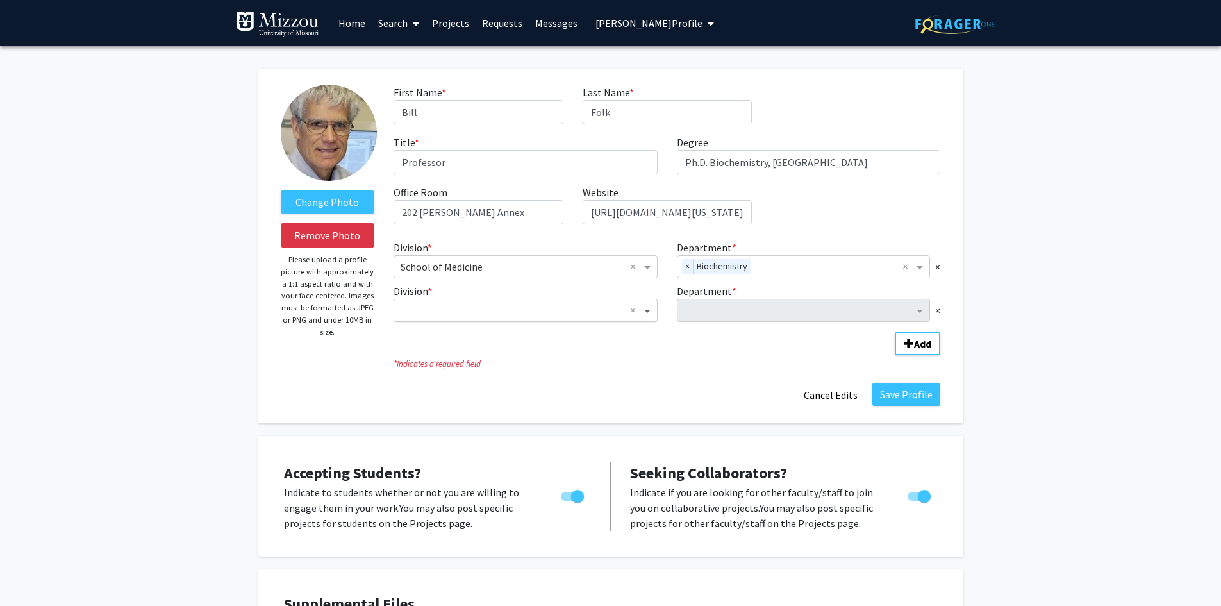
click at [647, 308] on span "Division" at bounding box center [649, 310] width 16 height 15
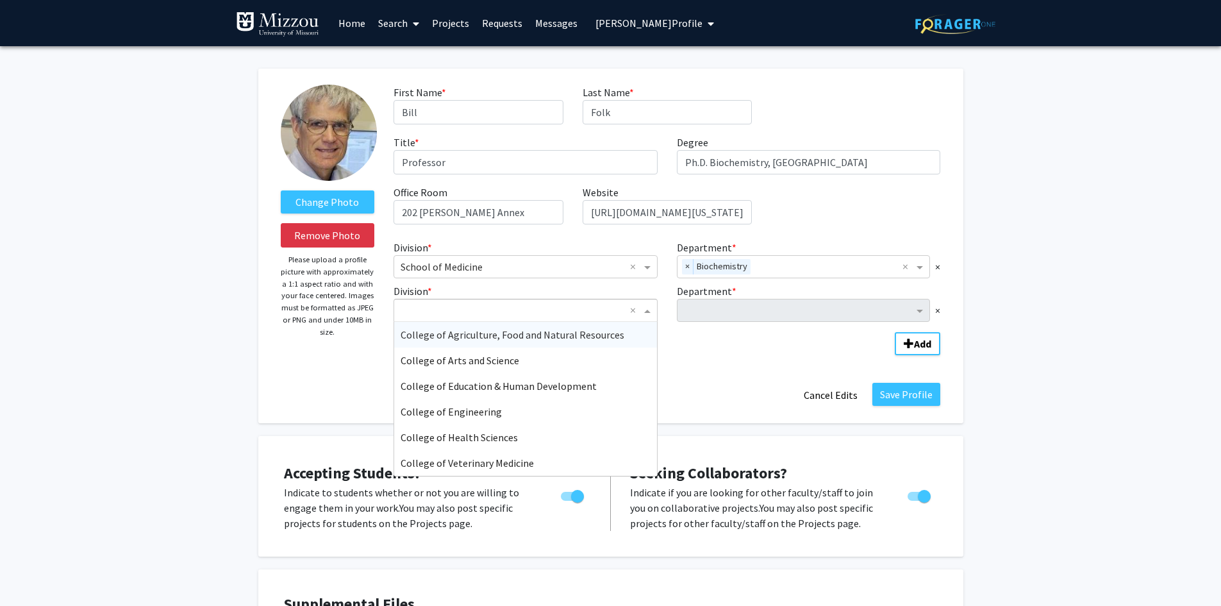
click at [603, 338] on span "College of Agriculture, Food and Natural Resources" at bounding box center [513, 334] width 224 height 13
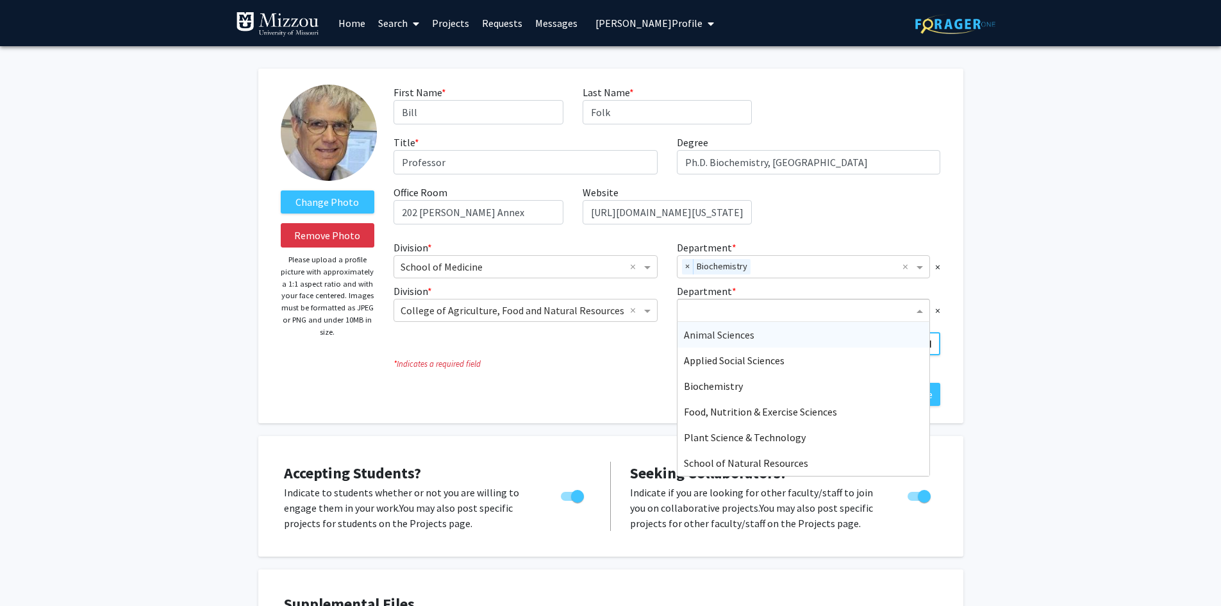
click at [694, 313] on input "Department" at bounding box center [799, 310] width 230 height 15
click at [701, 387] on span "Biochemistry" at bounding box center [713, 385] width 59 height 13
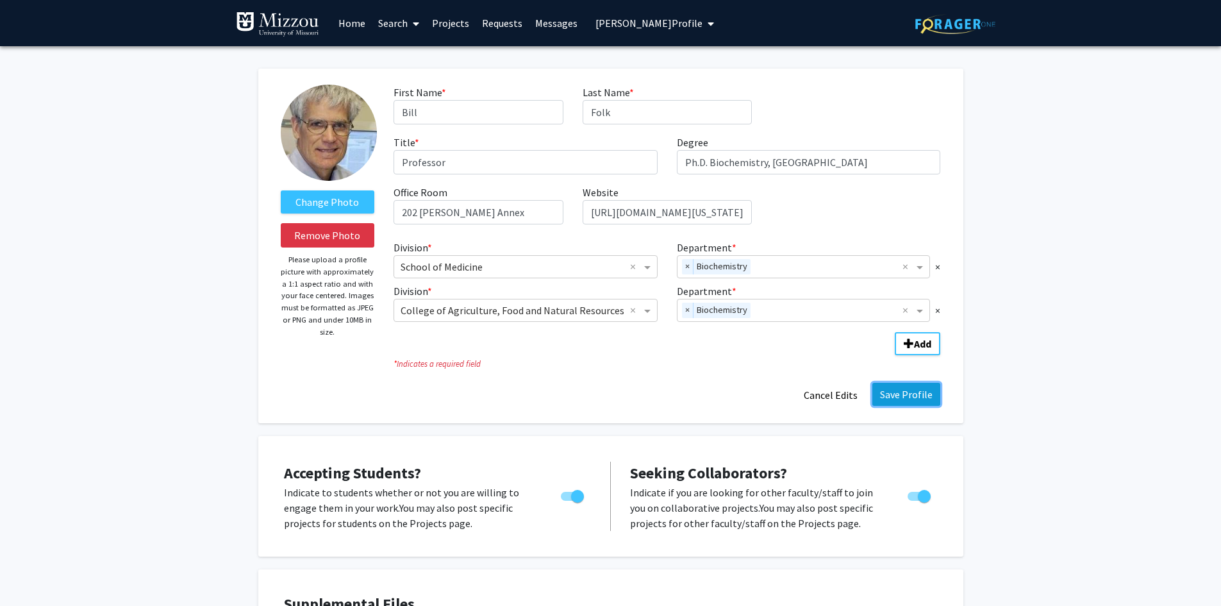
click at [886, 392] on button "Save Profile" at bounding box center [906, 394] width 68 height 23
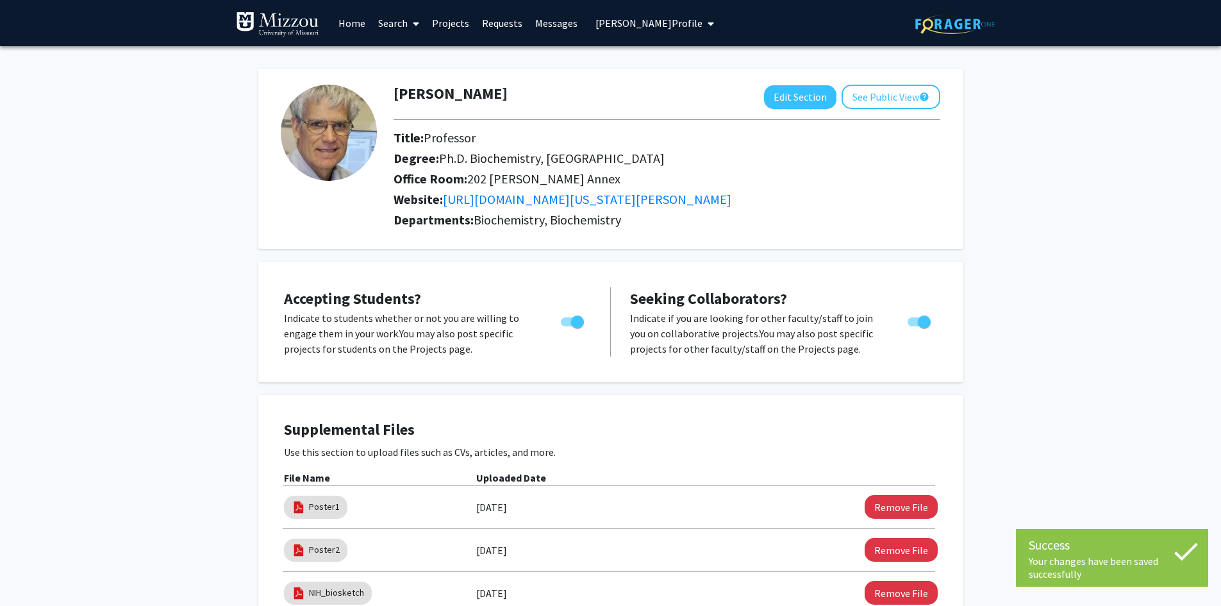
click at [631, 24] on span "[PERSON_NAME] Profile" at bounding box center [649, 23] width 107 height 13
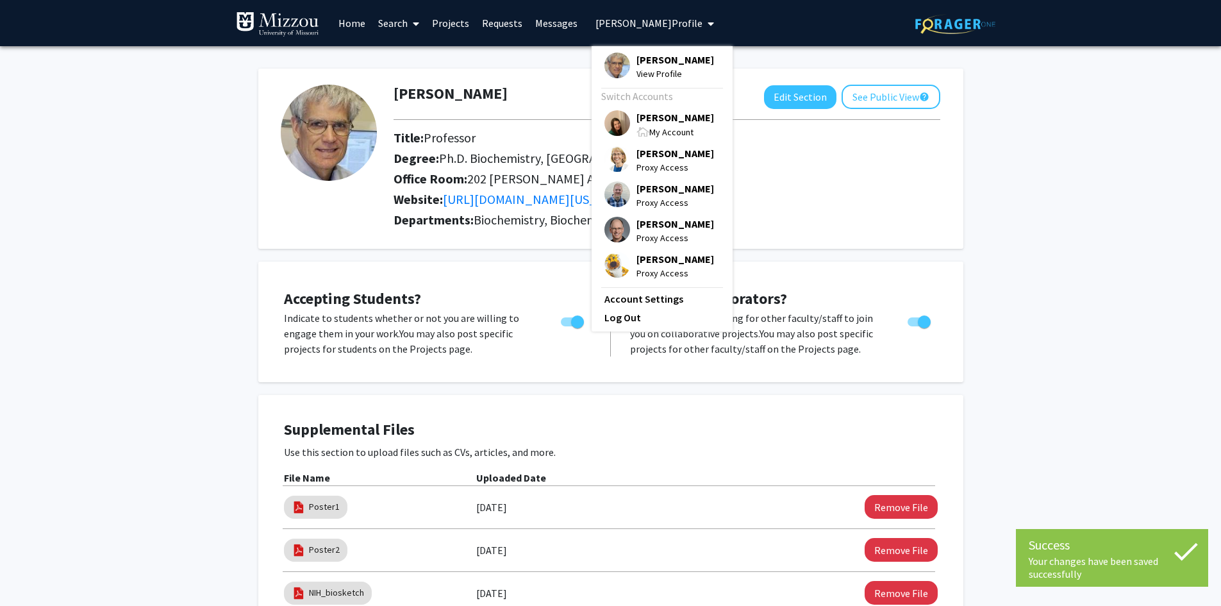
click at [643, 119] on span "[PERSON_NAME]" at bounding box center [676, 117] width 78 height 14
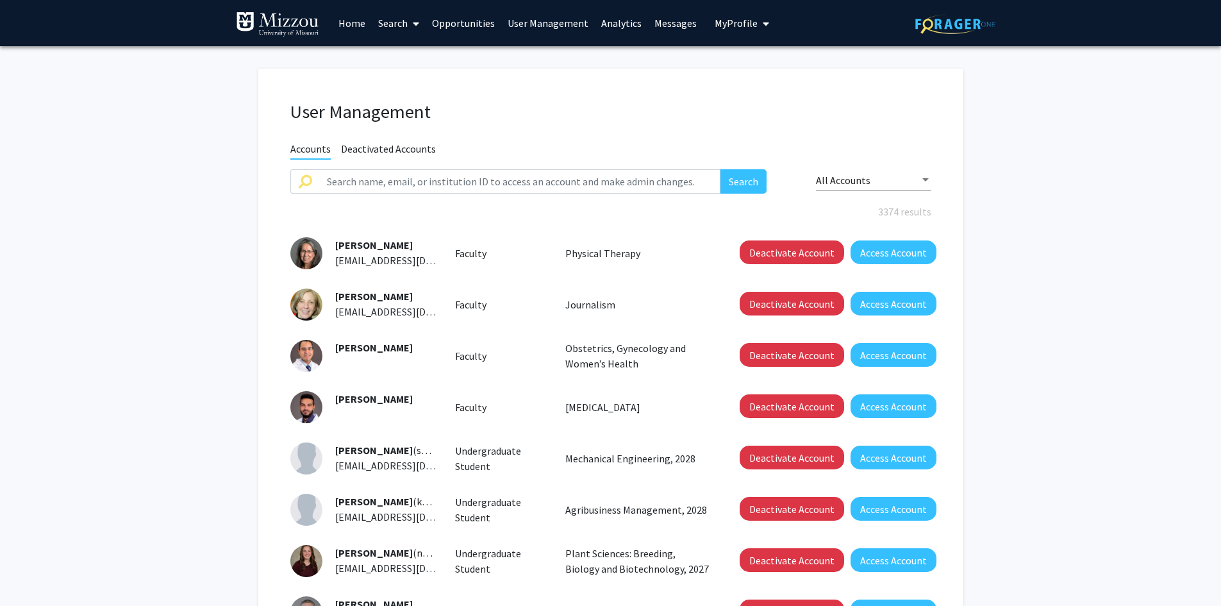
click at [728, 22] on span "My Profile" at bounding box center [736, 23] width 43 height 13
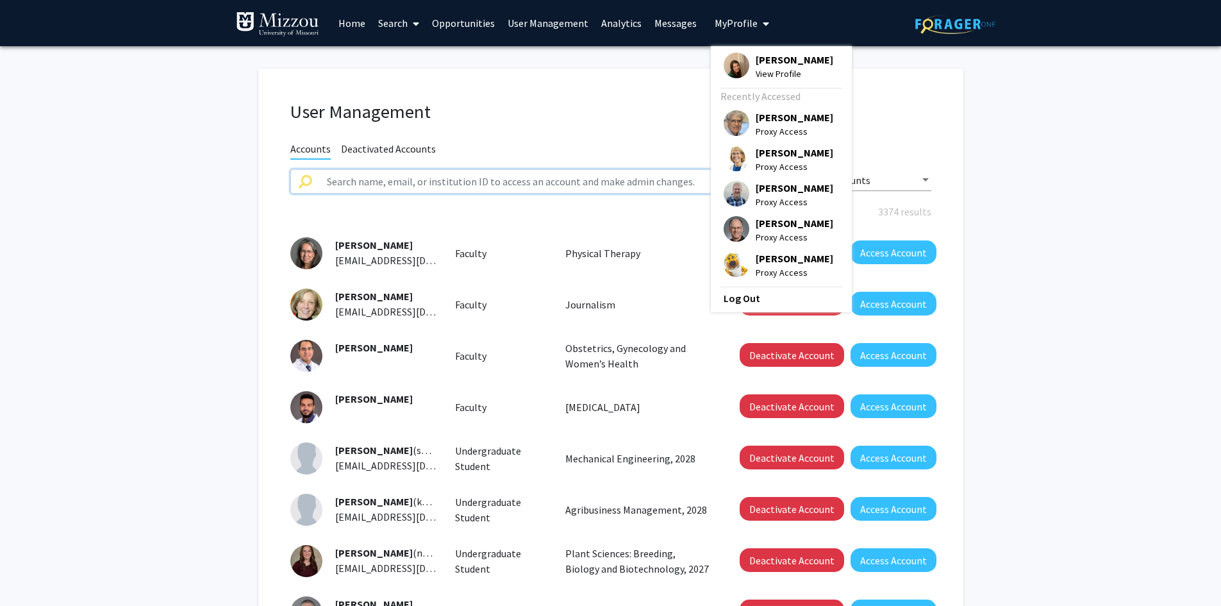
click at [474, 182] on input "text" at bounding box center [520, 181] width 402 height 24
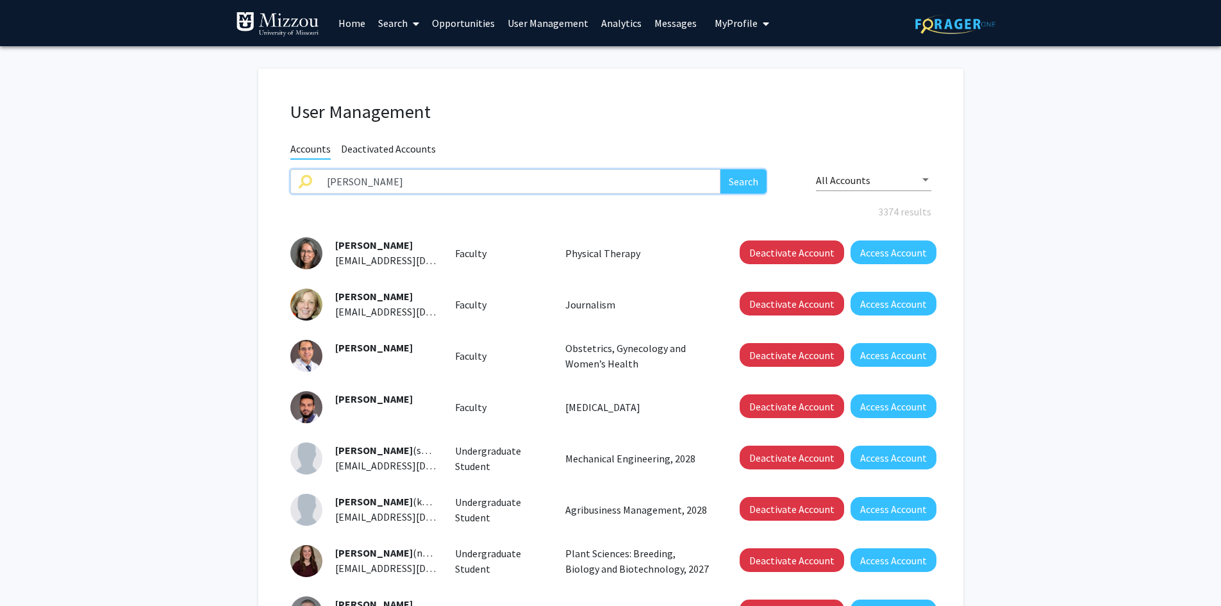
type input "[PERSON_NAME]"
click at [721, 169] on button "Search" at bounding box center [744, 181] width 46 height 24
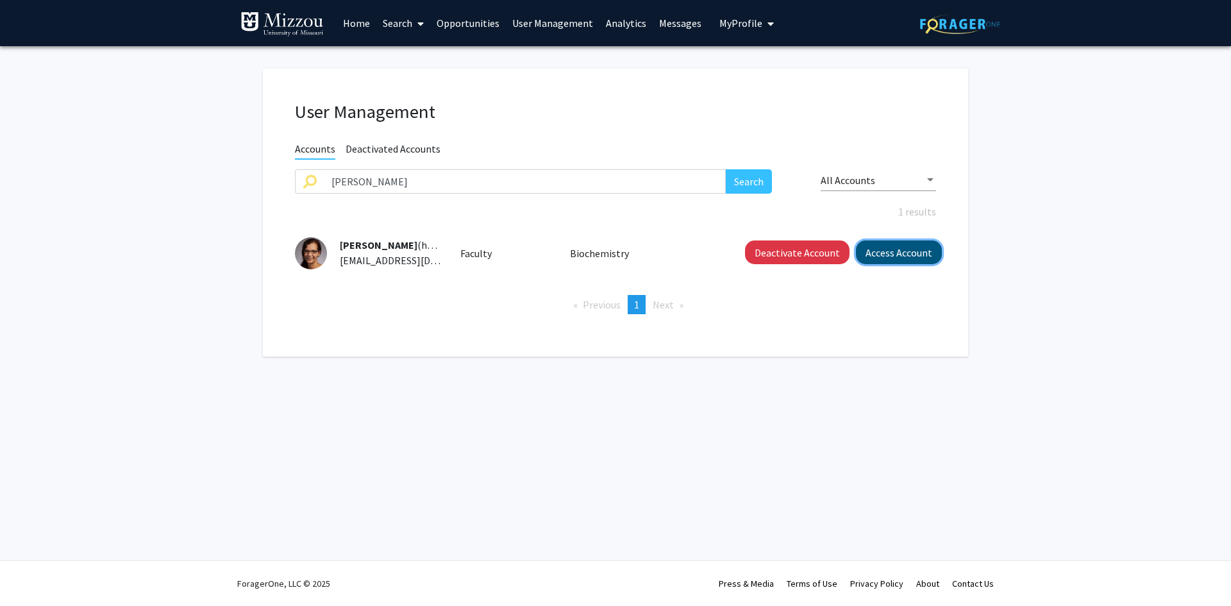
click at [913, 254] on button "Access Account" at bounding box center [899, 252] width 86 height 24
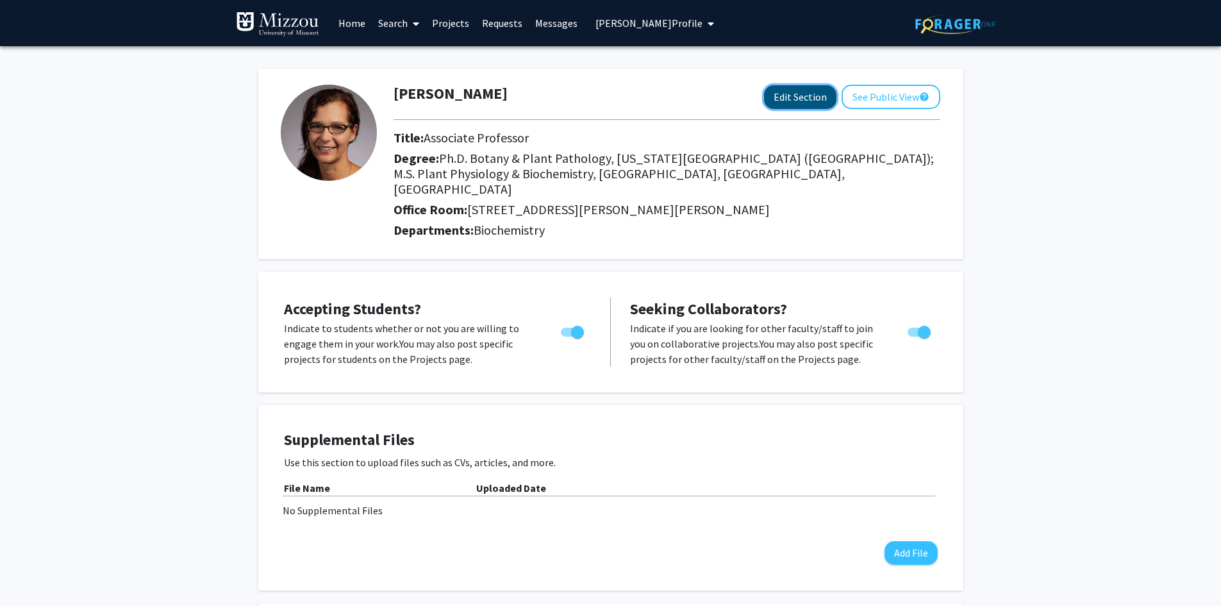
click at [809, 103] on button "Edit Section" at bounding box center [800, 97] width 72 height 24
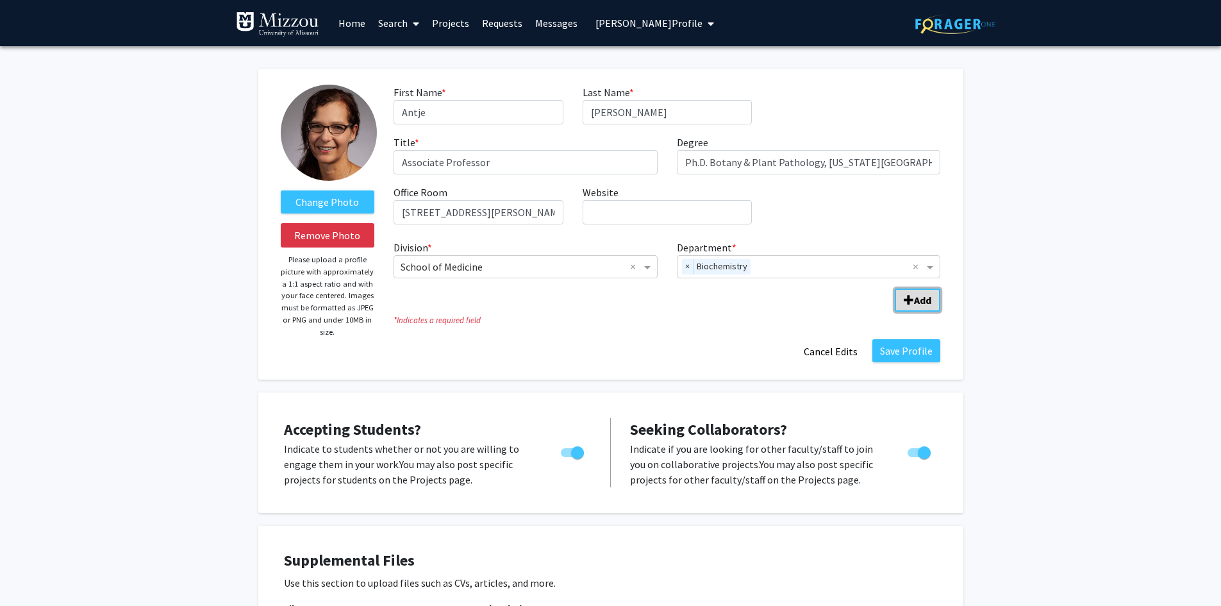
click at [908, 299] on span "Add Division/Department" at bounding box center [909, 300] width 10 height 10
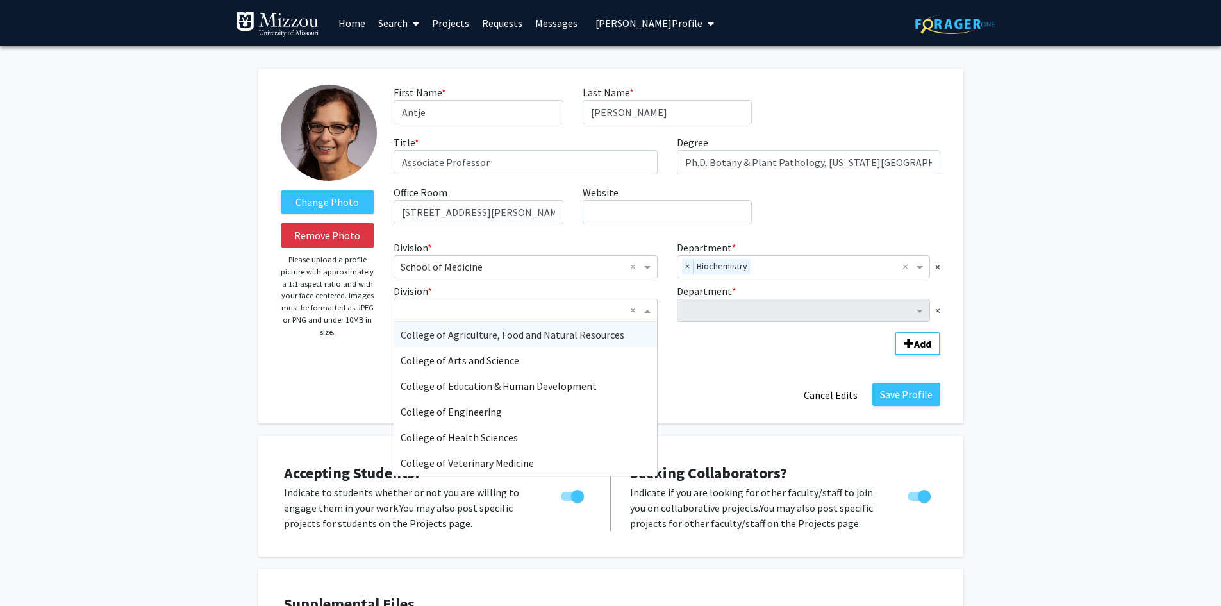
click at [649, 311] on span "Division" at bounding box center [649, 310] width 16 height 15
click at [605, 333] on span "College of Agriculture, Food and Natural Resources" at bounding box center [513, 334] width 224 height 13
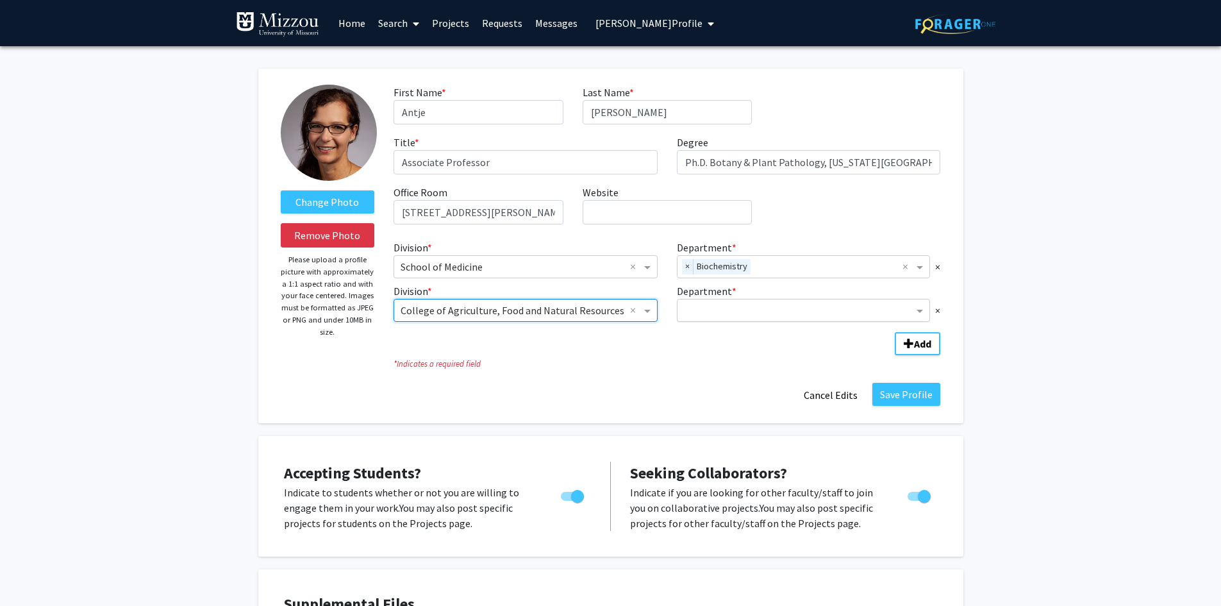
click at [706, 308] on input "Department" at bounding box center [799, 310] width 230 height 15
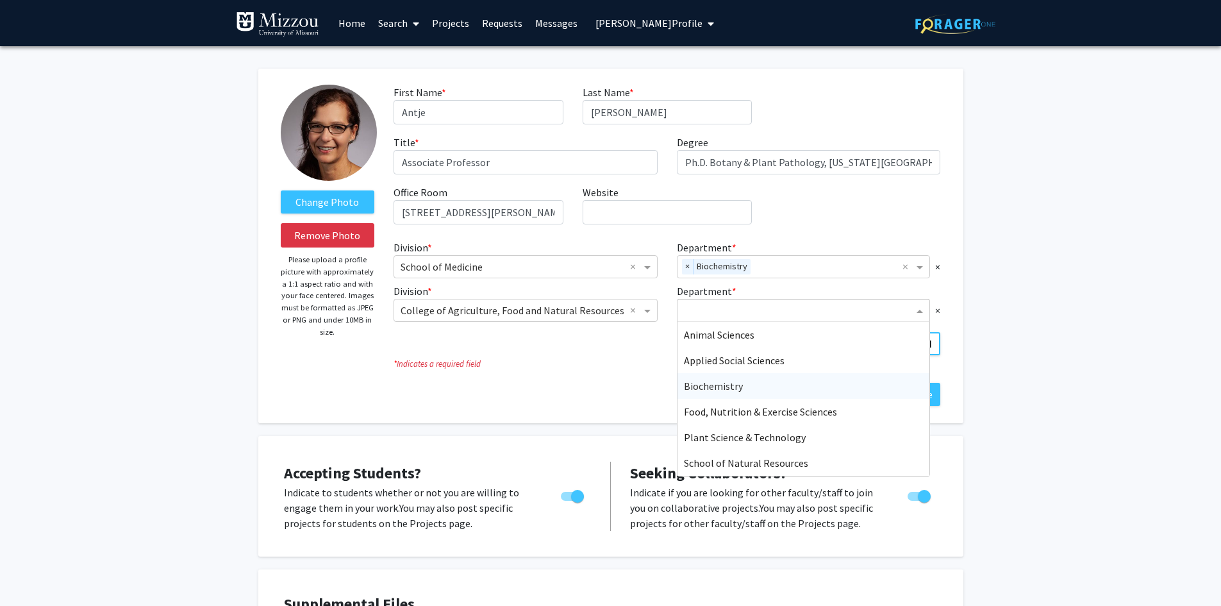
click at [708, 388] on span "Biochemistry" at bounding box center [713, 385] width 59 height 13
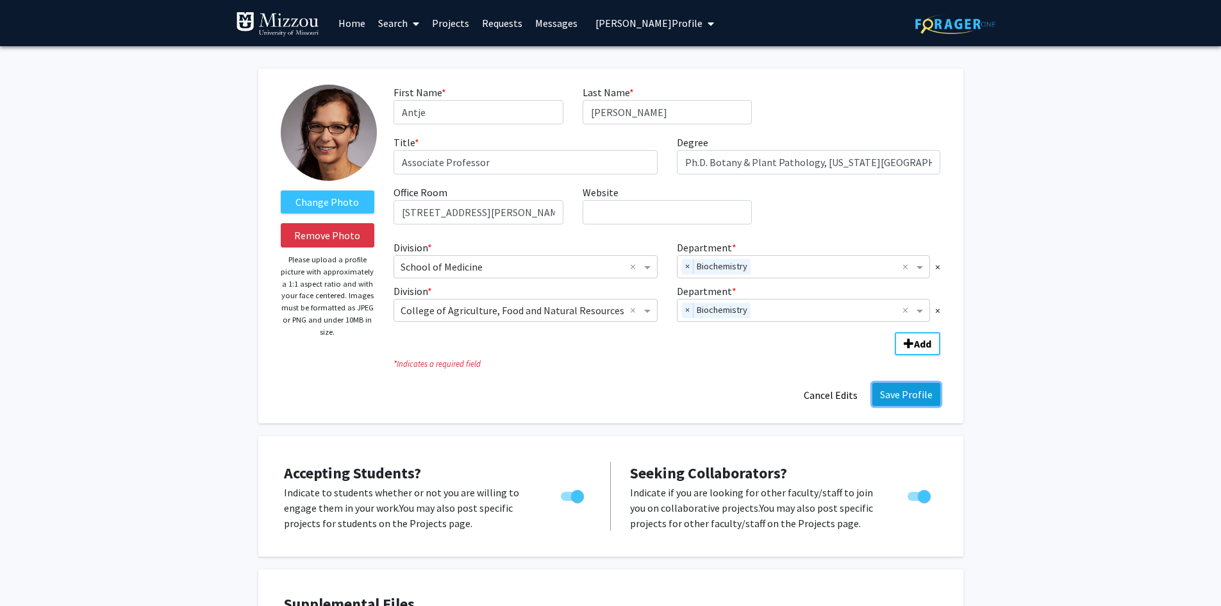
click at [922, 394] on button "Save Profile" at bounding box center [906, 394] width 68 height 23
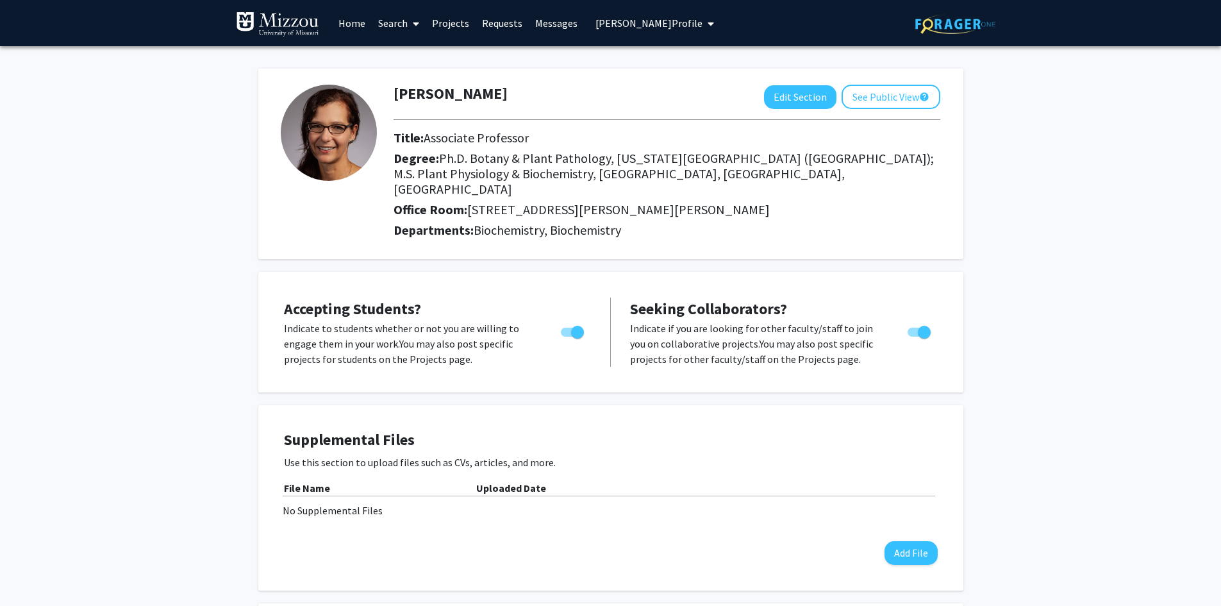
click at [638, 22] on span "[PERSON_NAME] Profile" at bounding box center [649, 23] width 107 height 13
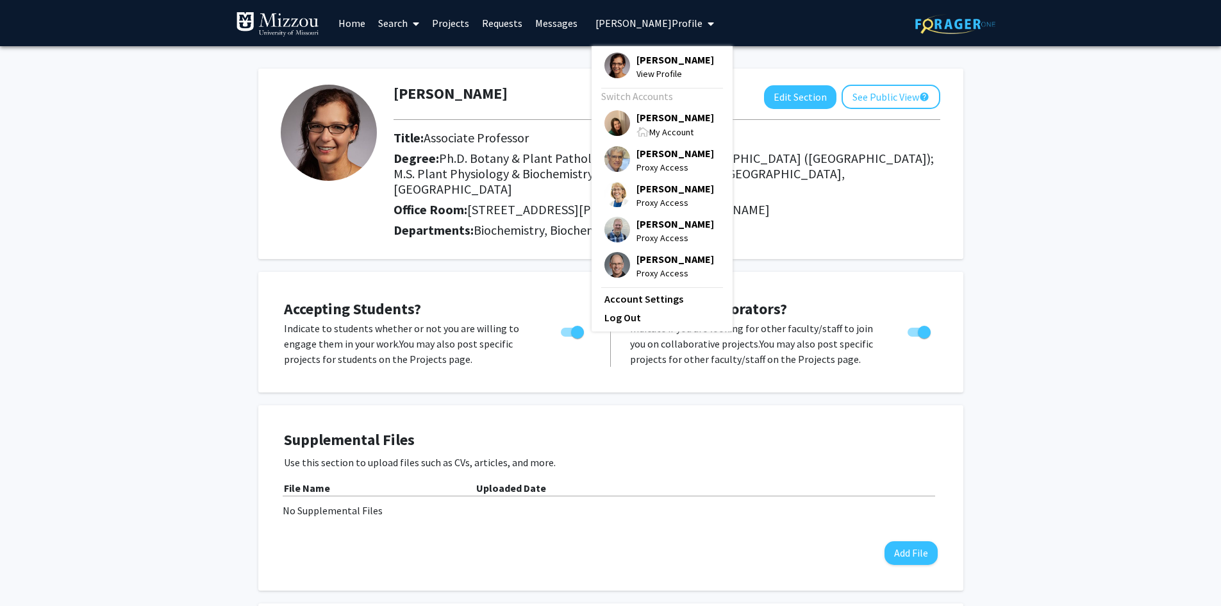
click at [651, 116] on span "[PERSON_NAME]" at bounding box center [676, 117] width 78 height 14
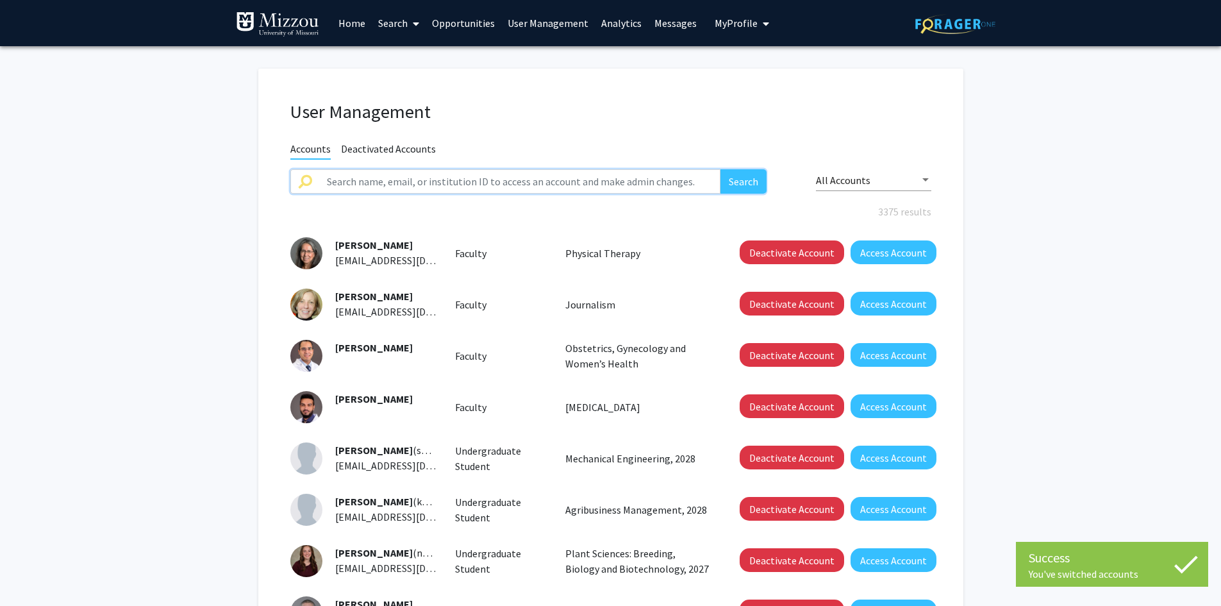
click at [555, 174] on input "text" at bounding box center [520, 181] width 402 height 24
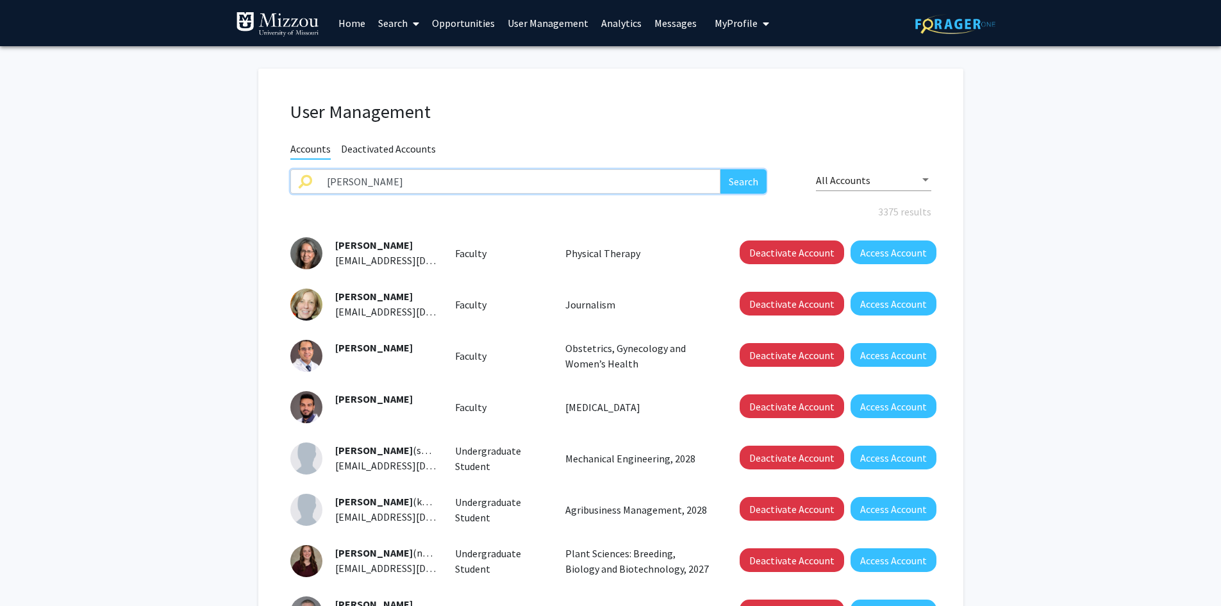
type input "[PERSON_NAME]"
click at [721, 169] on button "Search" at bounding box center [744, 181] width 46 height 24
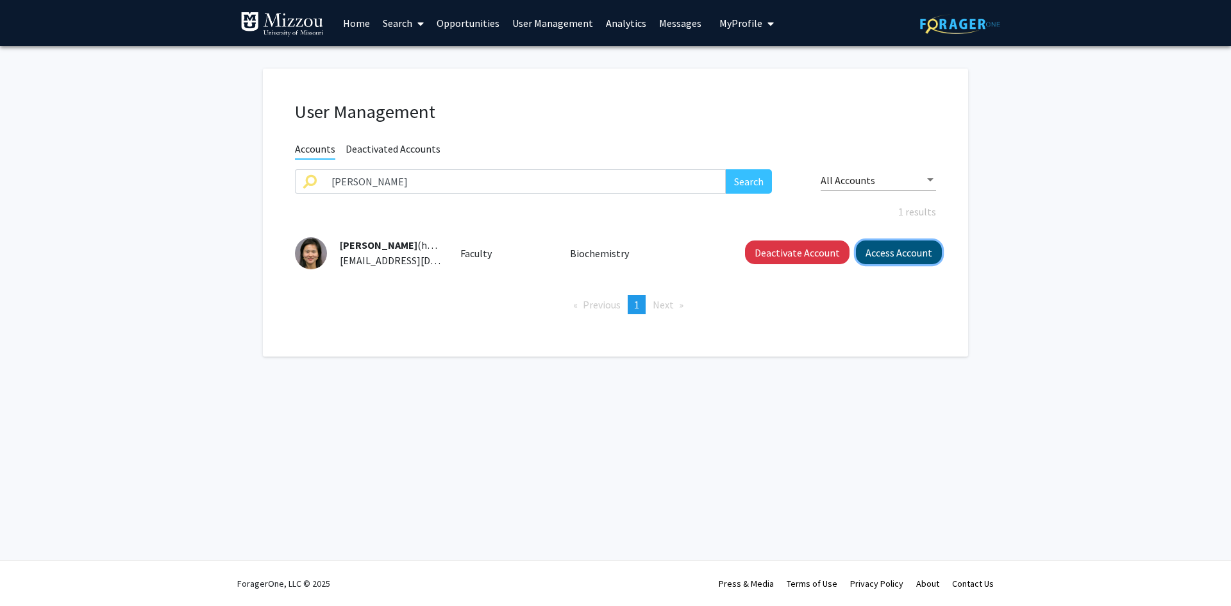
click at [881, 251] on button "Access Account" at bounding box center [899, 252] width 86 height 24
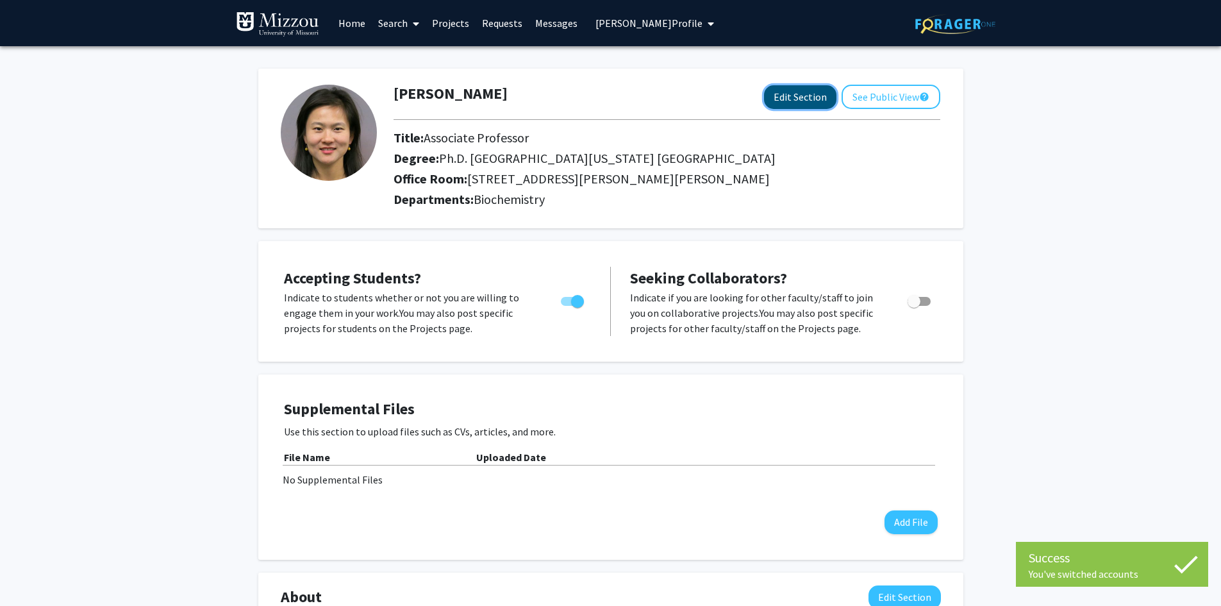
click at [801, 103] on button "Edit Section" at bounding box center [800, 97] width 72 height 24
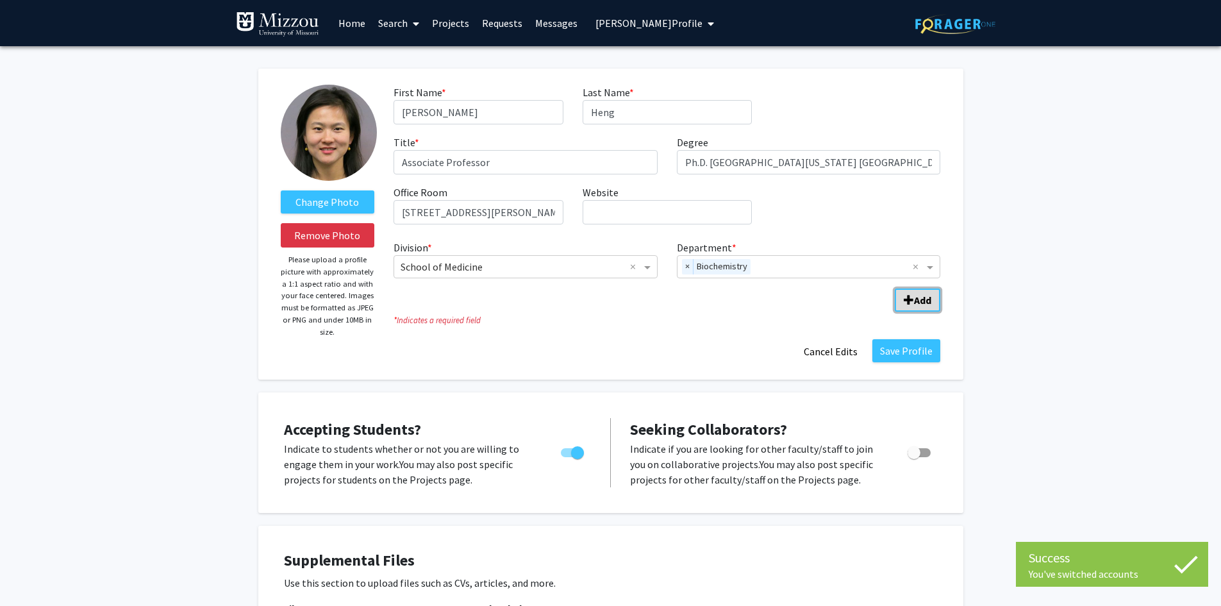
click at [913, 300] on span "Add Division/Department" at bounding box center [909, 300] width 10 height 10
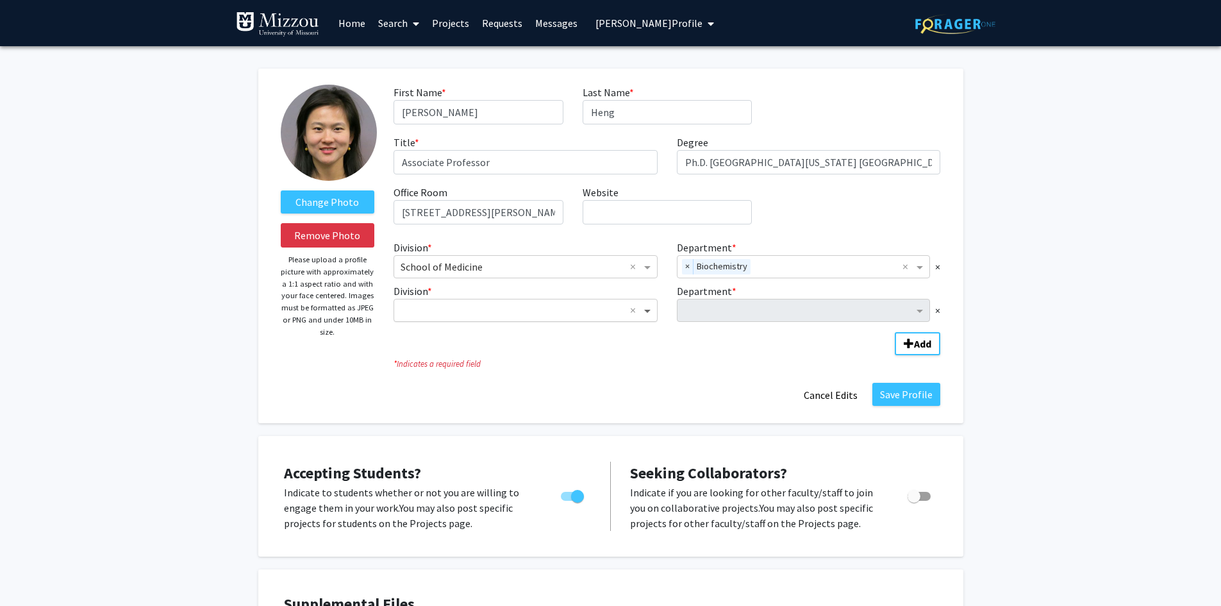
click at [646, 310] on span "Division" at bounding box center [649, 310] width 16 height 15
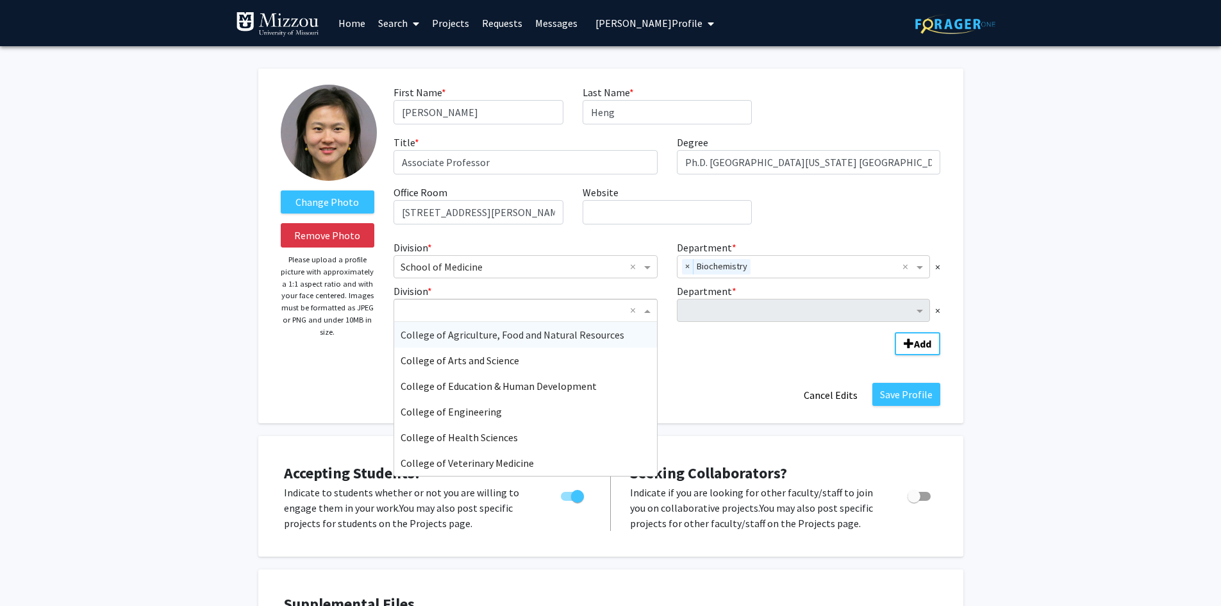
click at [599, 334] on span "College of Agriculture, Food and Natural Resources" at bounding box center [513, 334] width 224 height 13
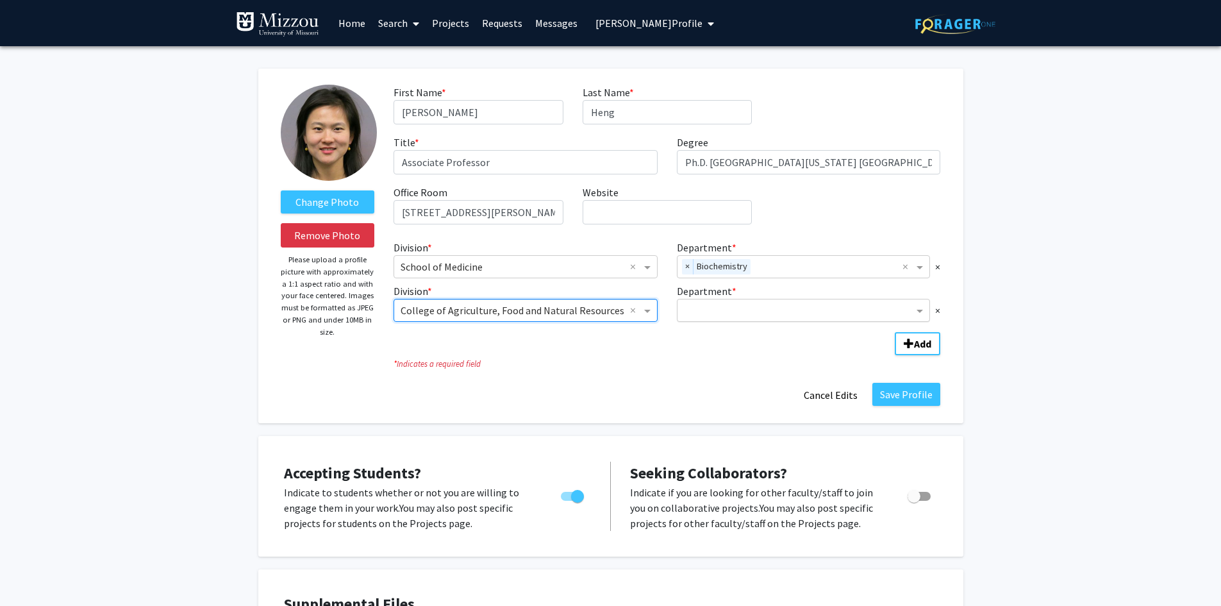
click at [705, 311] on input "Department" at bounding box center [799, 310] width 230 height 15
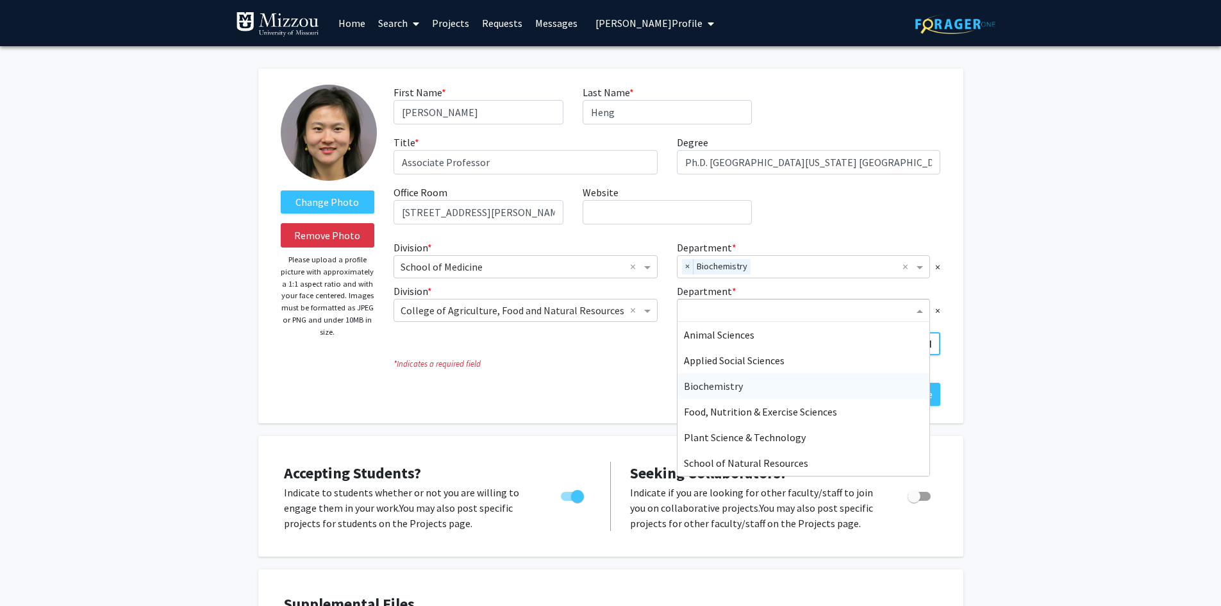
click at [710, 392] on div "Biochemistry" at bounding box center [804, 386] width 253 height 26
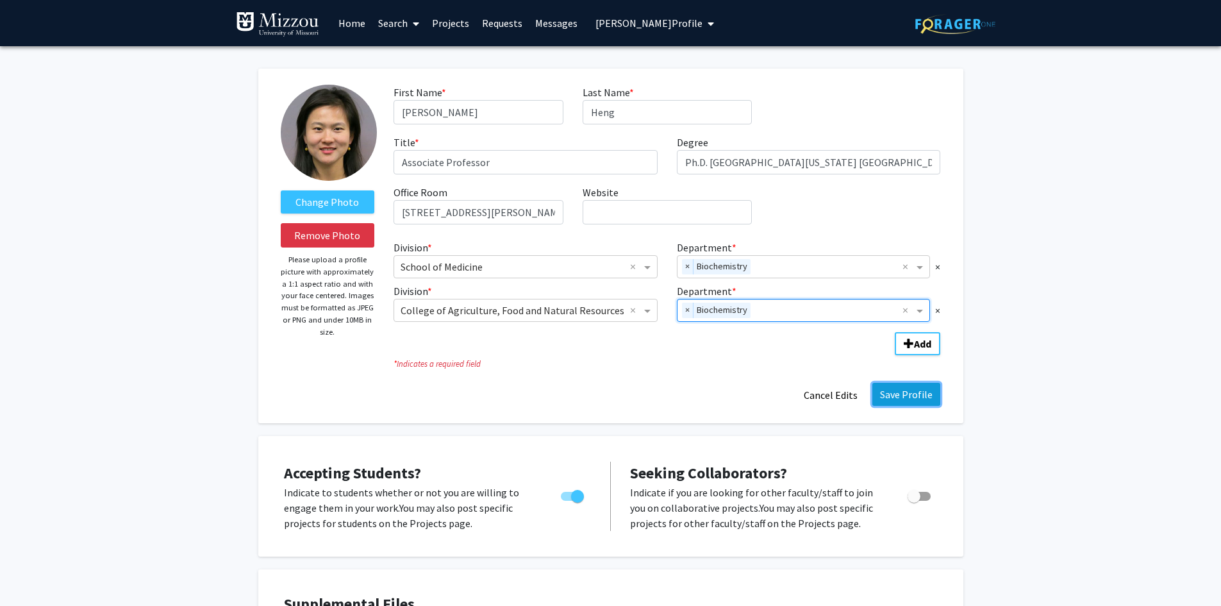
click at [911, 392] on button "Save Profile" at bounding box center [906, 394] width 68 height 23
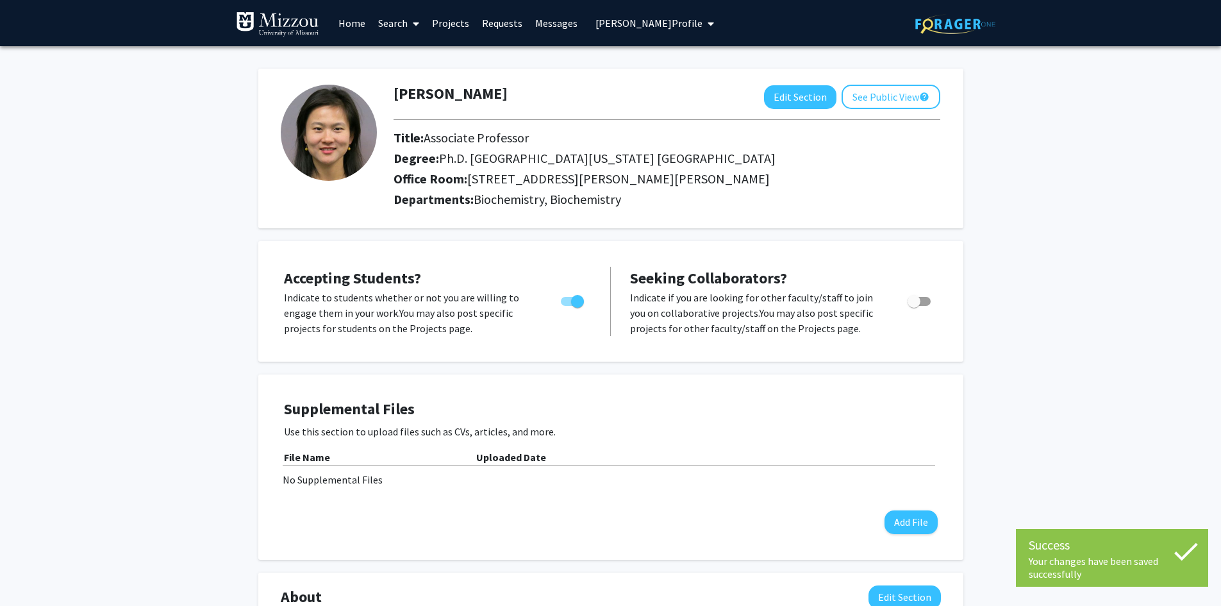
click at [650, 17] on span "[PERSON_NAME] Profile" at bounding box center [649, 23] width 107 height 13
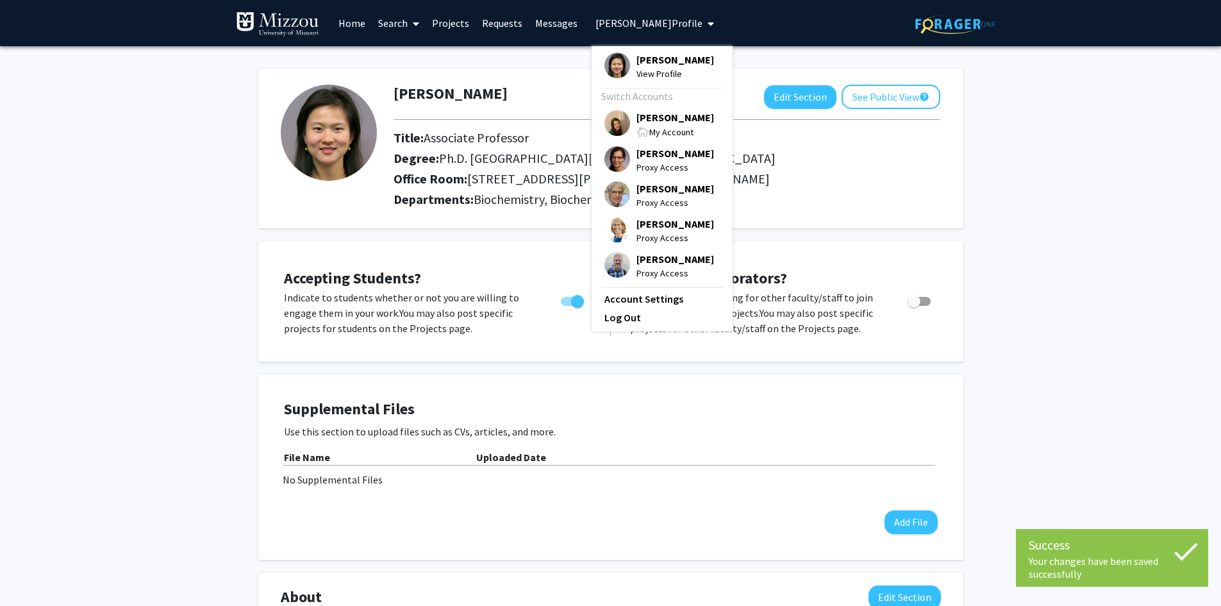
click at [649, 119] on span "[PERSON_NAME]" at bounding box center [676, 117] width 78 height 14
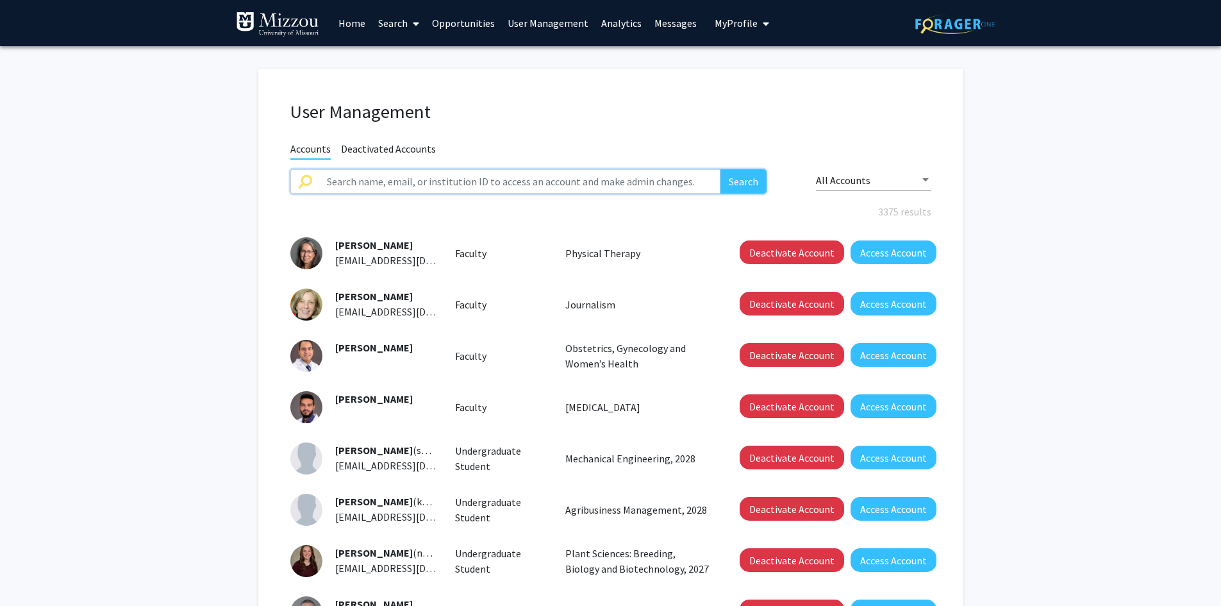
click at [433, 185] on input "text" at bounding box center [520, 181] width 402 height 24
type input "[PERSON_NAME]"
click at [721, 169] on button "Search" at bounding box center [744, 181] width 46 height 24
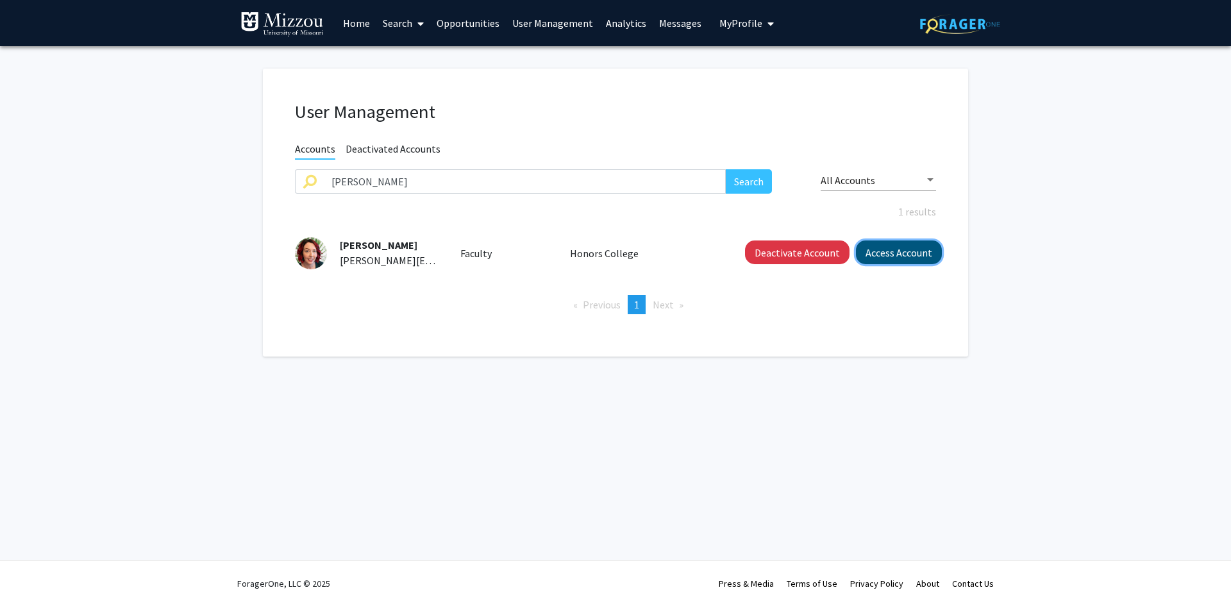
click at [872, 256] on button "Access Account" at bounding box center [899, 252] width 86 height 24
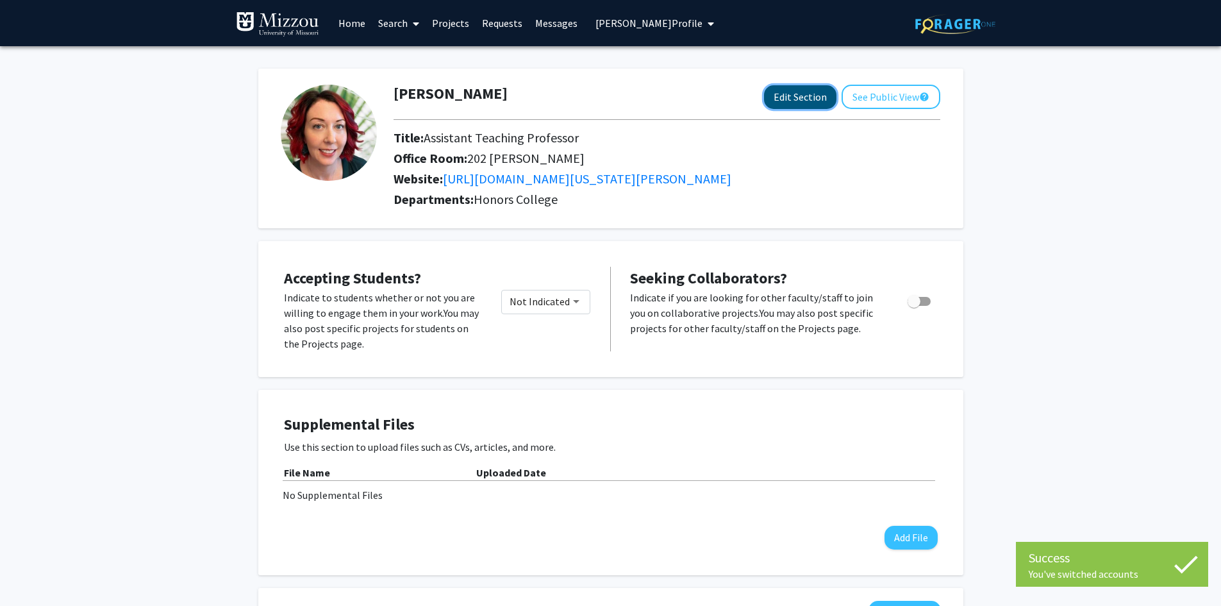
click at [807, 103] on button "Edit Section" at bounding box center [800, 97] width 72 height 24
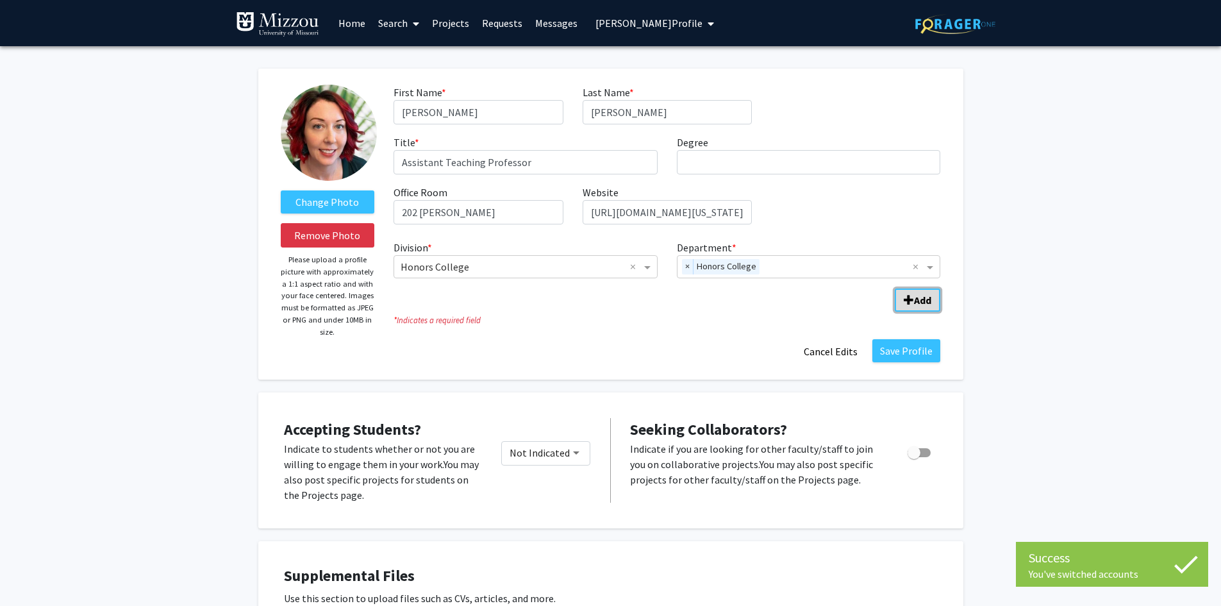
click at [914, 302] on b "Add" at bounding box center [922, 300] width 17 height 13
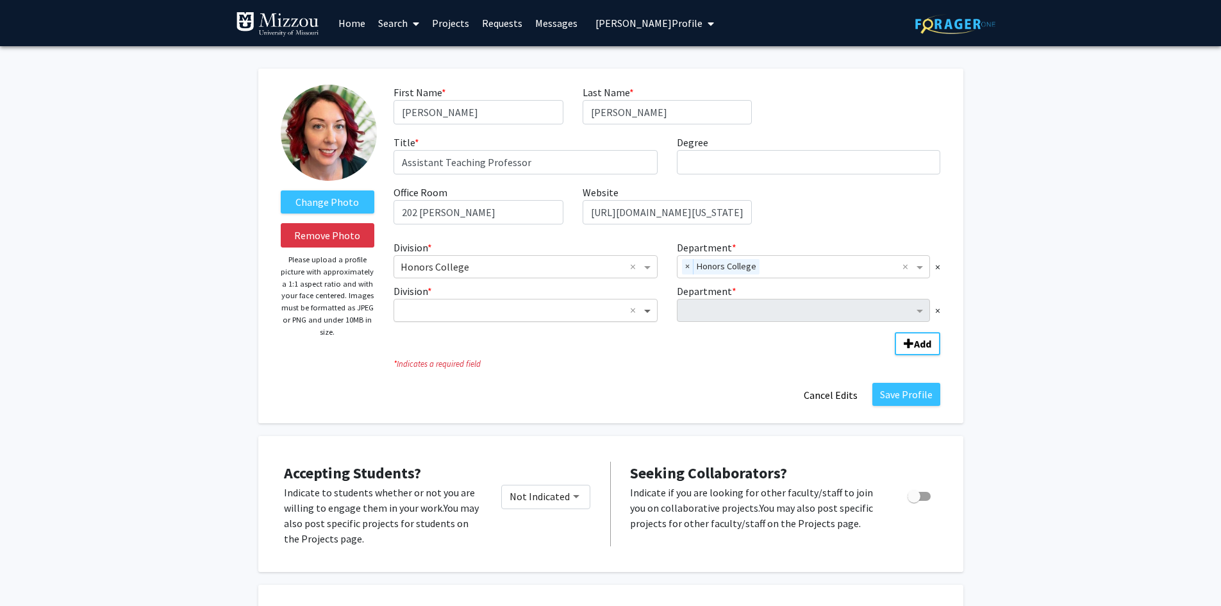
click at [651, 312] on span "Division" at bounding box center [649, 310] width 16 height 15
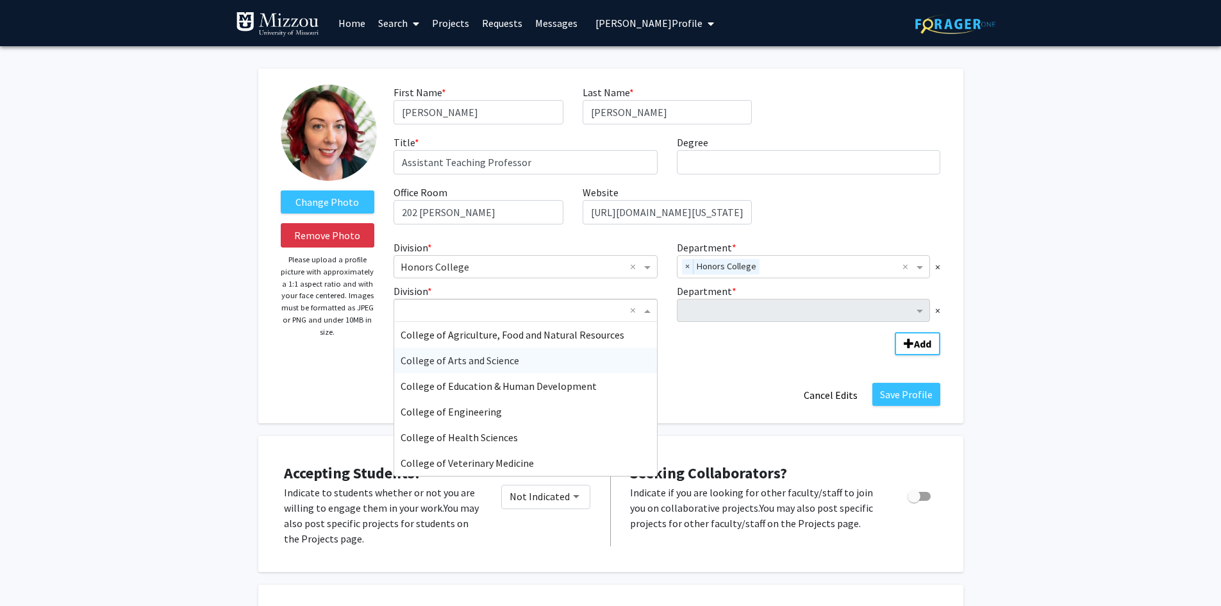
click at [556, 362] on div "College of Arts and Science" at bounding box center [525, 360] width 263 height 26
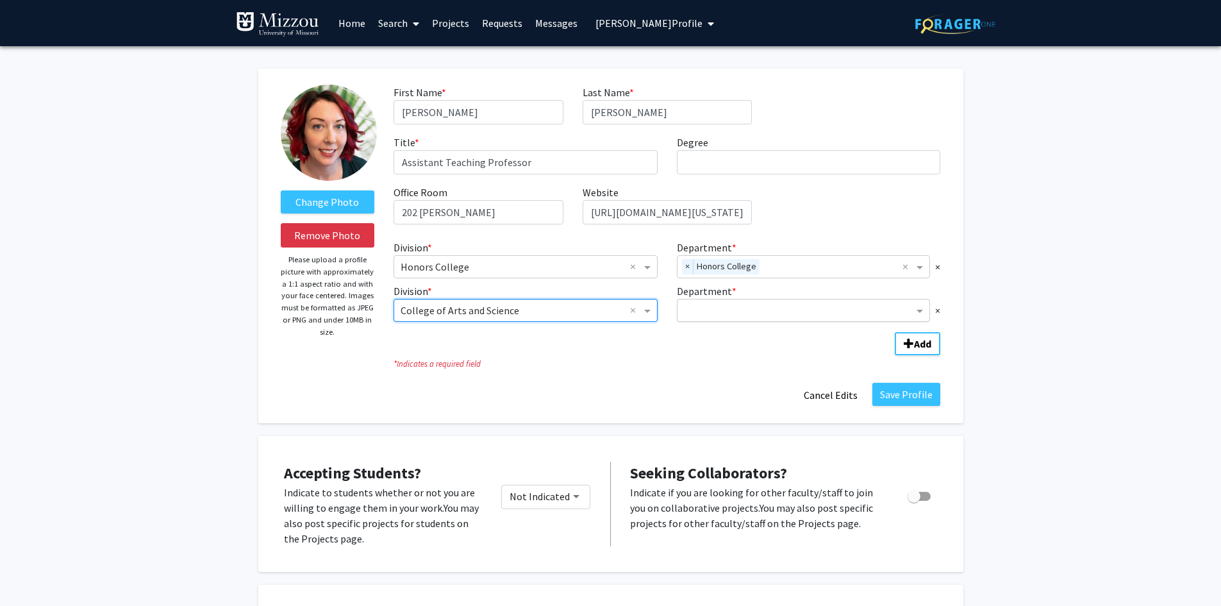
click at [712, 313] on input "Department" at bounding box center [799, 310] width 230 height 15
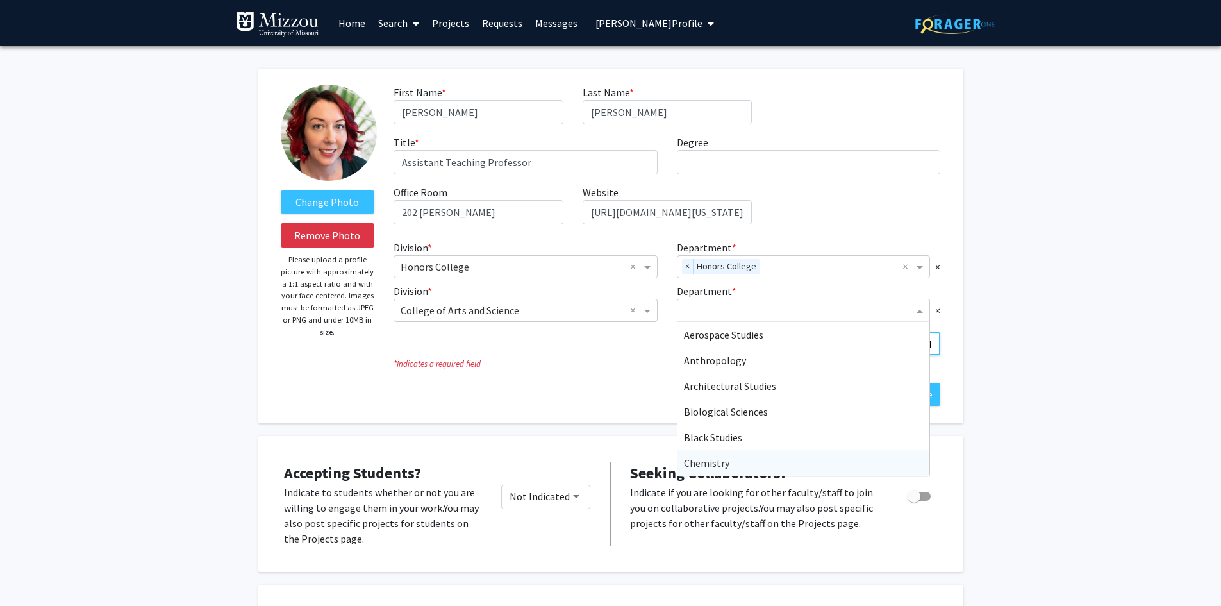
click at [703, 466] on span "Chemistry" at bounding box center [707, 462] width 46 height 13
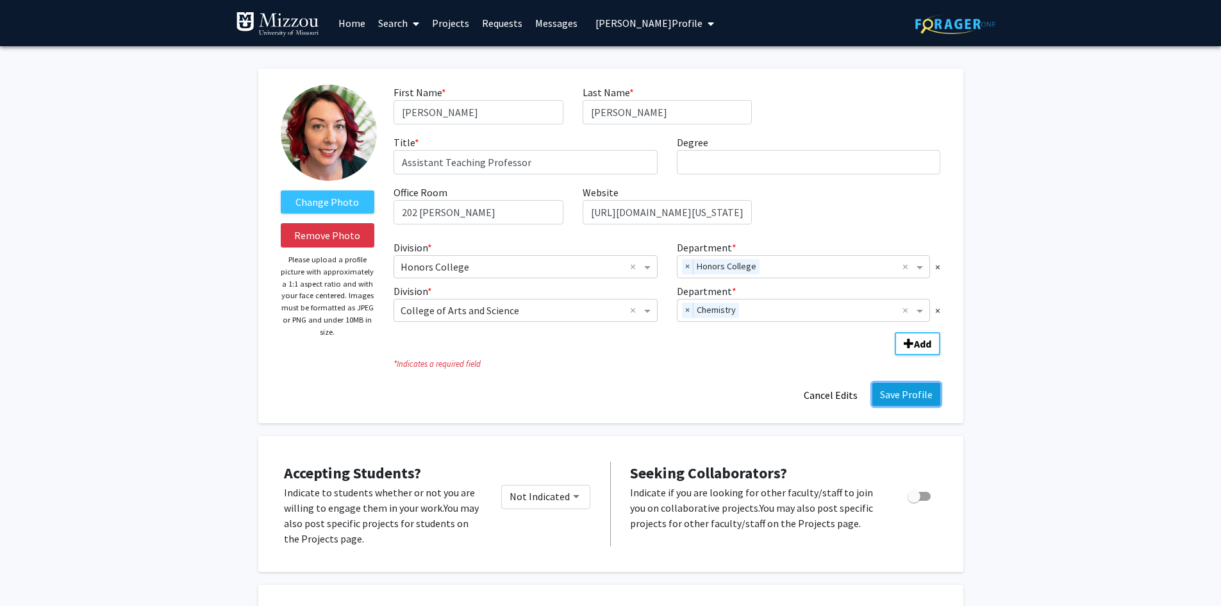
click at [890, 396] on button "Save Profile" at bounding box center [906, 394] width 68 height 23
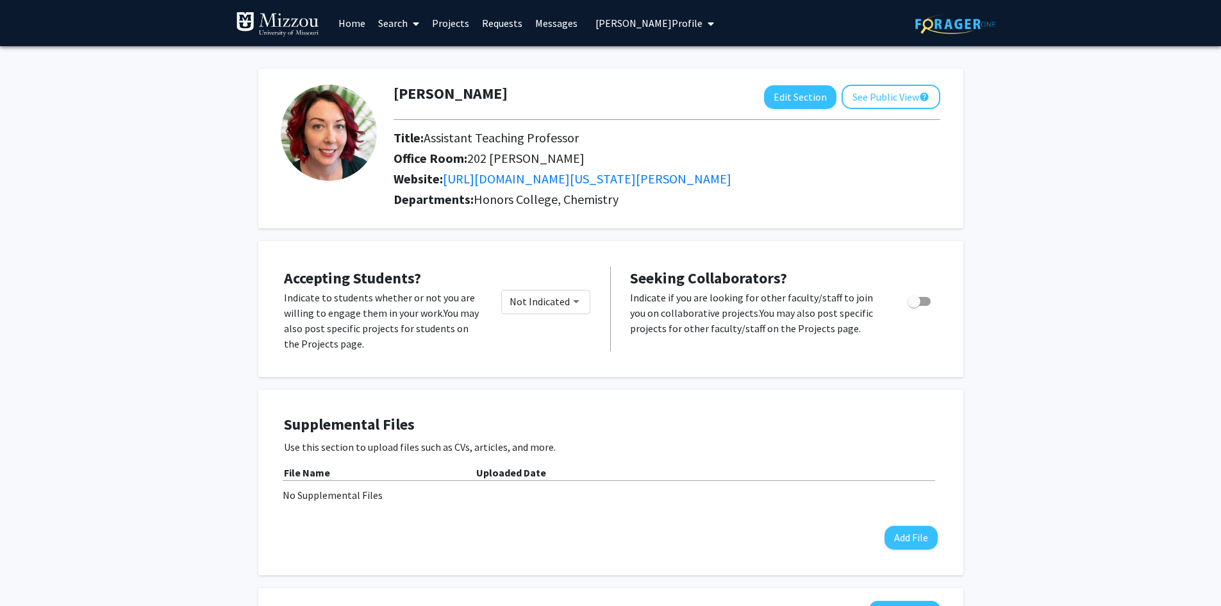
click at [641, 24] on span "[PERSON_NAME] Profile" at bounding box center [649, 23] width 107 height 13
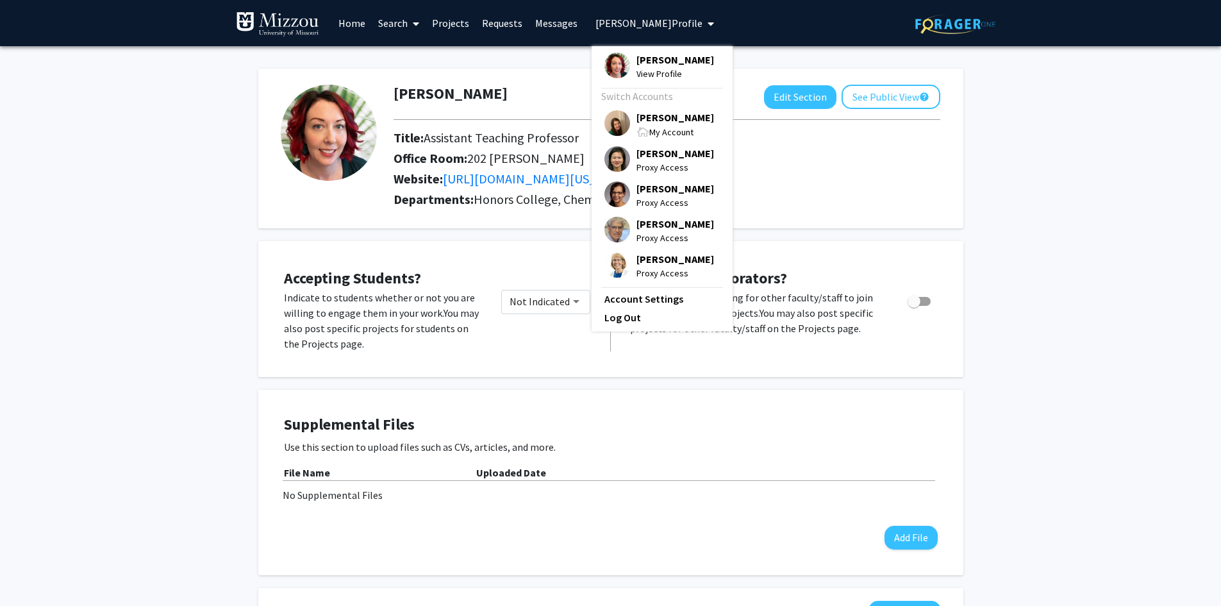
click at [649, 119] on span "[PERSON_NAME]" at bounding box center [676, 117] width 78 height 14
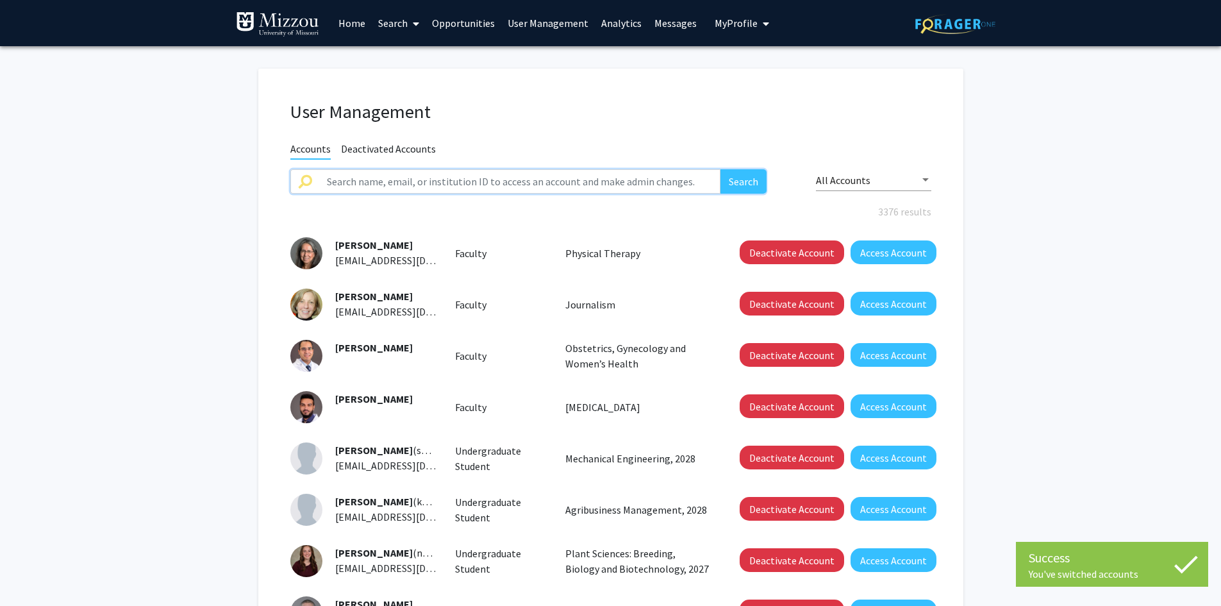
click at [656, 183] on input "text" at bounding box center [520, 181] width 402 height 24
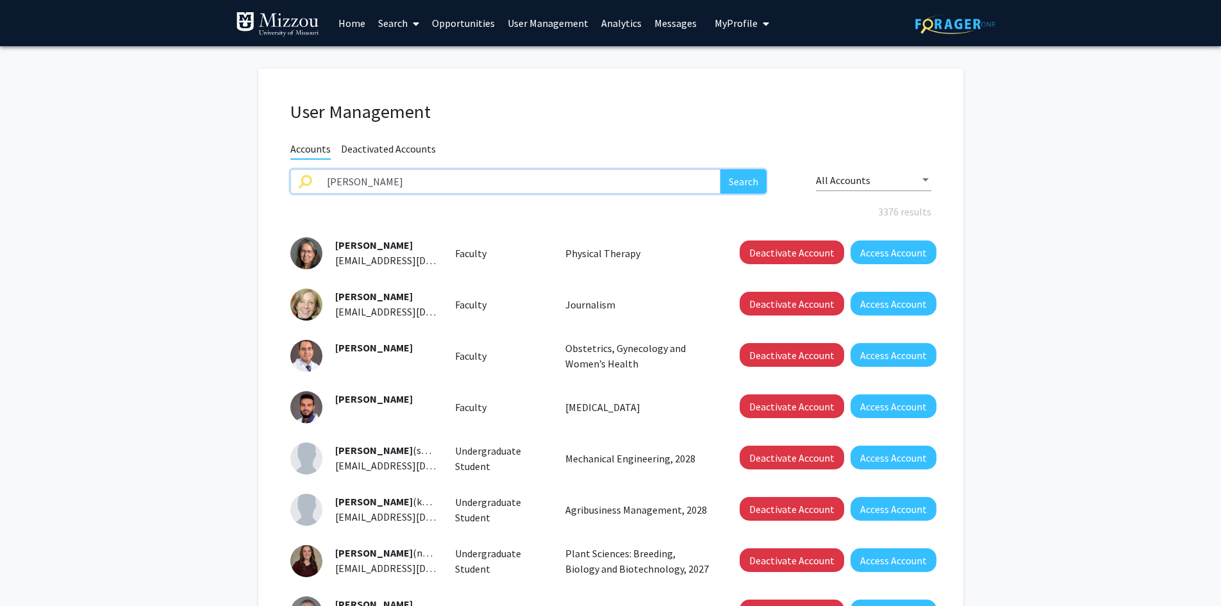
type input "[PERSON_NAME]"
click at [721, 169] on button "Search" at bounding box center [744, 181] width 46 height 24
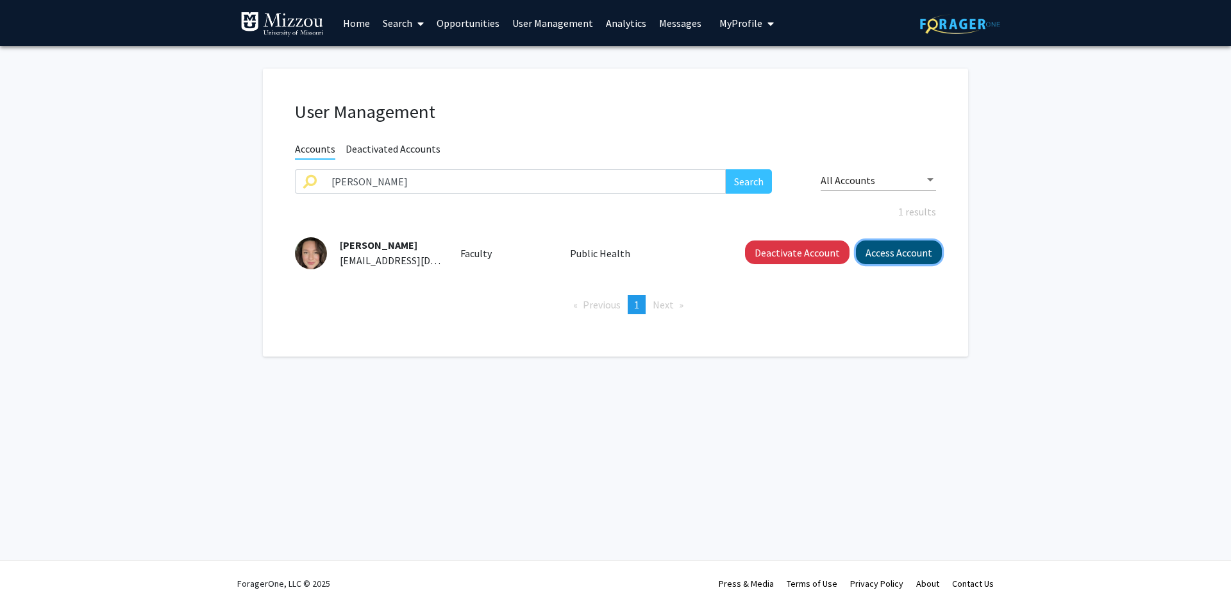
click at [891, 258] on button "Access Account" at bounding box center [899, 252] width 86 height 24
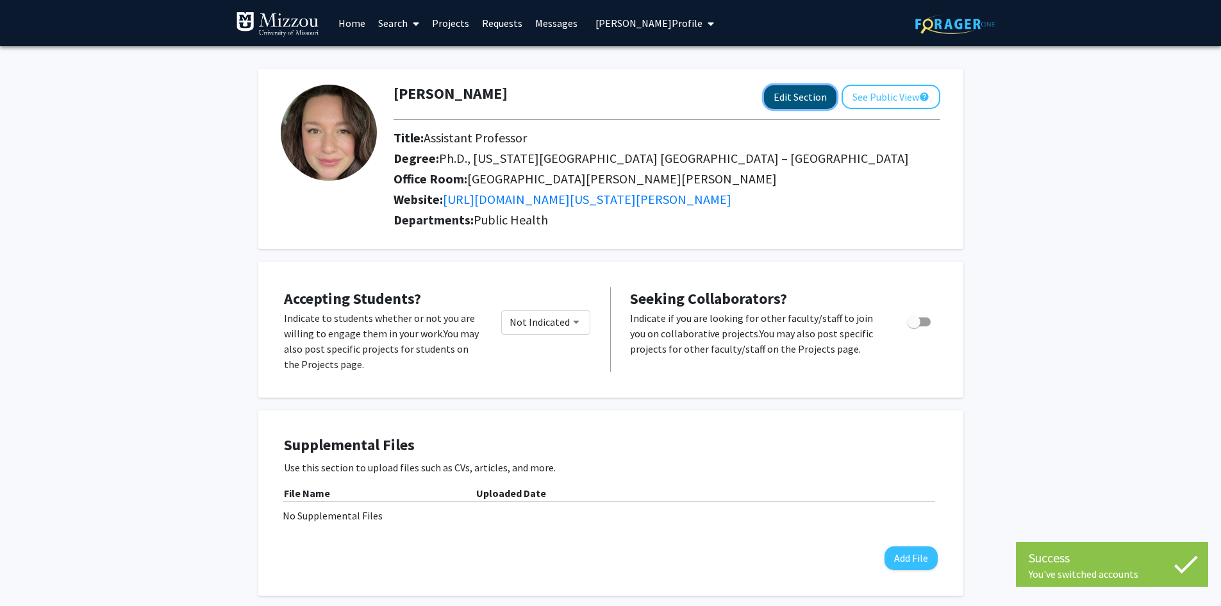
click at [805, 97] on button "Edit Section" at bounding box center [800, 97] width 72 height 24
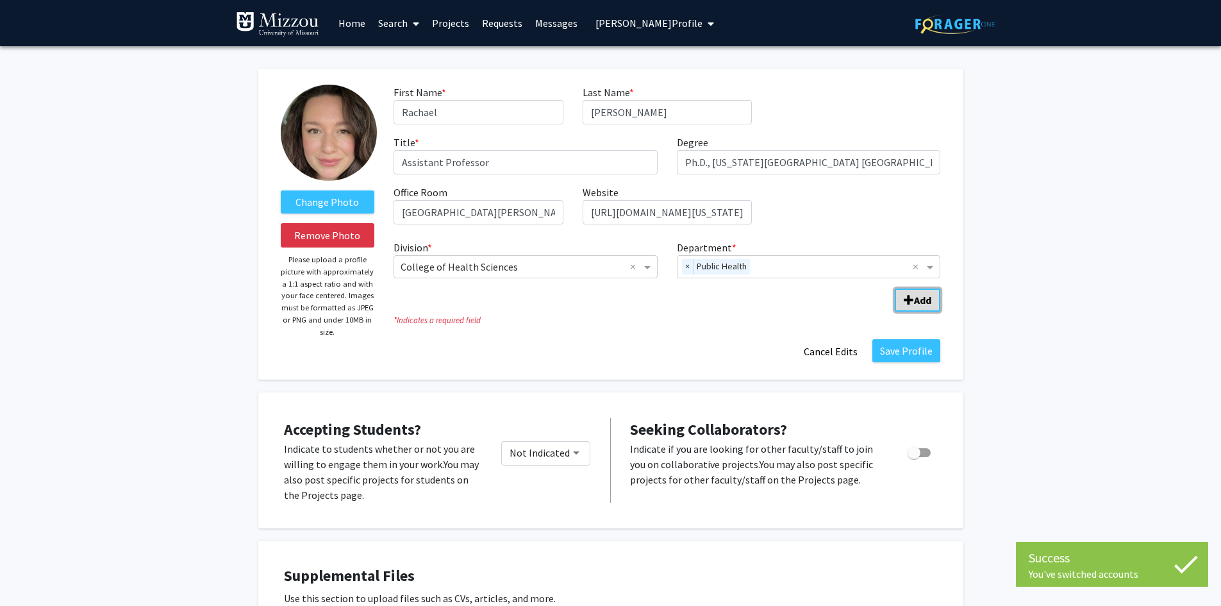
click at [910, 304] on span "Add Division/Department" at bounding box center [909, 300] width 10 height 10
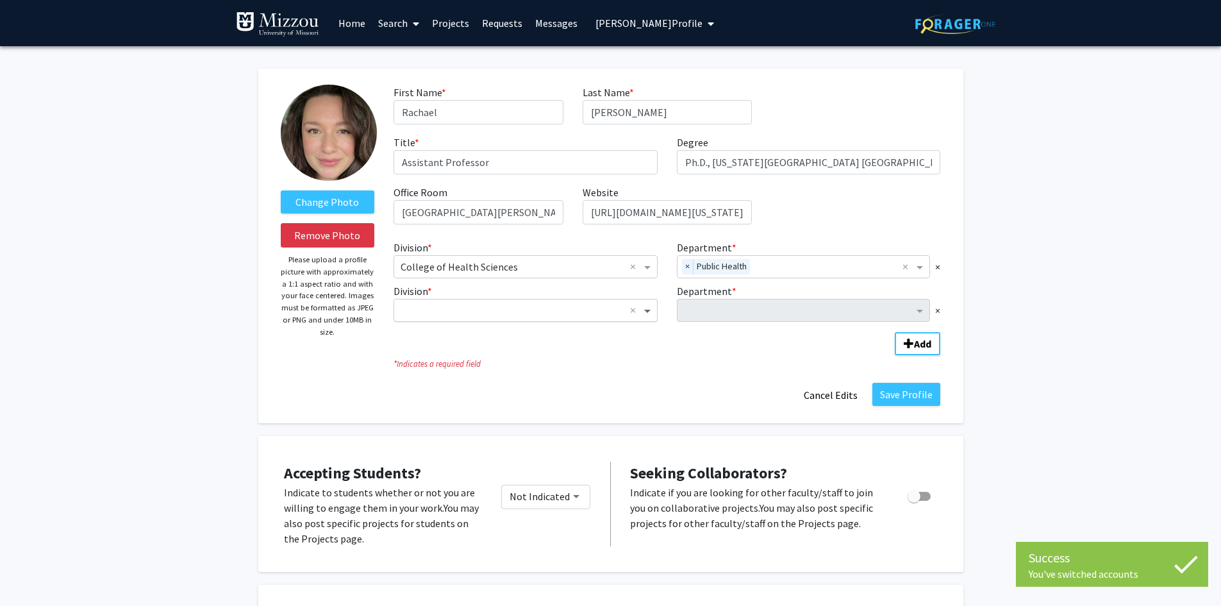
click at [647, 310] on span "Division" at bounding box center [649, 310] width 16 height 15
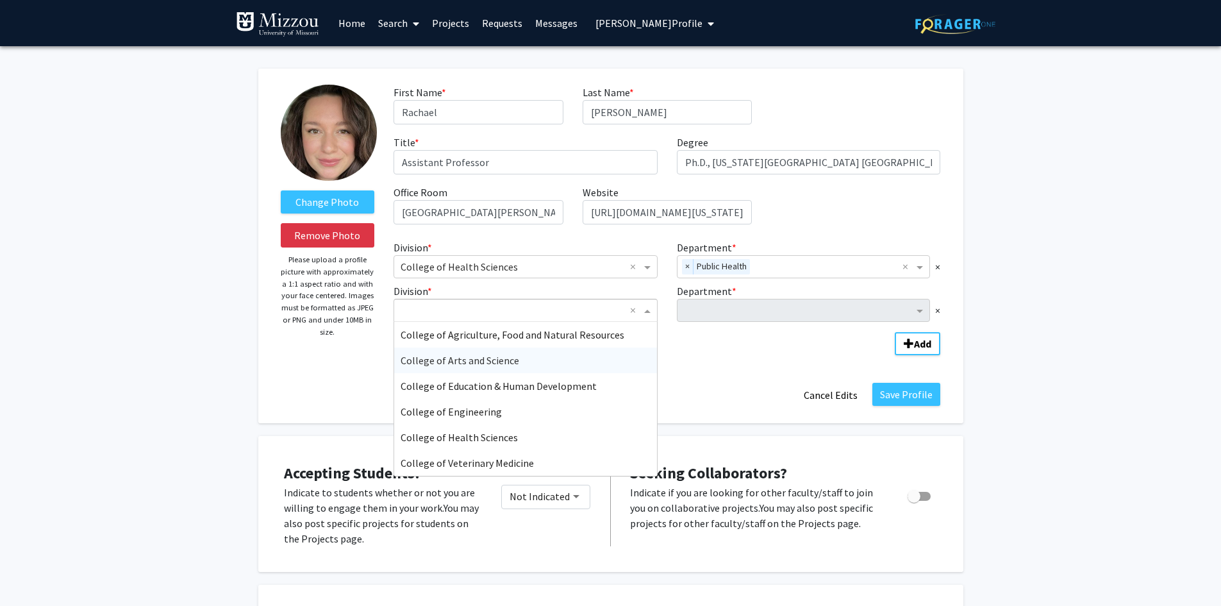
click at [557, 365] on div "College of Arts and Science" at bounding box center [525, 360] width 263 height 26
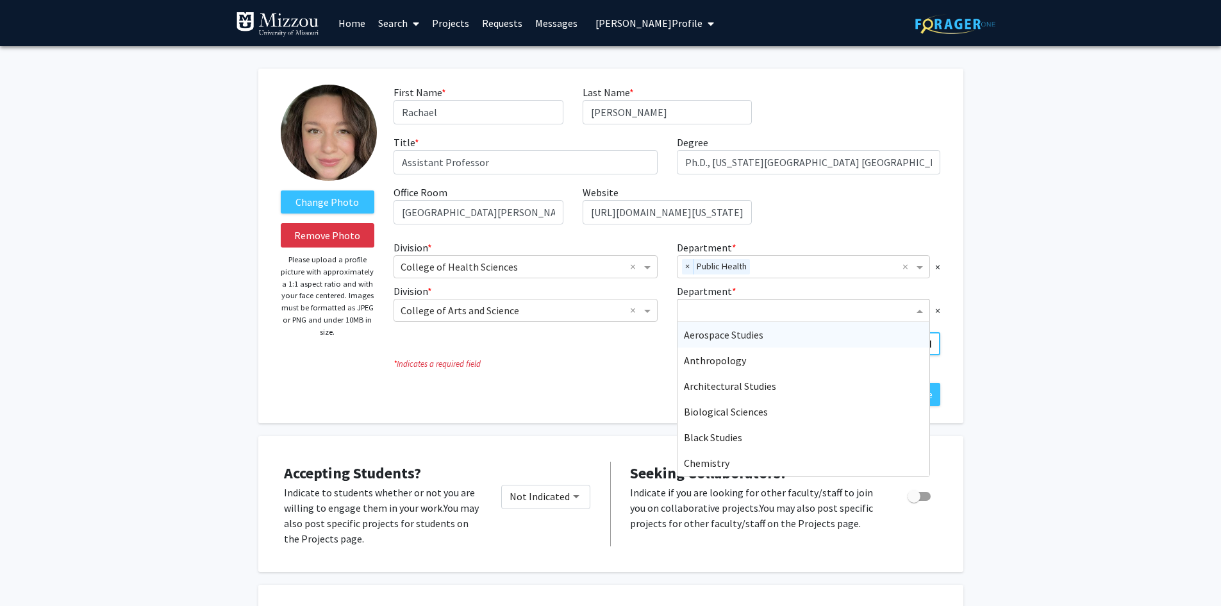
click at [715, 315] on input "Department" at bounding box center [799, 310] width 230 height 15
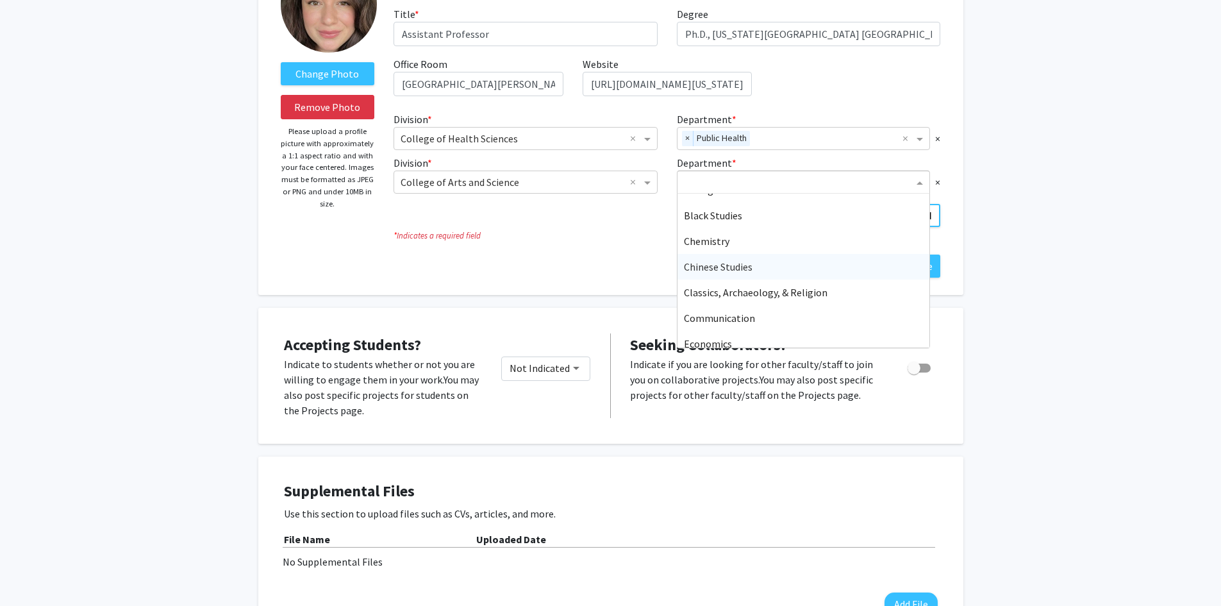
scroll to position [103, 0]
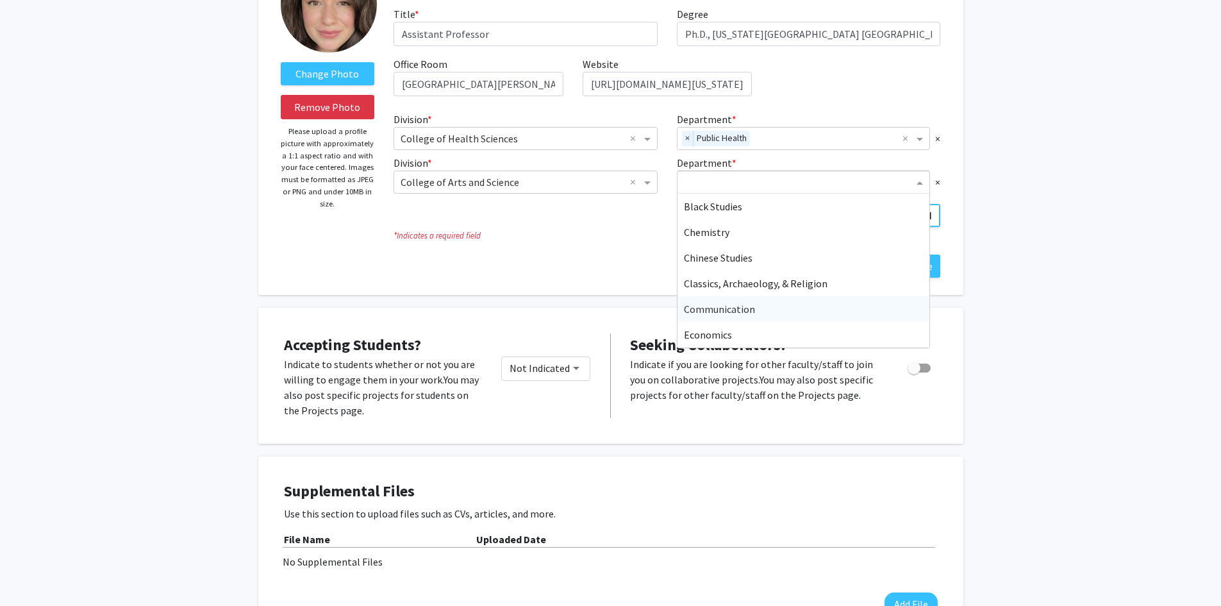
click at [901, 314] on div "Communication" at bounding box center [804, 309] width 253 height 26
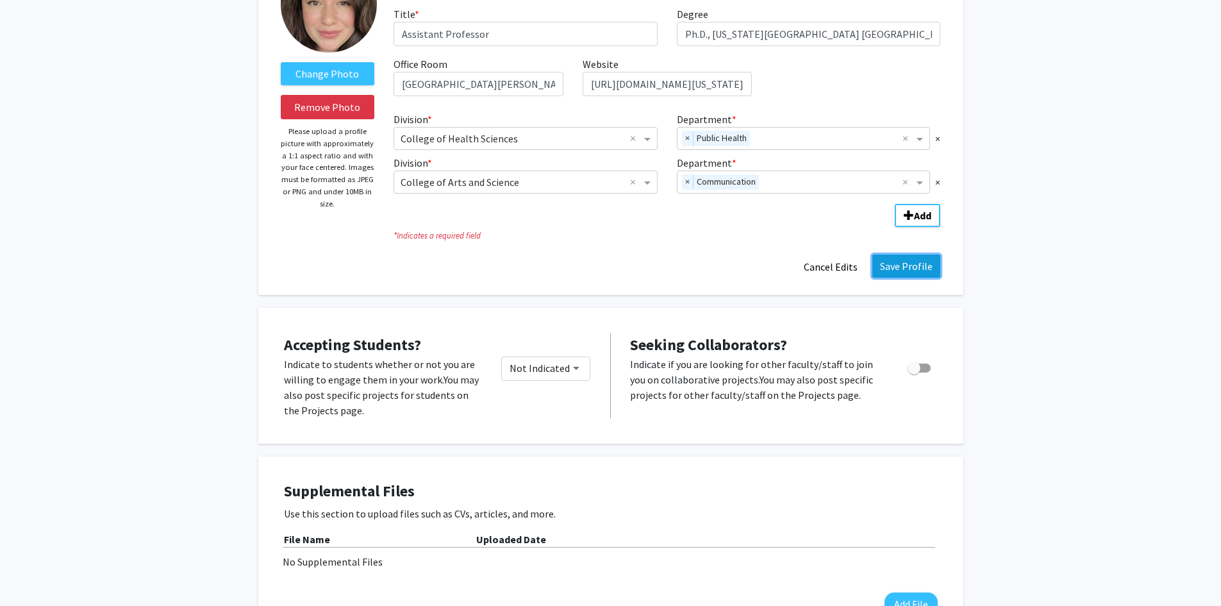
click at [906, 267] on button "Save Profile" at bounding box center [906, 265] width 68 height 23
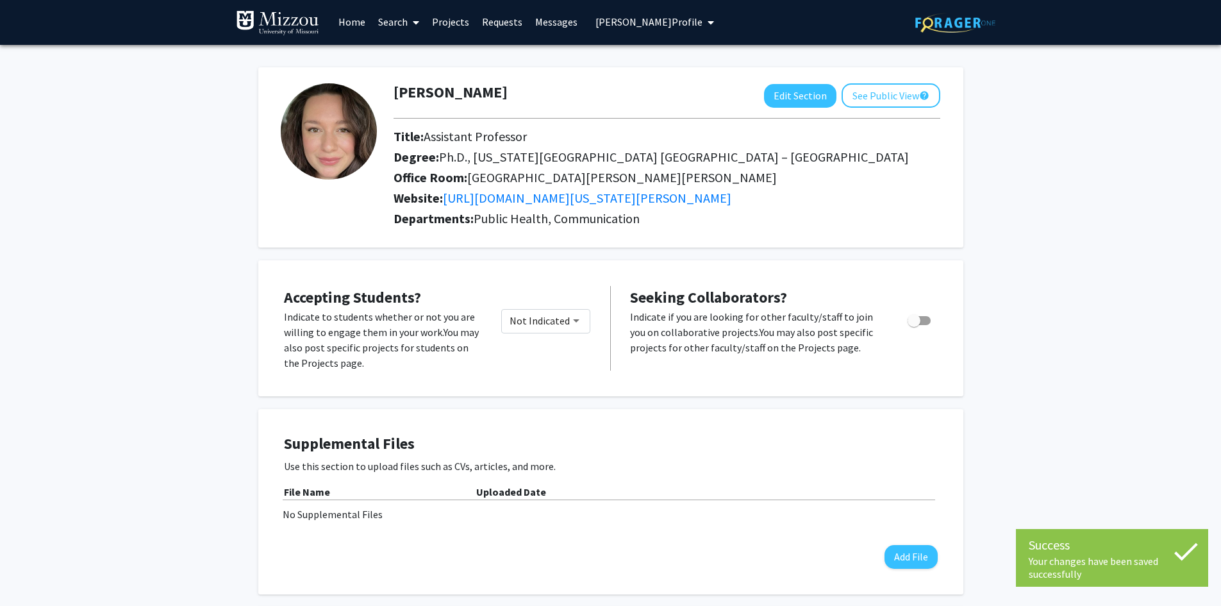
scroll to position [0, 0]
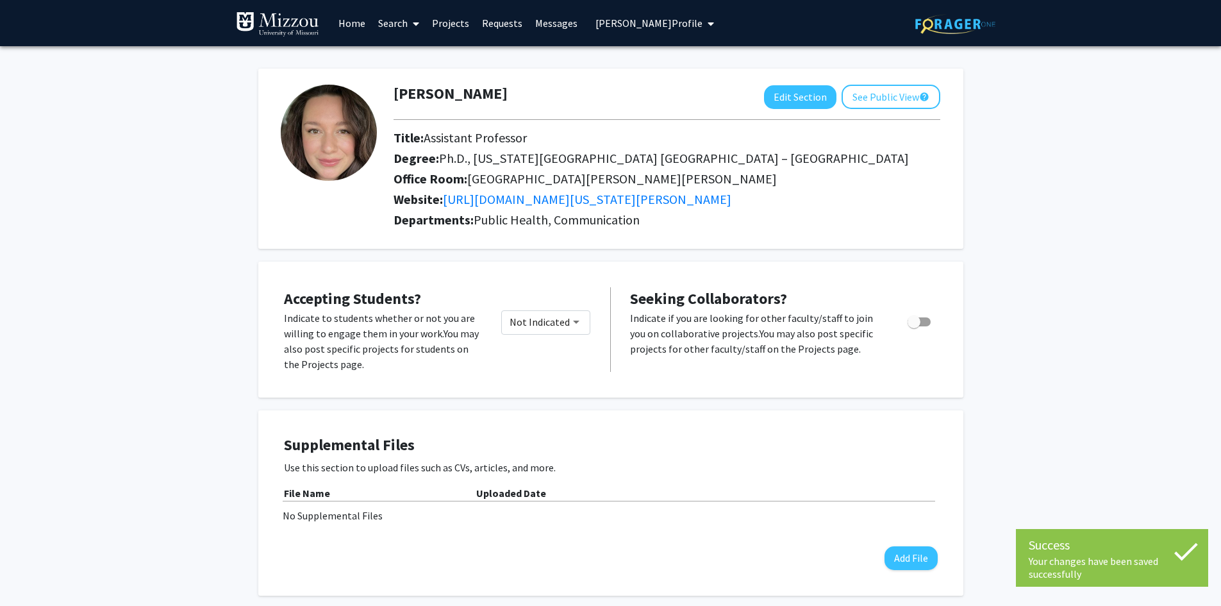
click at [671, 26] on span "[PERSON_NAME] Profile" at bounding box center [649, 23] width 107 height 13
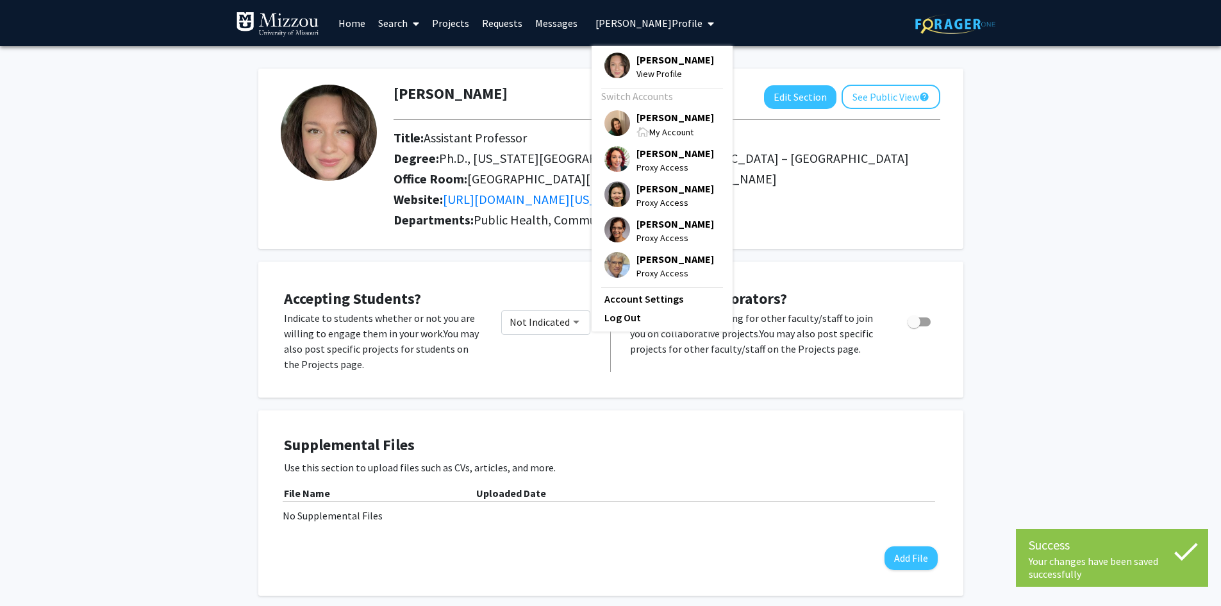
click at [661, 124] on span "[PERSON_NAME]" at bounding box center [676, 117] width 78 height 14
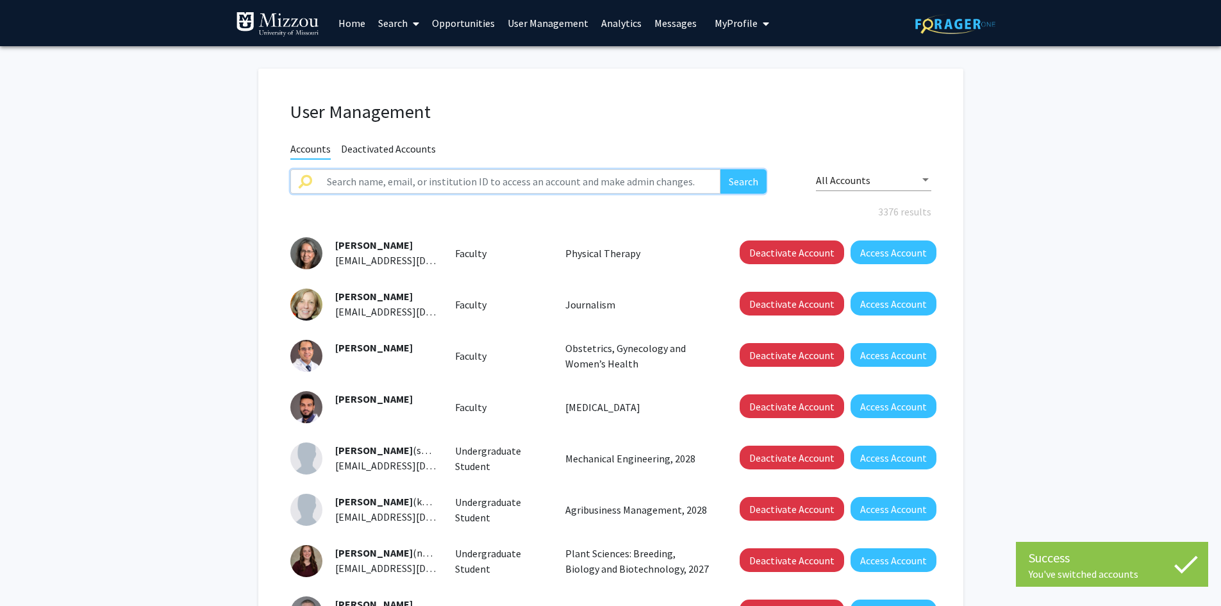
click at [639, 179] on input "text" at bounding box center [520, 181] width 402 height 24
click at [625, 119] on h1 "User Management" at bounding box center [610, 112] width 641 height 22
click at [639, 187] on input "text" at bounding box center [520, 181] width 402 height 24
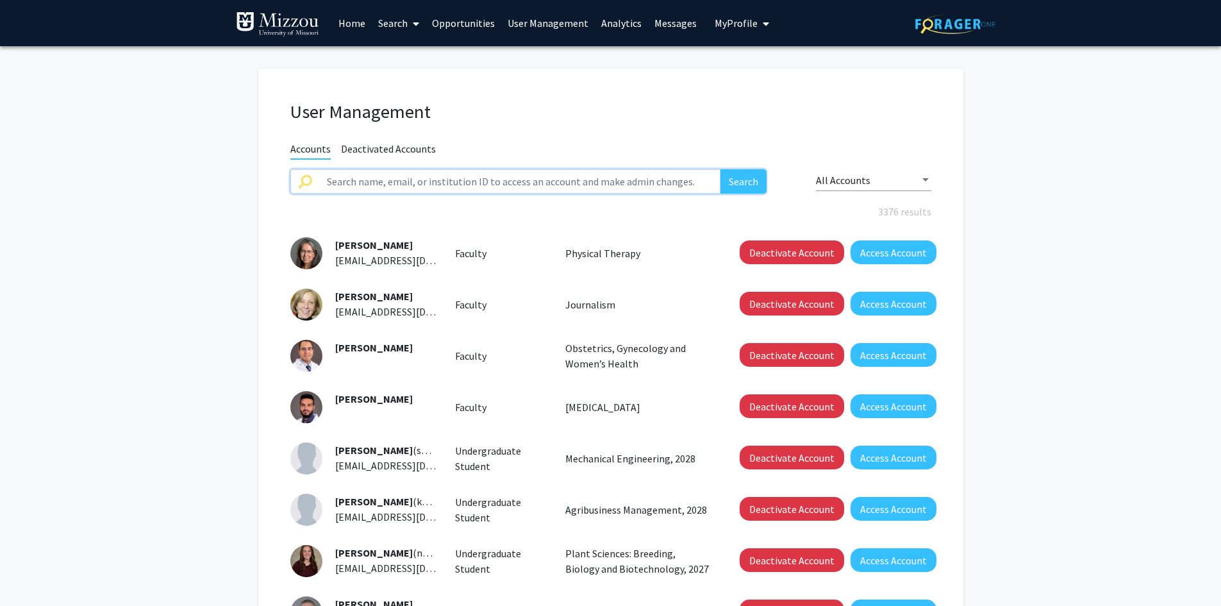
click at [376, 181] on input "text" at bounding box center [520, 181] width 402 height 24
type input "[PERSON_NAME]"
click at [721, 169] on button "Search" at bounding box center [744, 181] width 46 height 24
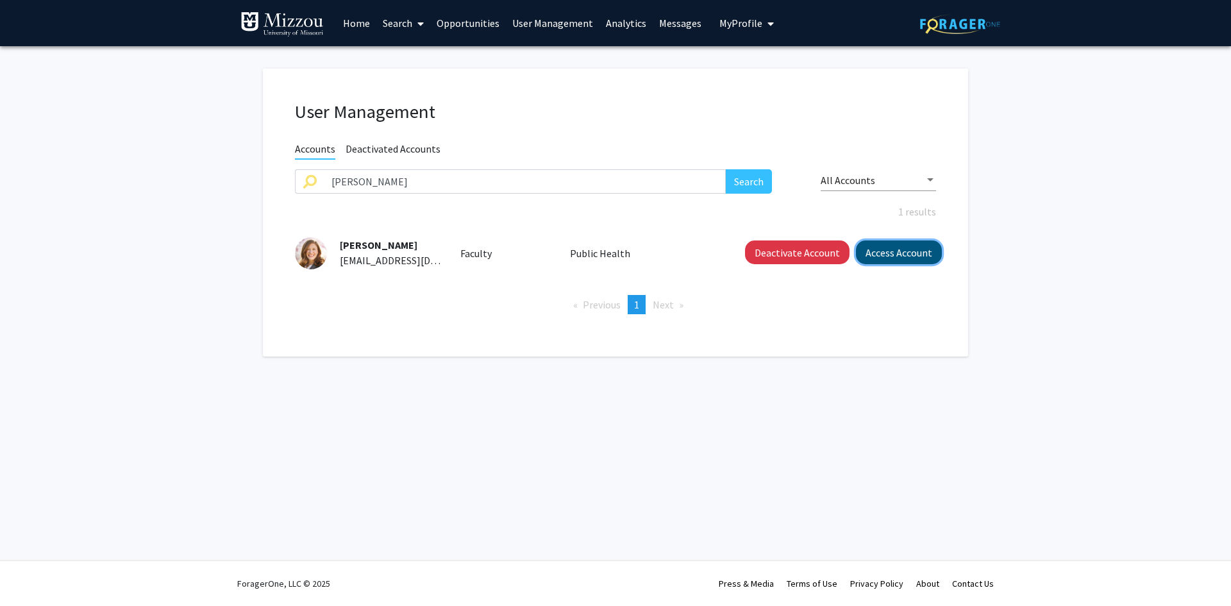
click at [880, 251] on button "Access Account" at bounding box center [899, 252] width 86 height 24
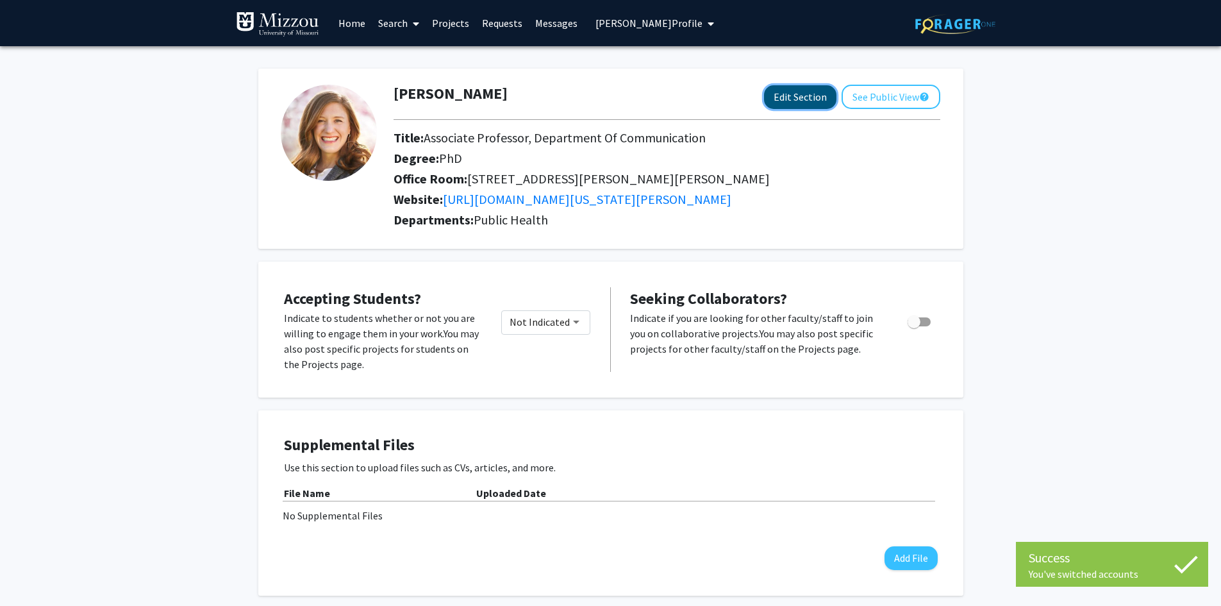
click at [805, 96] on button "Edit Section" at bounding box center [800, 97] width 72 height 24
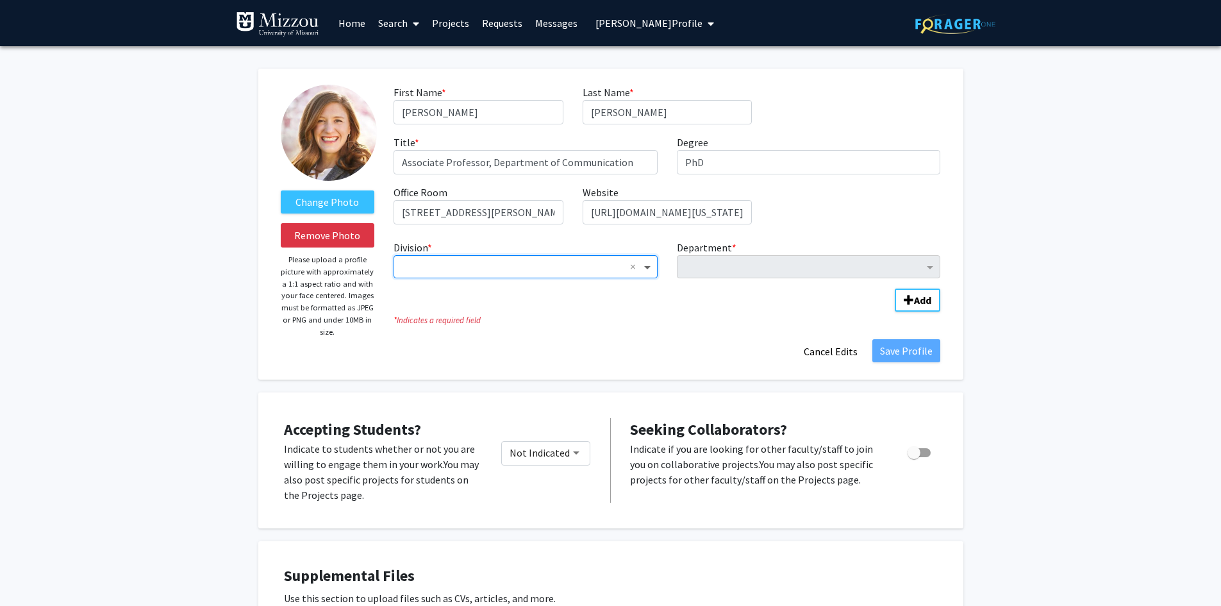
click at [647, 271] on span "Division" at bounding box center [649, 266] width 16 height 15
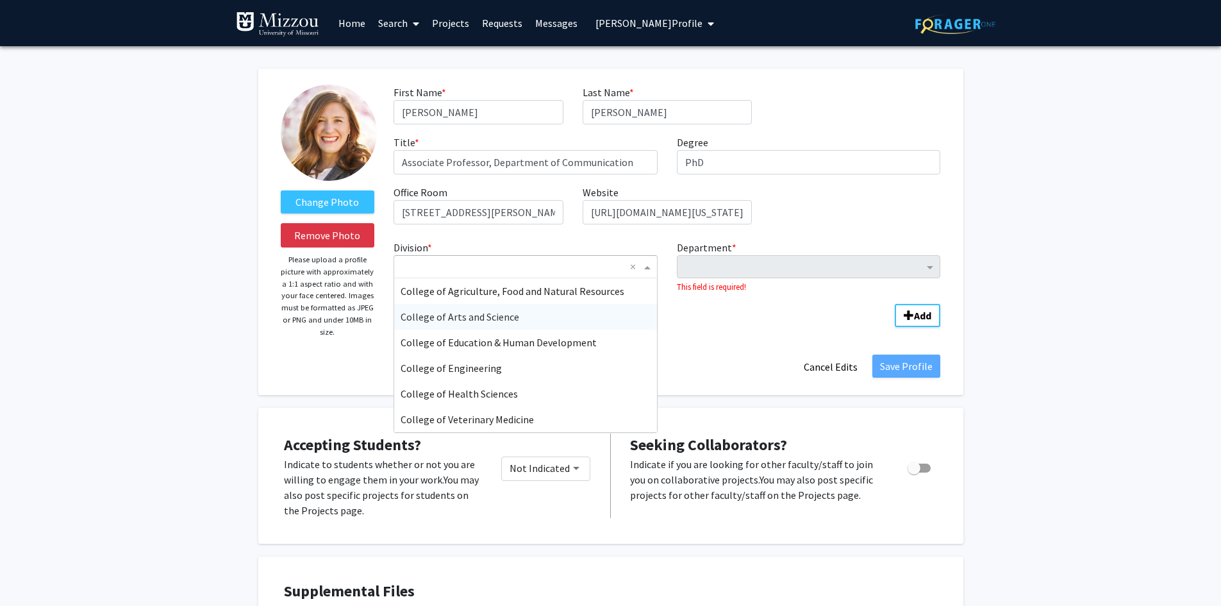
click at [615, 322] on div "College of Arts and Science" at bounding box center [525, 317] width 263 height 26
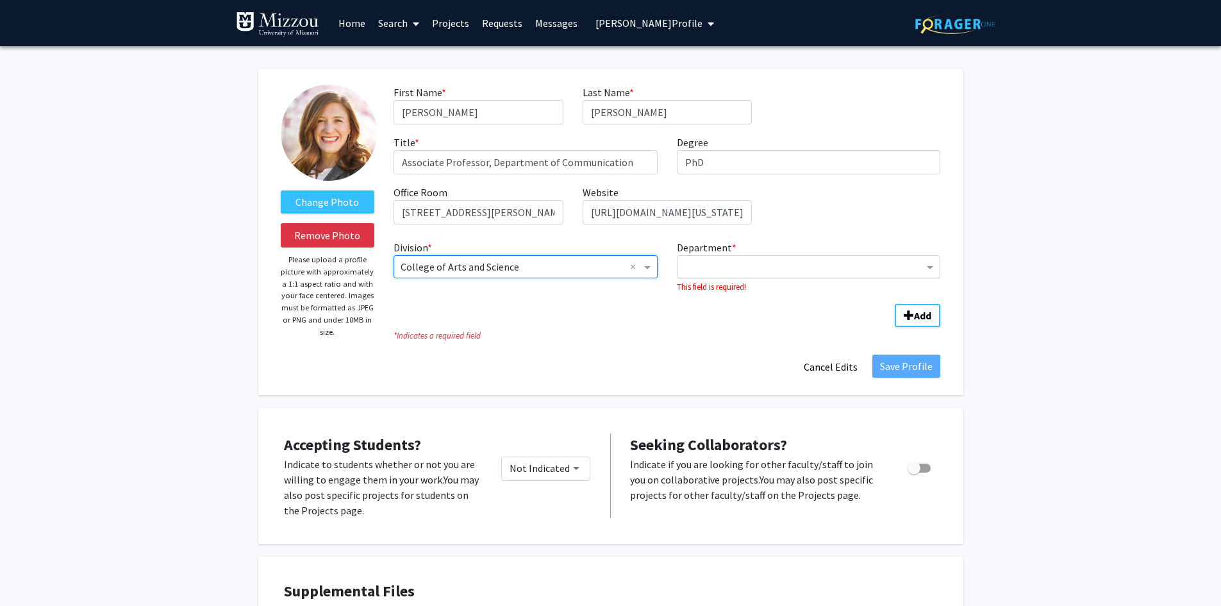
click at [715, 263] on input "Department" at bounding box center [804, 267] width 240 height 15
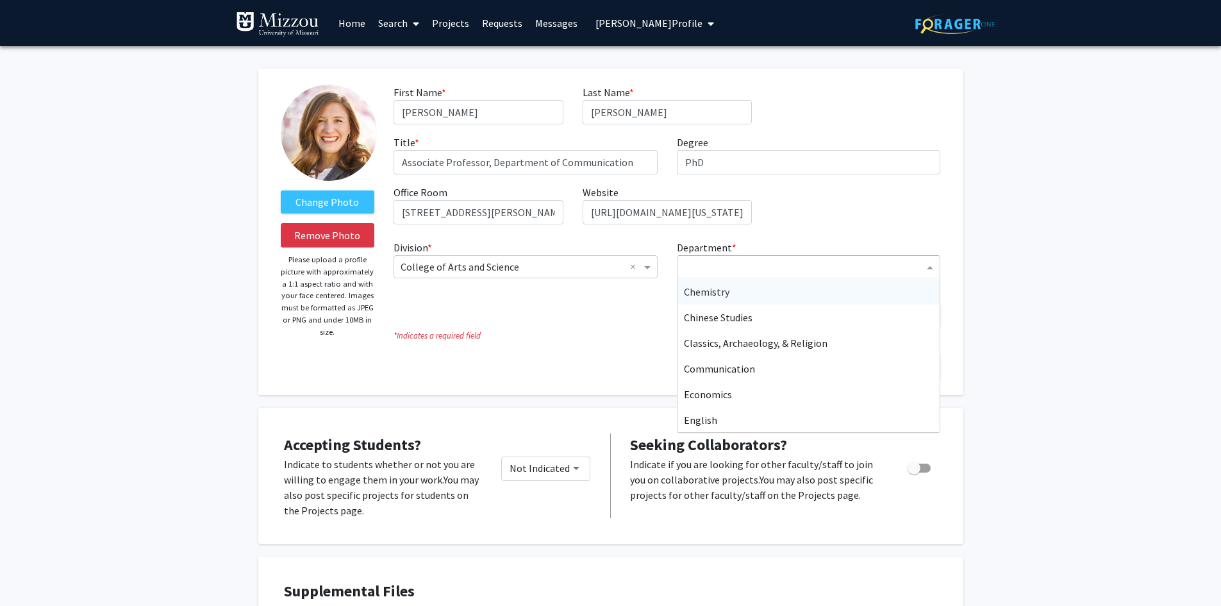
scroll to position [128, 0]
click at [872, 375] on div "Communication" at bounding box center [809, 368] width 263 height 26
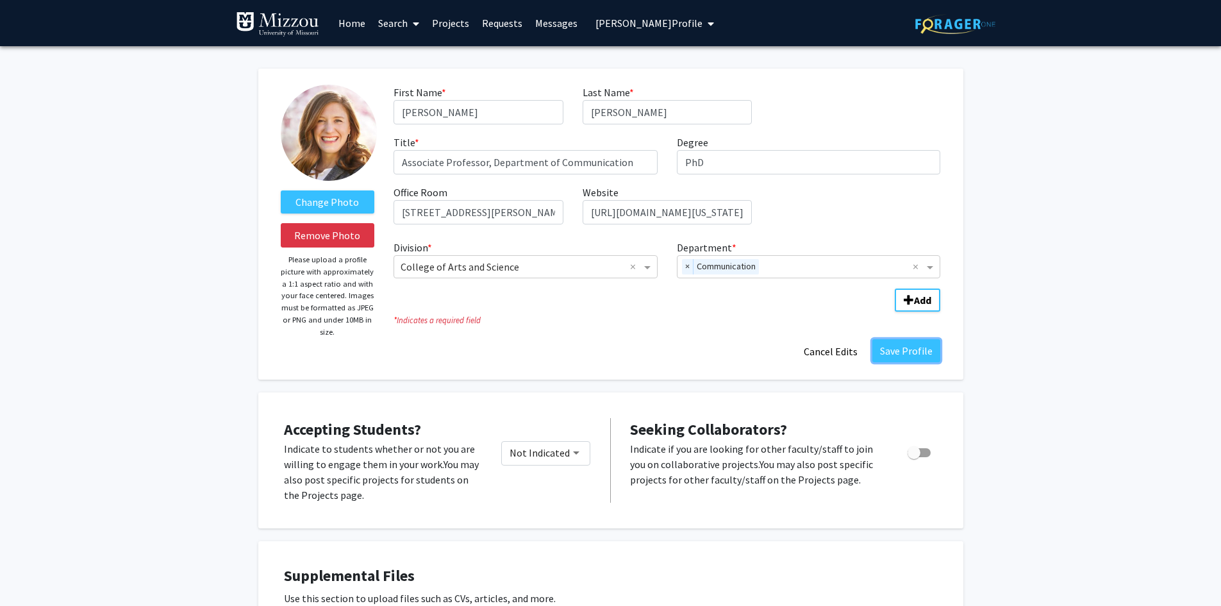
click at [897, 351] on button "Save Profile" at bounding box center [906, 350] width 68 height 23
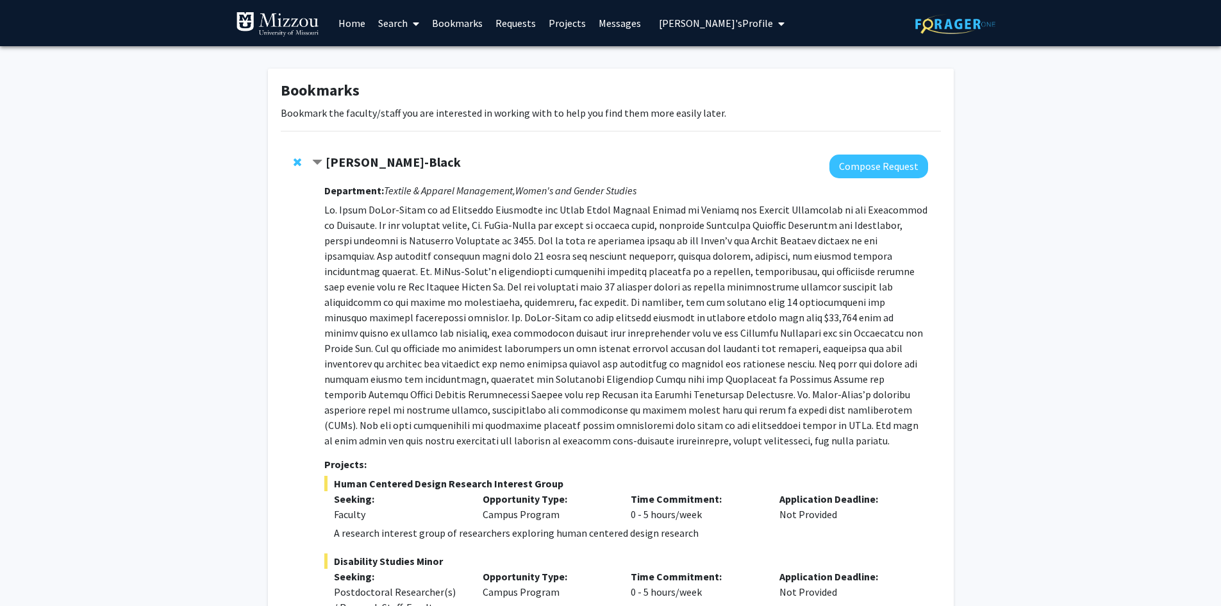
scroll to position [330, 0]
